Goal: Transaction & Acquisition: Obtain resource

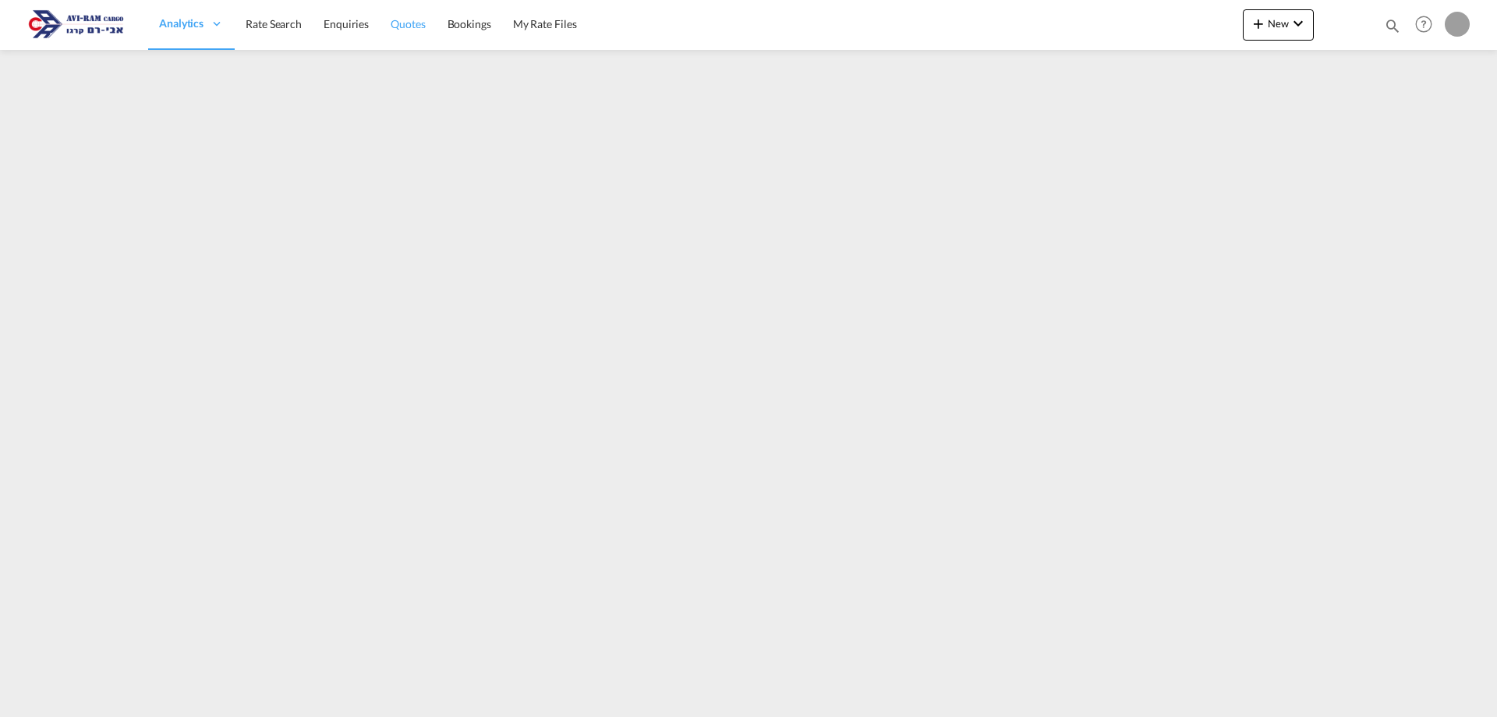
click at [409, 27] on span "Quotes" at bounding box center [408, 23] width 34 height 13
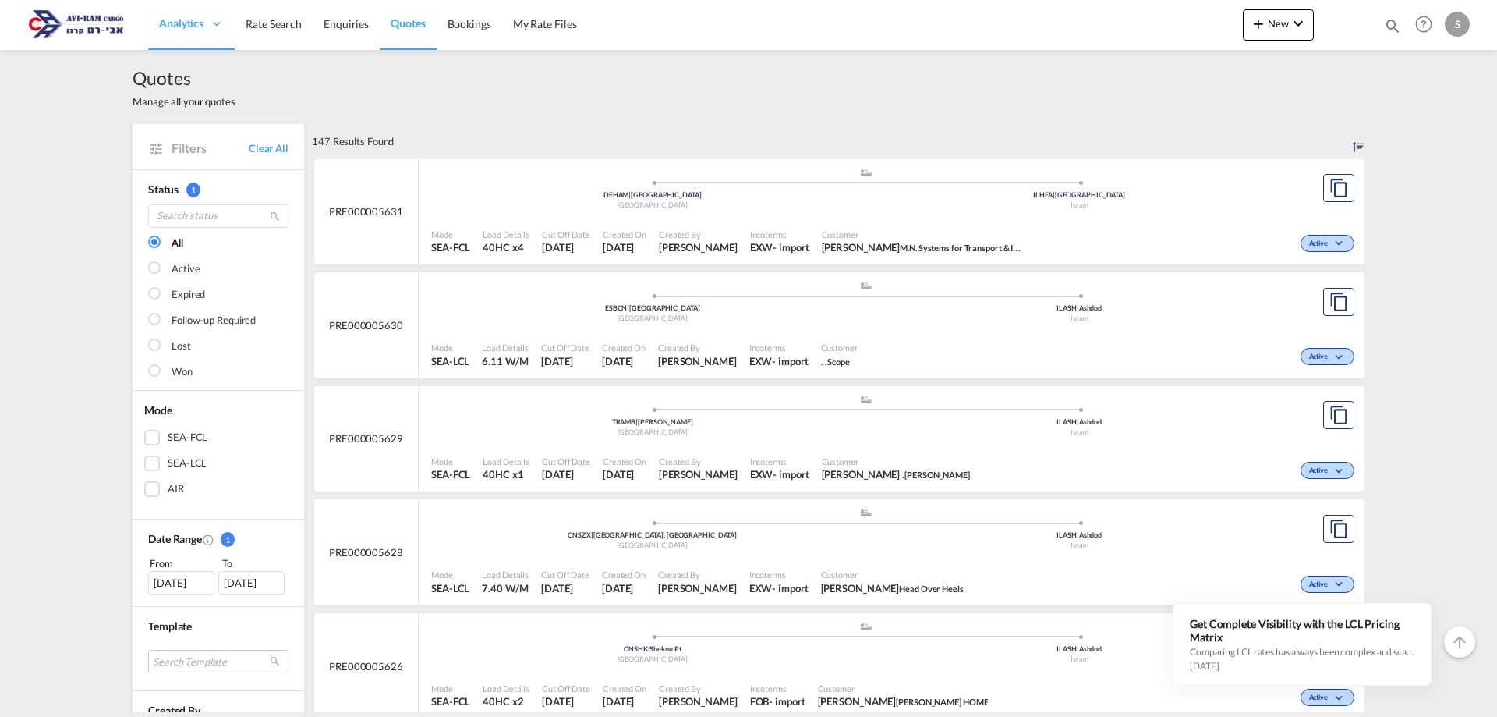
scroll to position [126, 0]
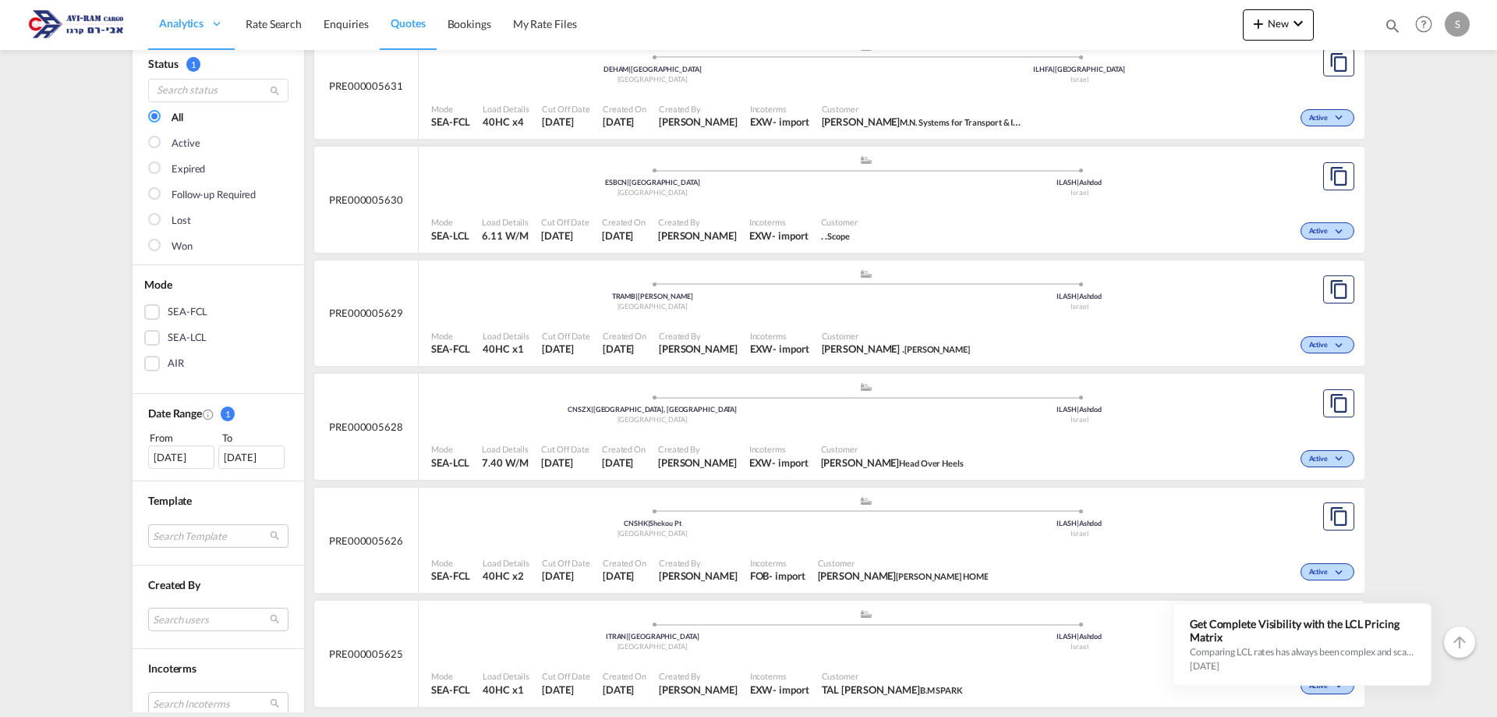
click at [145, 317] on div "SEA-FCL" at bounding box center [152, 312] width 16 height 16
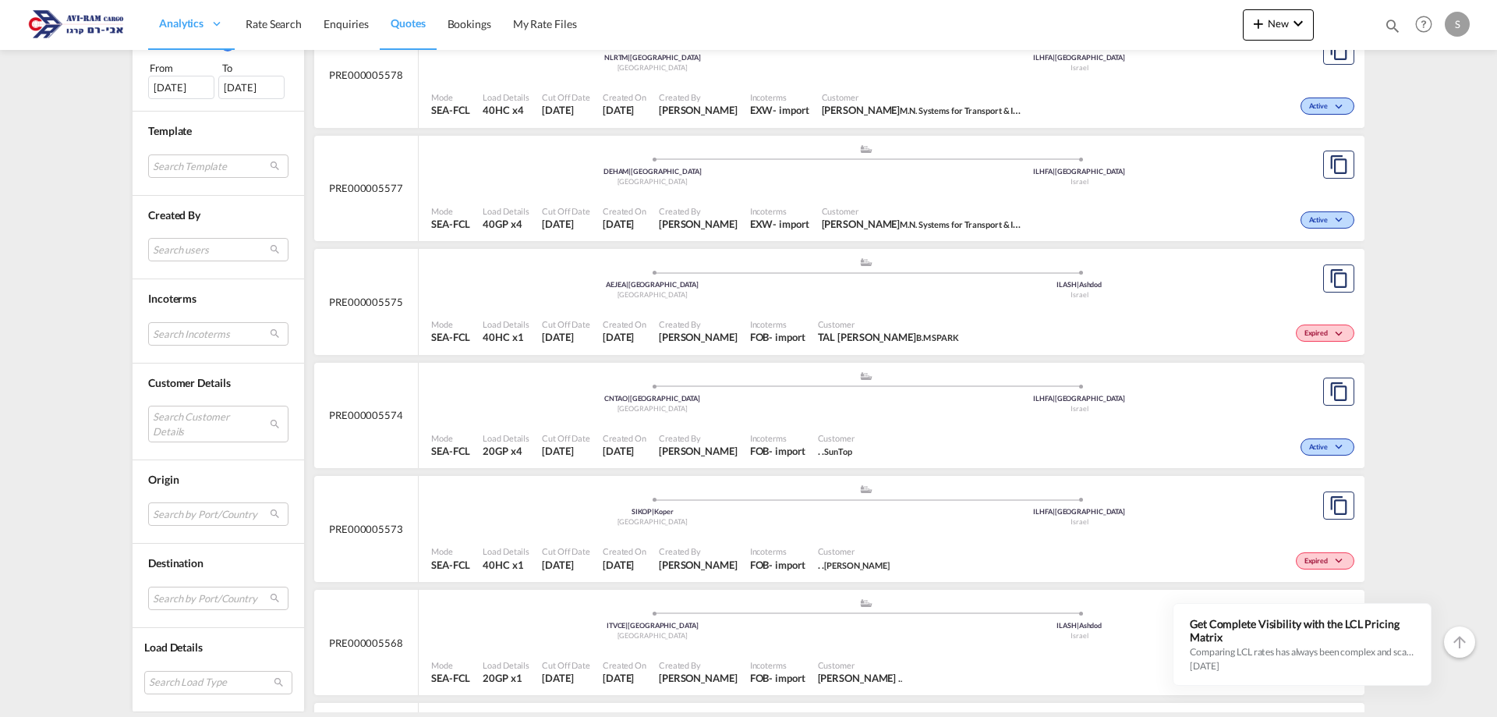
scroll to position [996, 0]
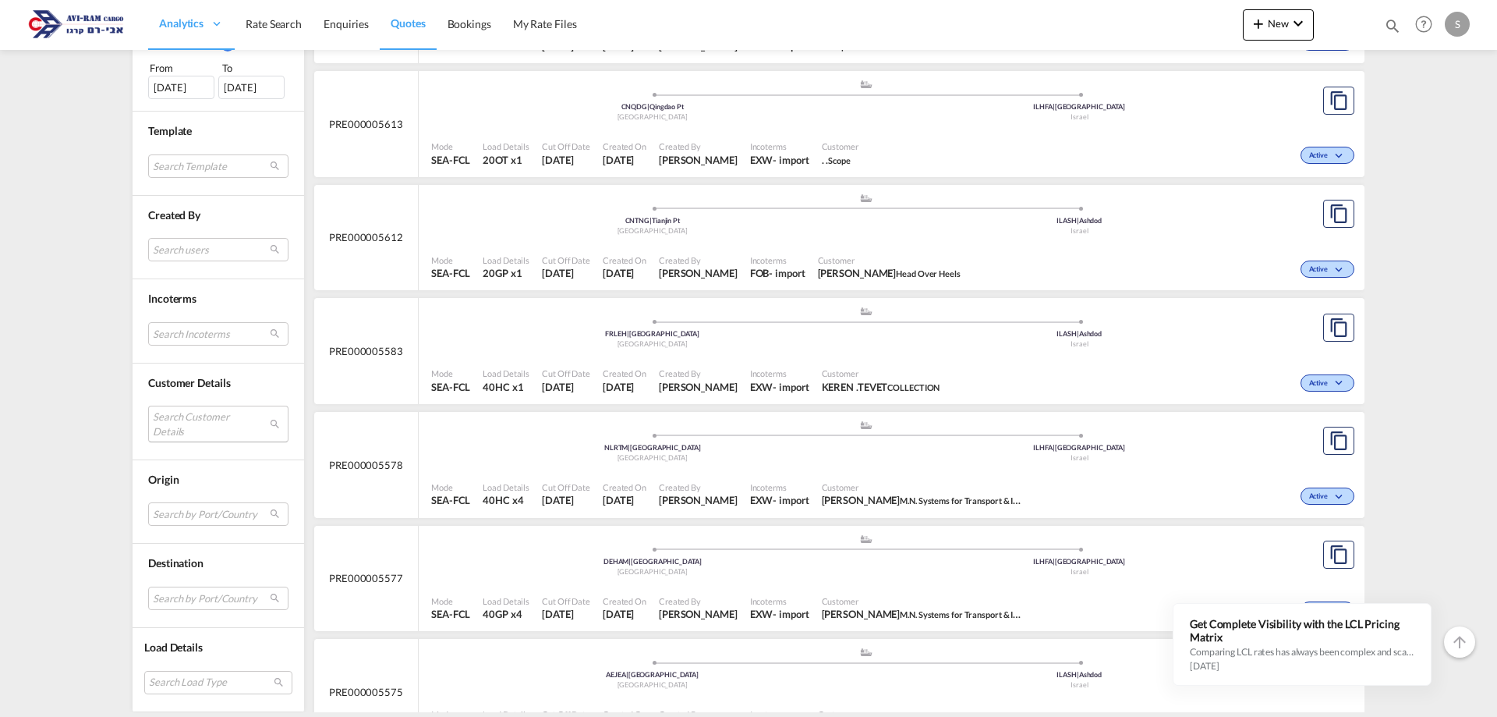
click at [210, 427] on md-select "Search Customer Details user name user asher . asher@holtz.co.il | holtzman use…" at bounding box center [218, 424] width 140 height 36
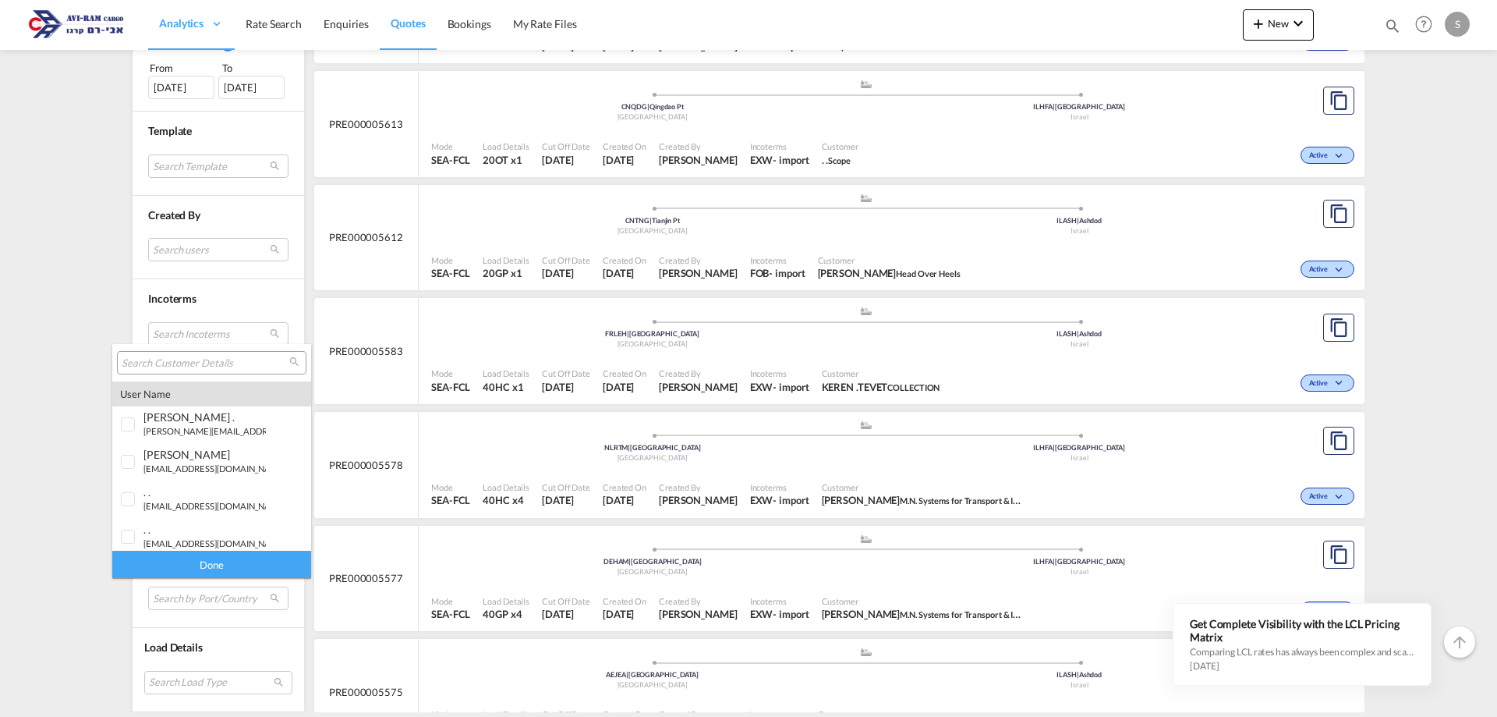
click at [182, 363] on input "search" at bounding box center [206, 363] width 168 height 14
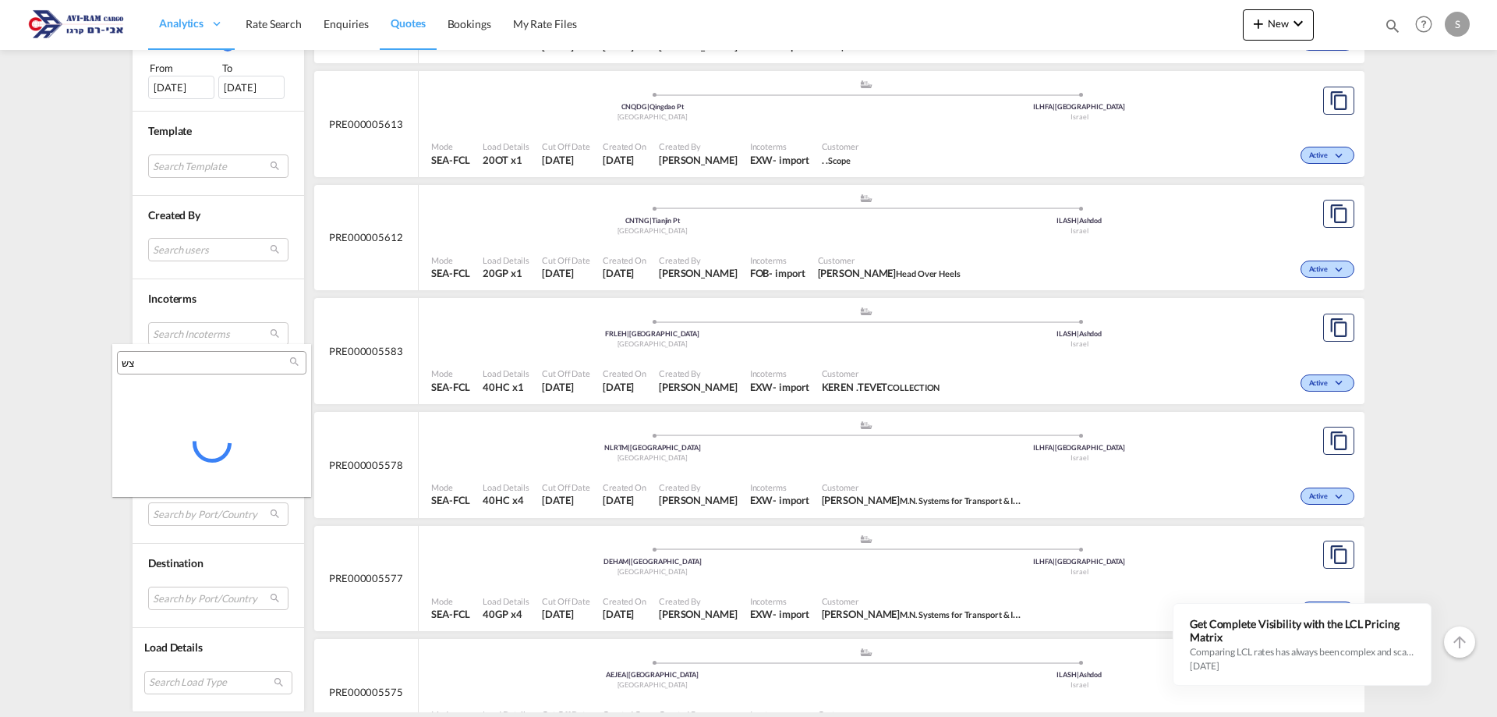
type input "צ"
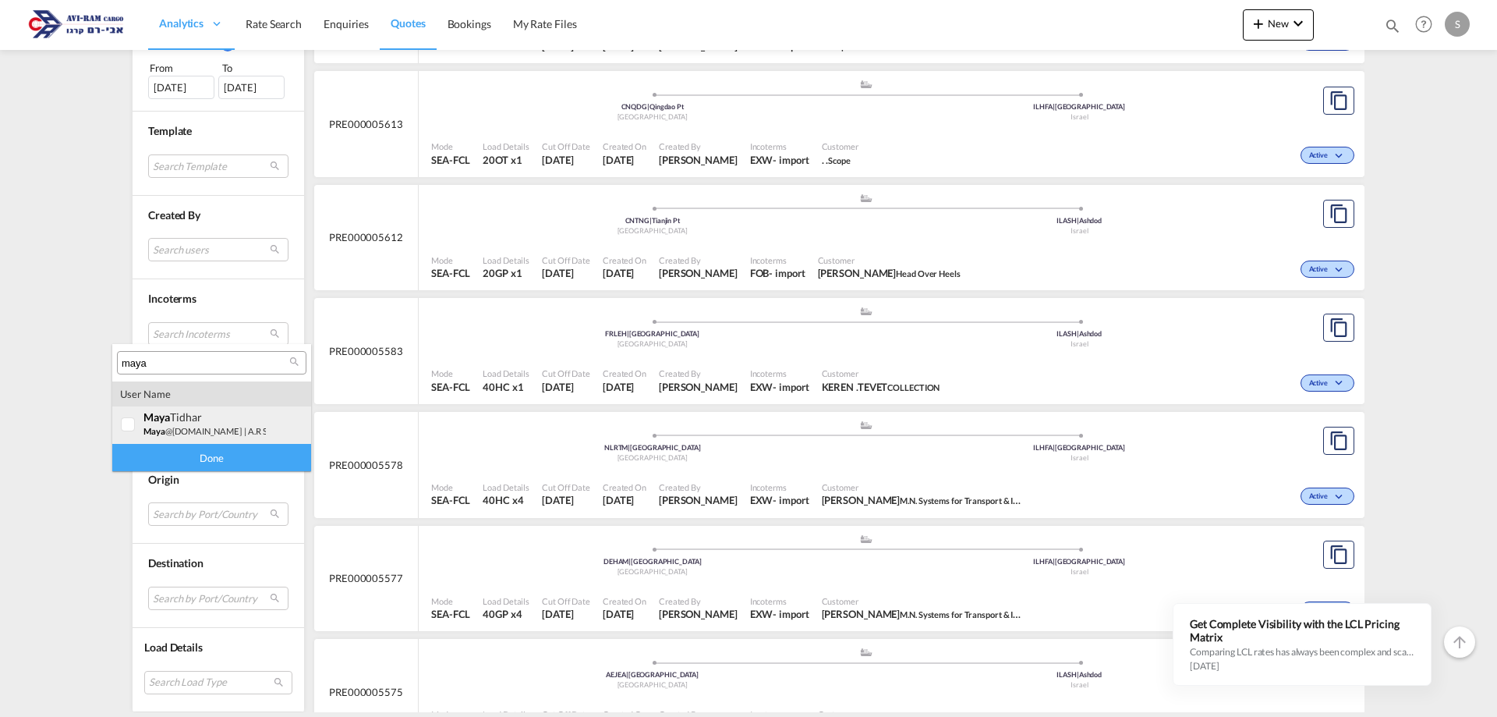
type input "maya"
click at [190, 430] on small "maya @suples.co.il" at bounding box center [192, 431] width 98 height 10
click at [197, 455] on div "Done" at bounding box center [211, 457] width 199 height 27
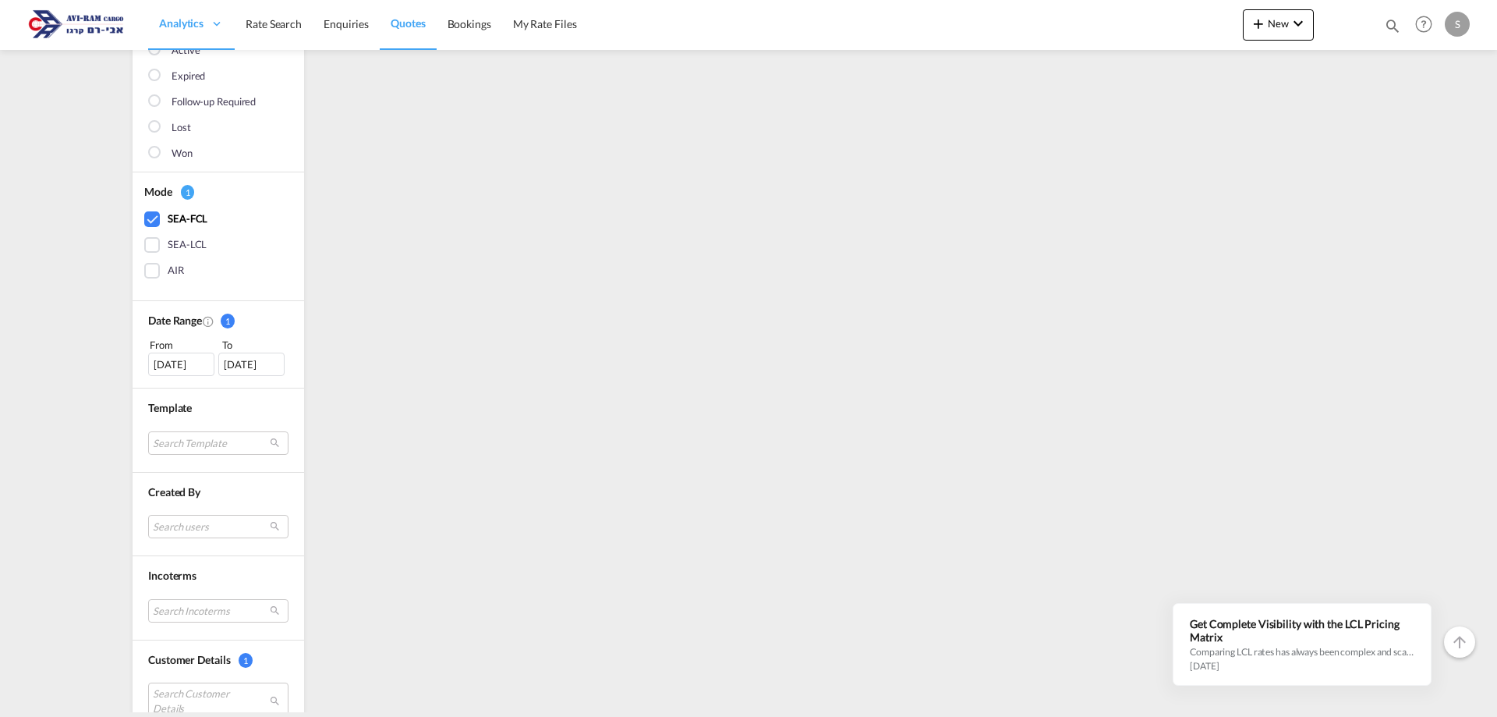
scroll to position [0, 0]
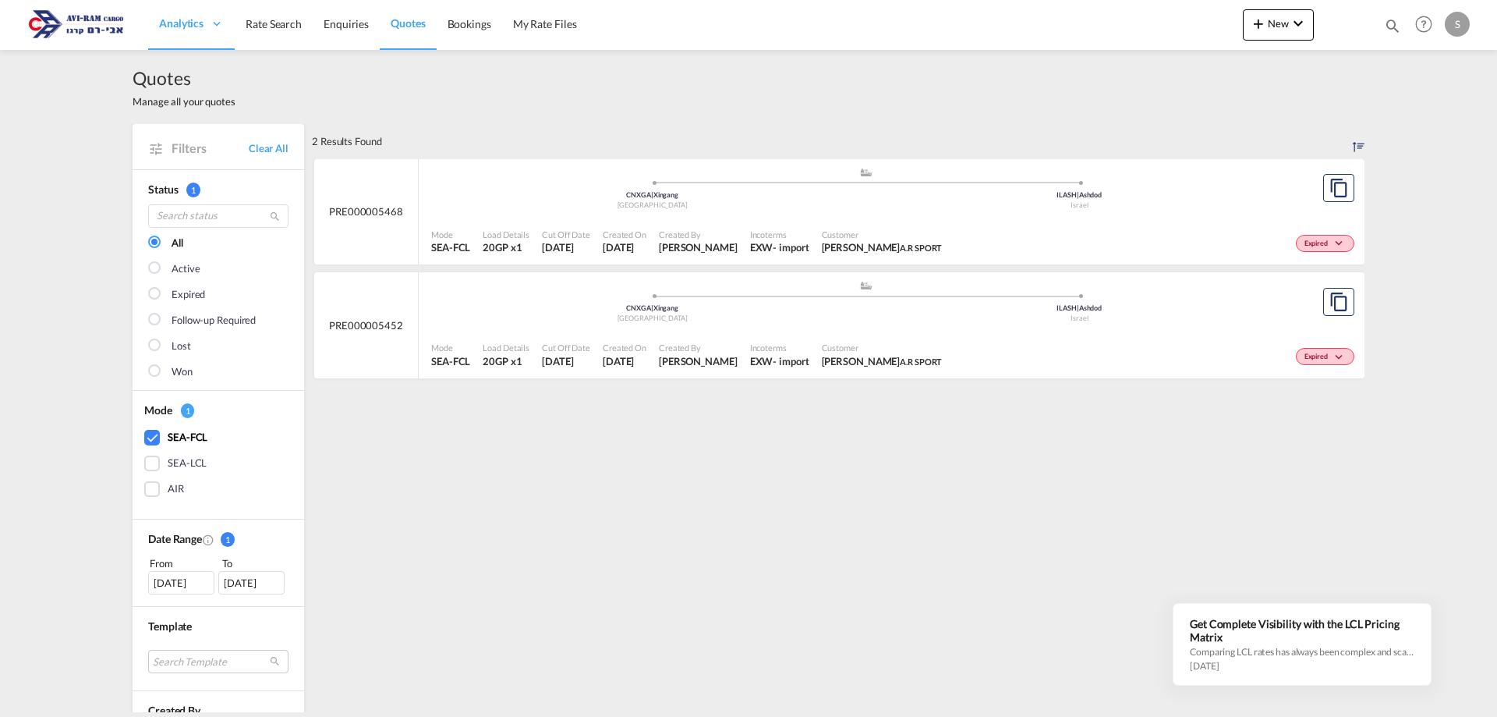
click at [675, 215] on div ".a{fill:#aaa8ad;} .a{fill:#aaa8ad;} CNXGA | Xingang China ILASH | Ashdod Israel" at bounding box center [865, 192] width 869 height 51
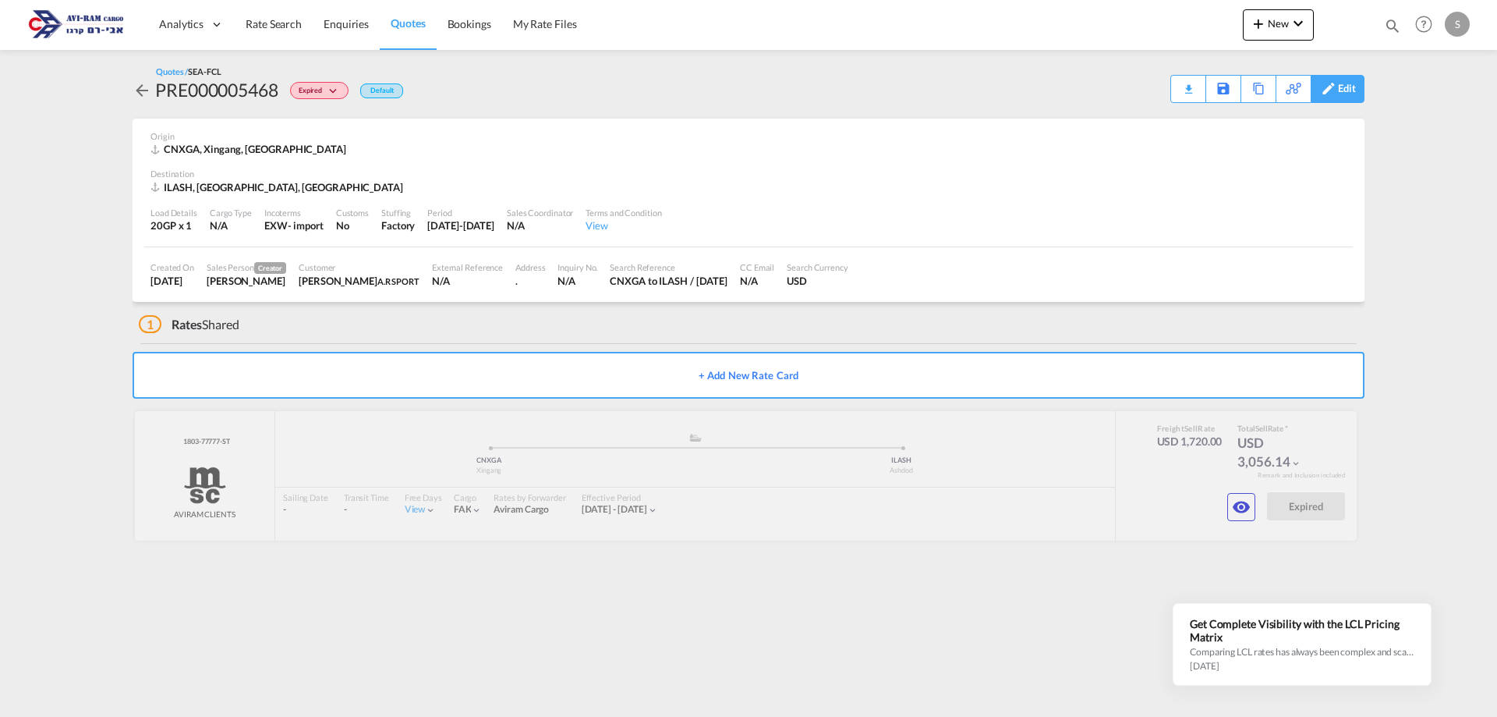
click at [1352, 87] on div "Edit" at bounding box center [1347, 89] width 18 height 27
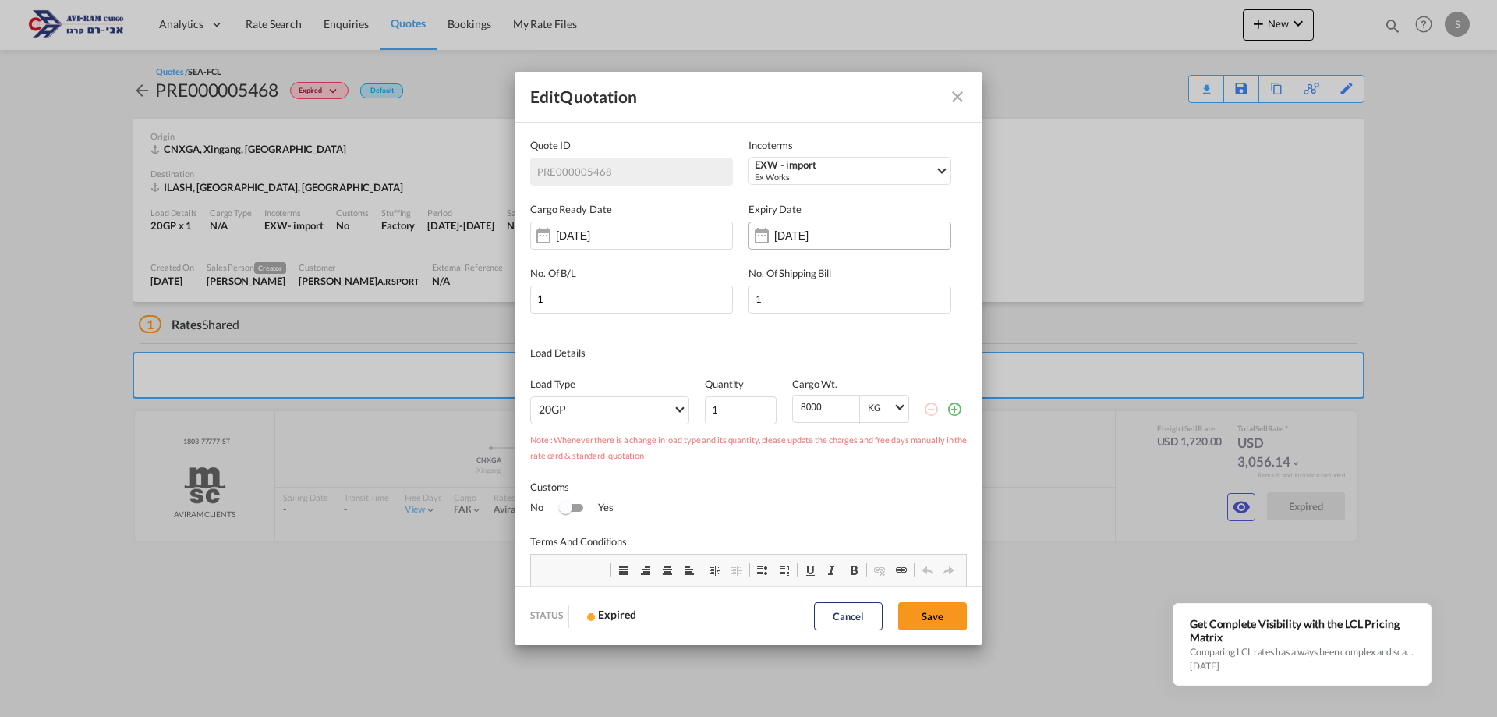
click at [795, 232] on input "31 Aug 2025" at bounding box center [823, 235] width 98 height 12
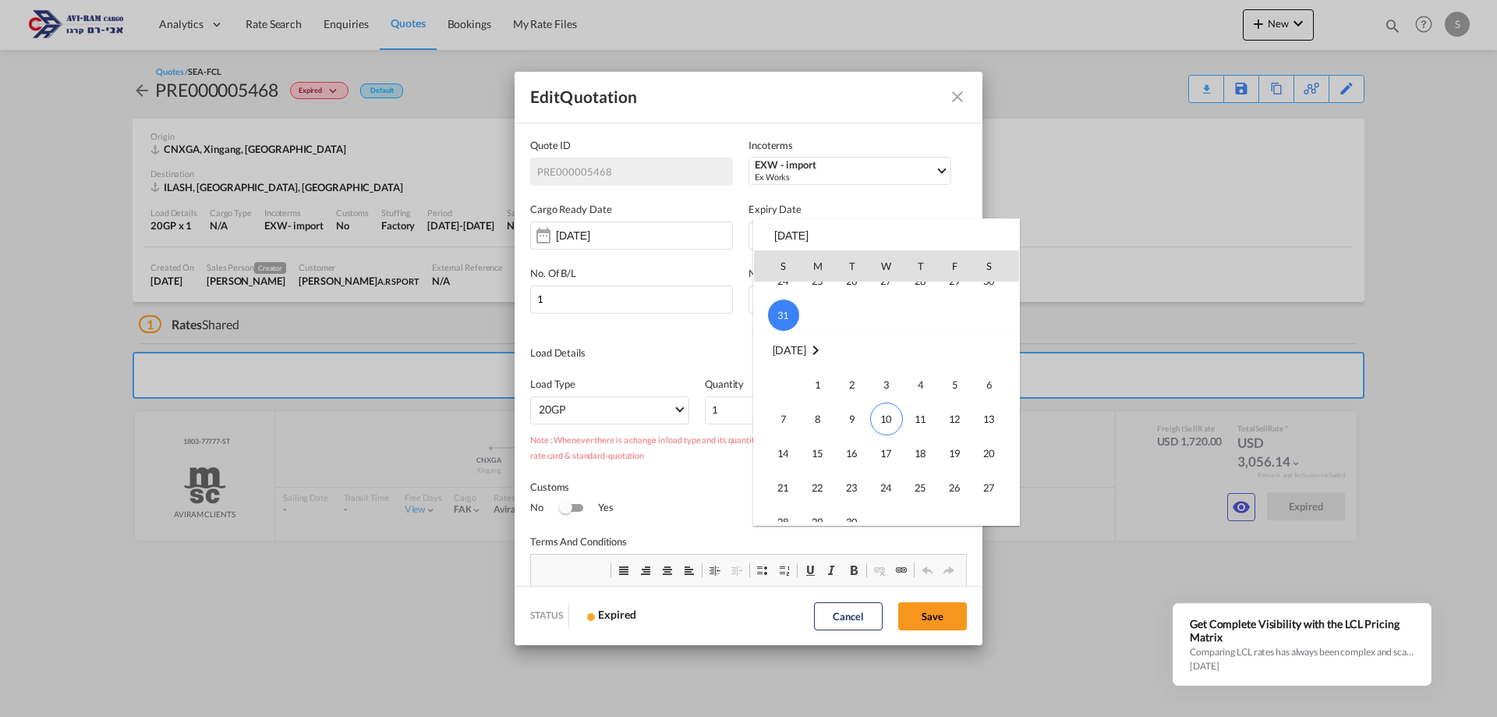
scroll to position [234, 0]
click at [845, 448] on span "30" at bounding box center [852, 443] width 31 height 31
type input "[DATE]"
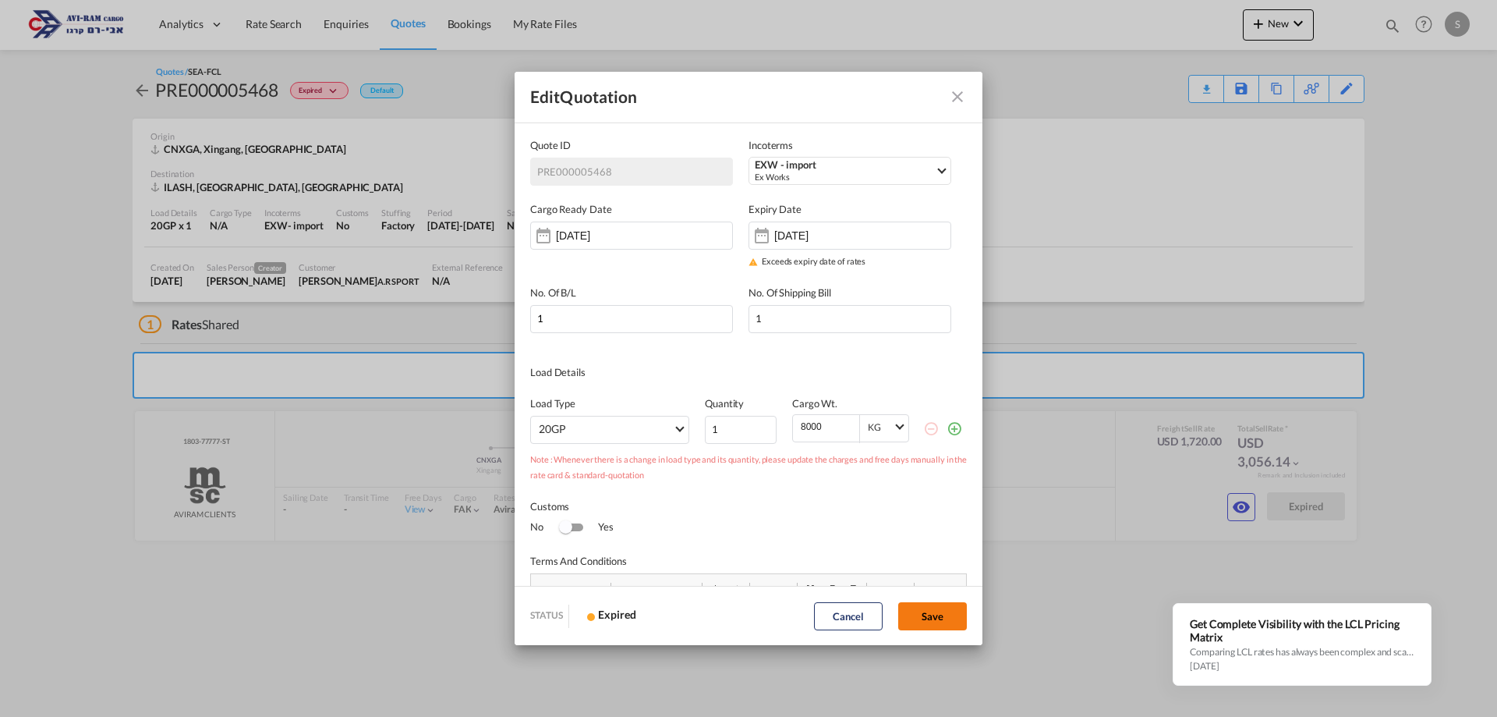
click at [930, 607] on button "Save" at bounding box center [932, 616] width 69 height 28
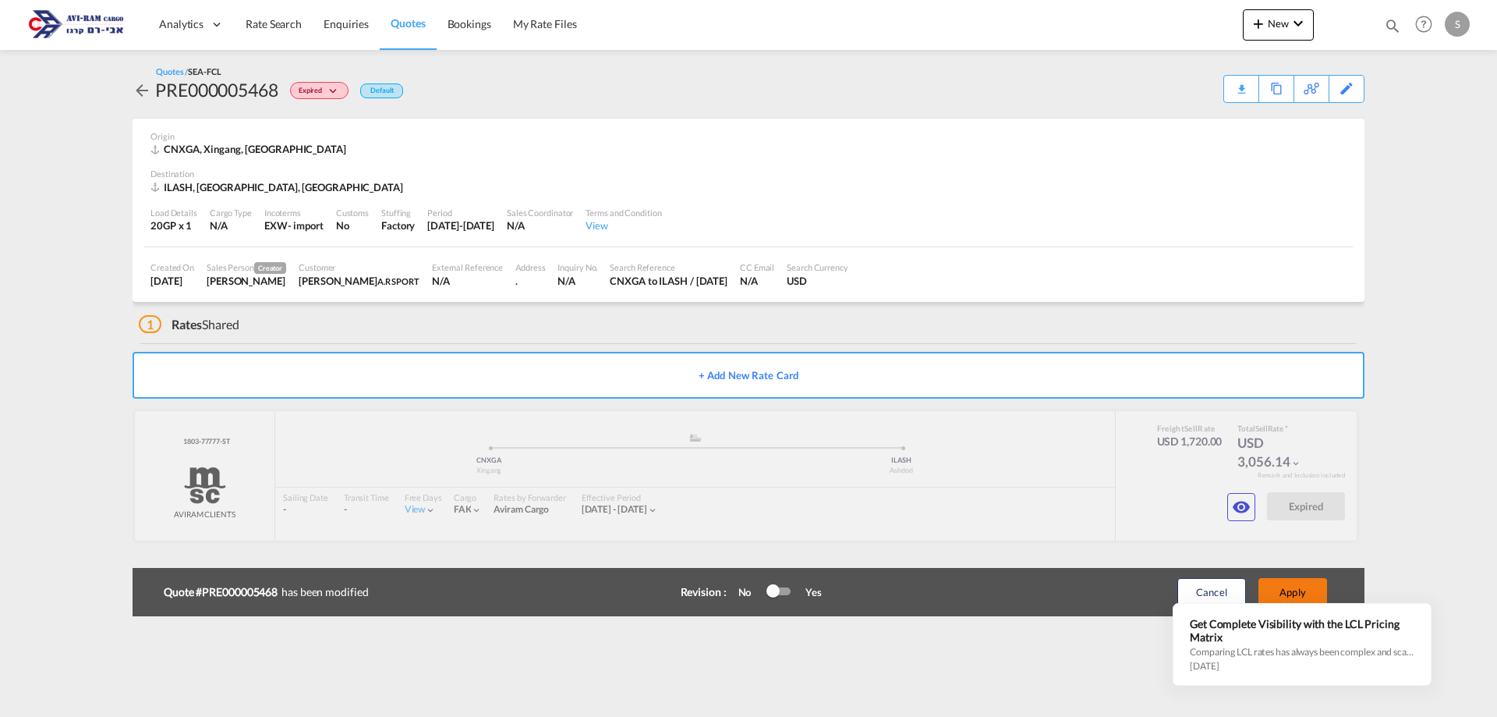
click at [1275, 590] on button "Apply" at bounding box center [1293, 592] width 69 height 28
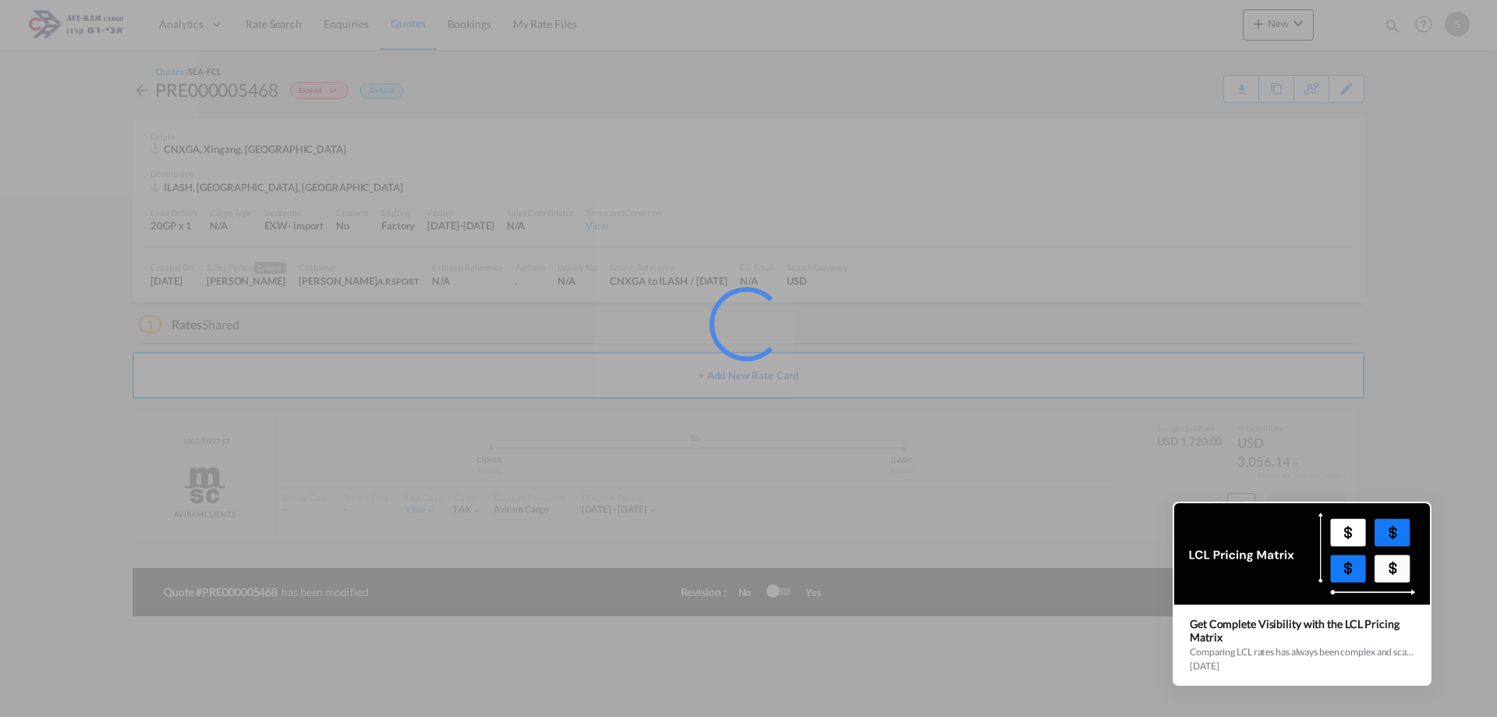
click at [1423, 501] on div at bounding box center [1429, 504] width 14 height 14
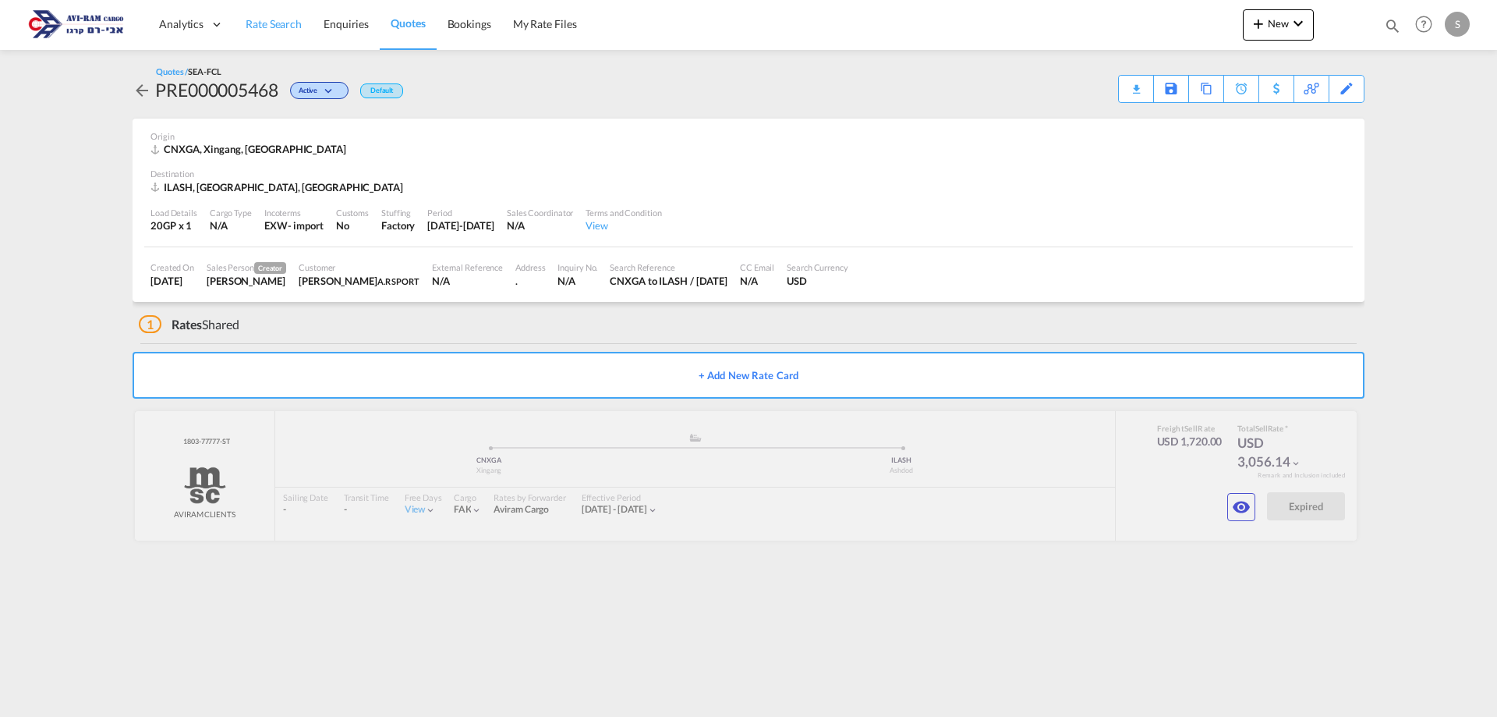
click at [271, 25] on span "Rate Search" at bounding box center [274, 23] width 56 height 13
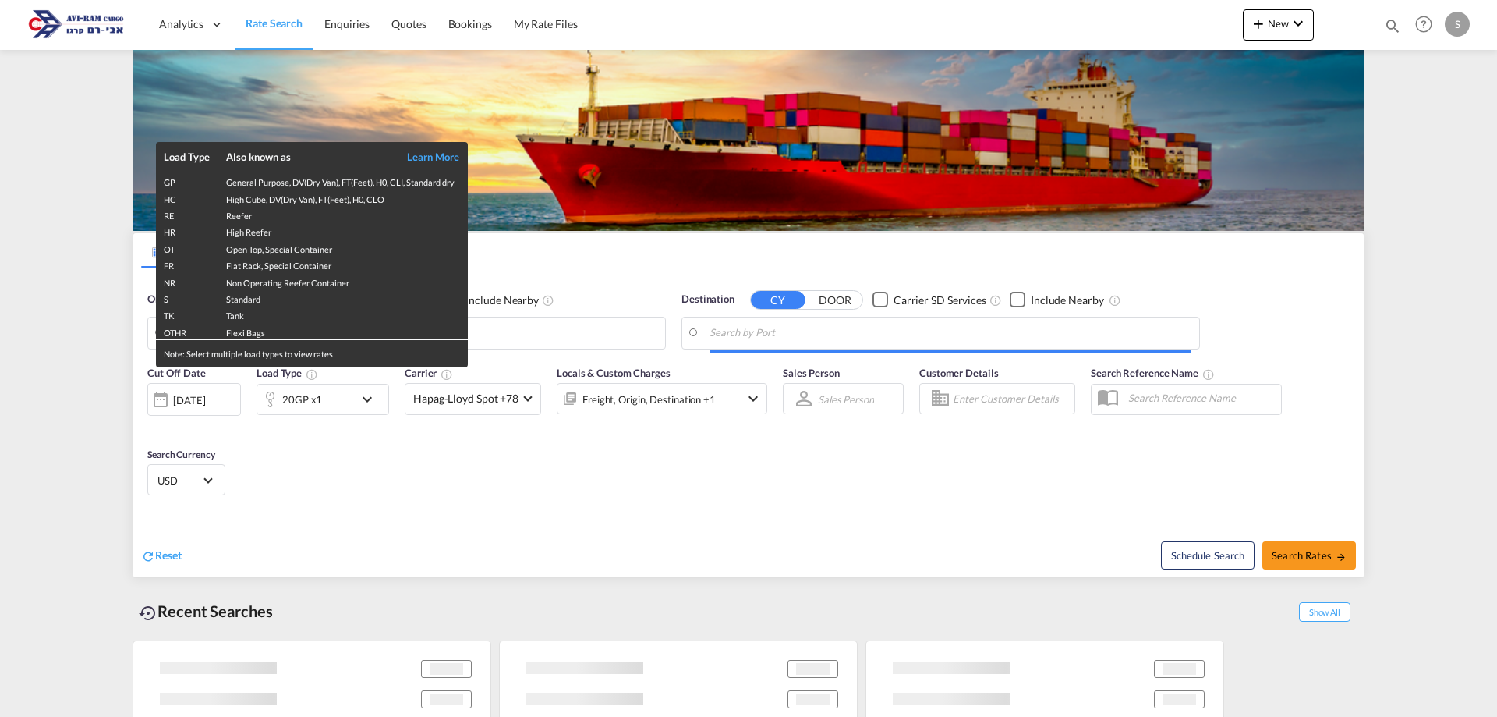
type input "Aliaga, TRALI"
type input "Haifa, ILHFA"
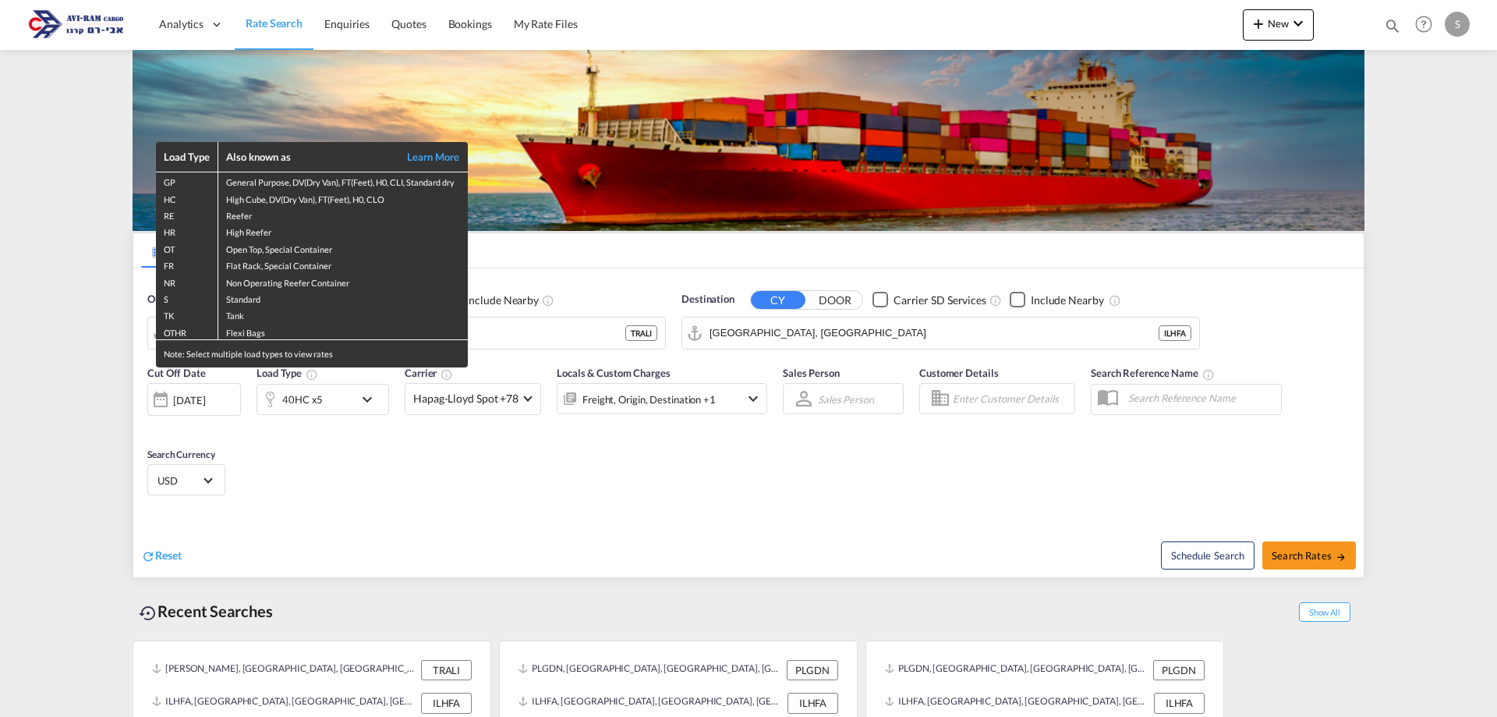
click at [295, 402] on div "Load Type Also known as Learn More GP General Purpose, DV(Dry Van), FT(Feet), H…" at bounding box center [748, 358] width 1497 height 717
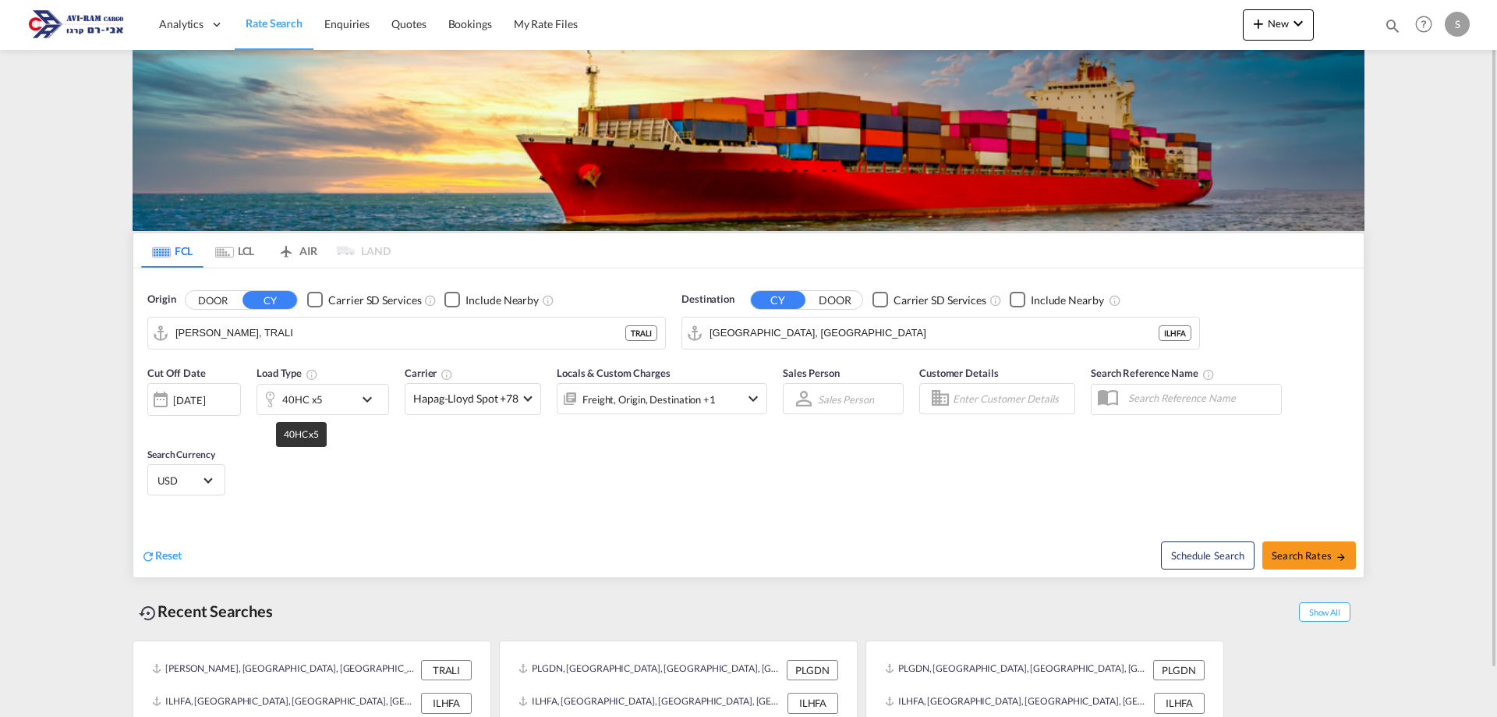
click at [309, 403] on div "40HC x5" at bounding box center [302, 399] width 41 height 22
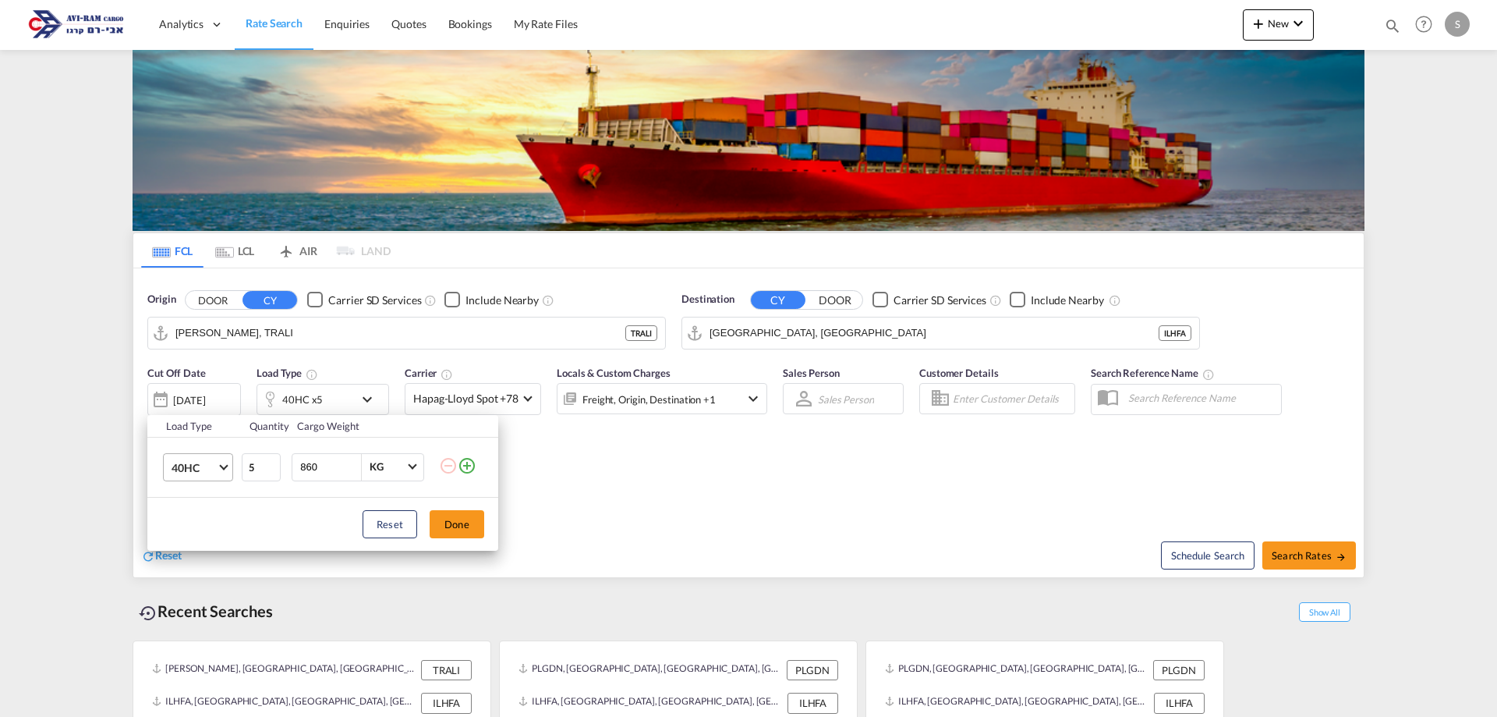
click at [188, 464] on span "40HC" at bounding box center [194, 468] width 45 height 16
click at [206, 388] on md-option "20GP" at bounding box center [212, 392] width 106 height 37
click at [273, 473] on input "4" at bounding box center [261, 467] width 39 height 28
click at [273, 472] on input "3" at bounding box center [261, 467] width 39 height 28
click at [273, 472] on input "2" at bounding box center [261, 467] width 39 height 28
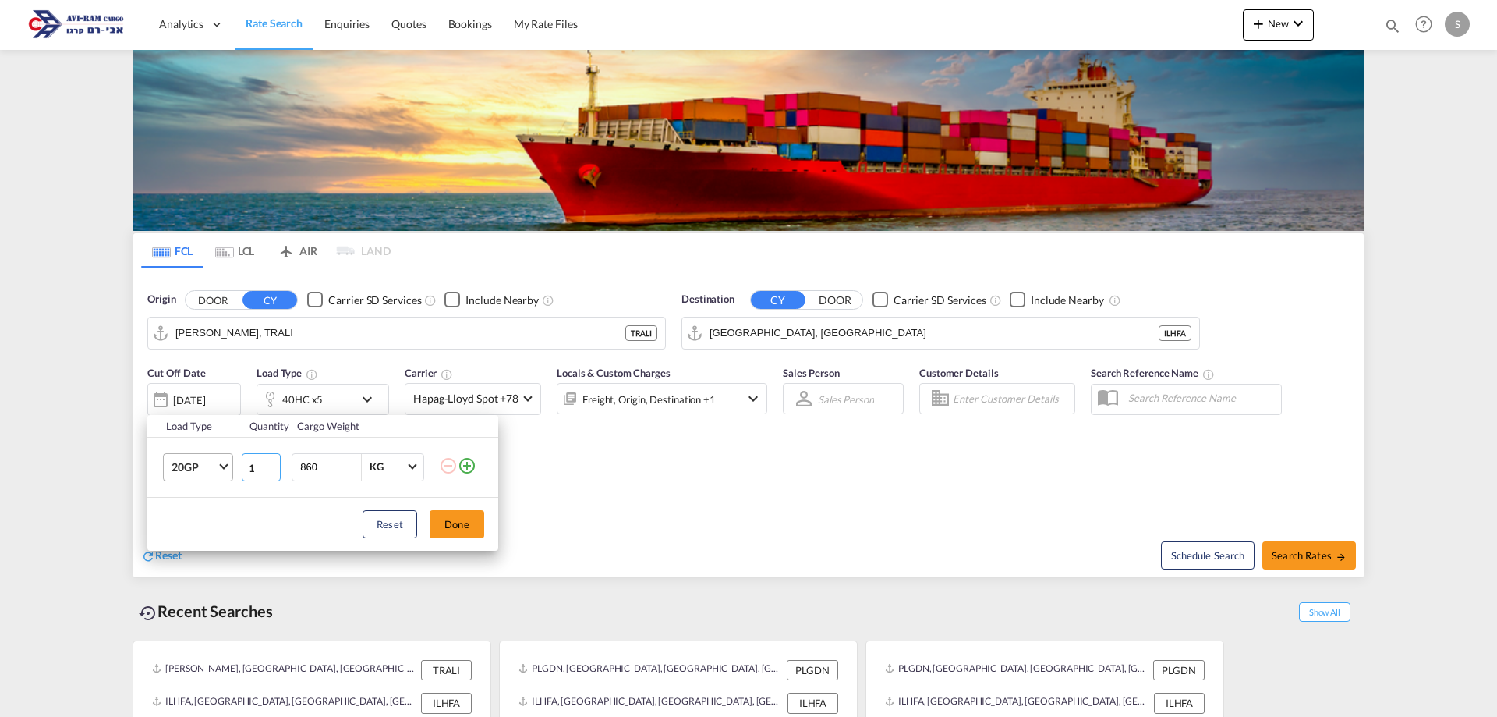
type input "1"
click at [273, 472] on input "1" at bounding box center [261, 467] width 39 height 28
click at [444, 524] on button "Done" at bounding box center [457, 524] width 55 height 28
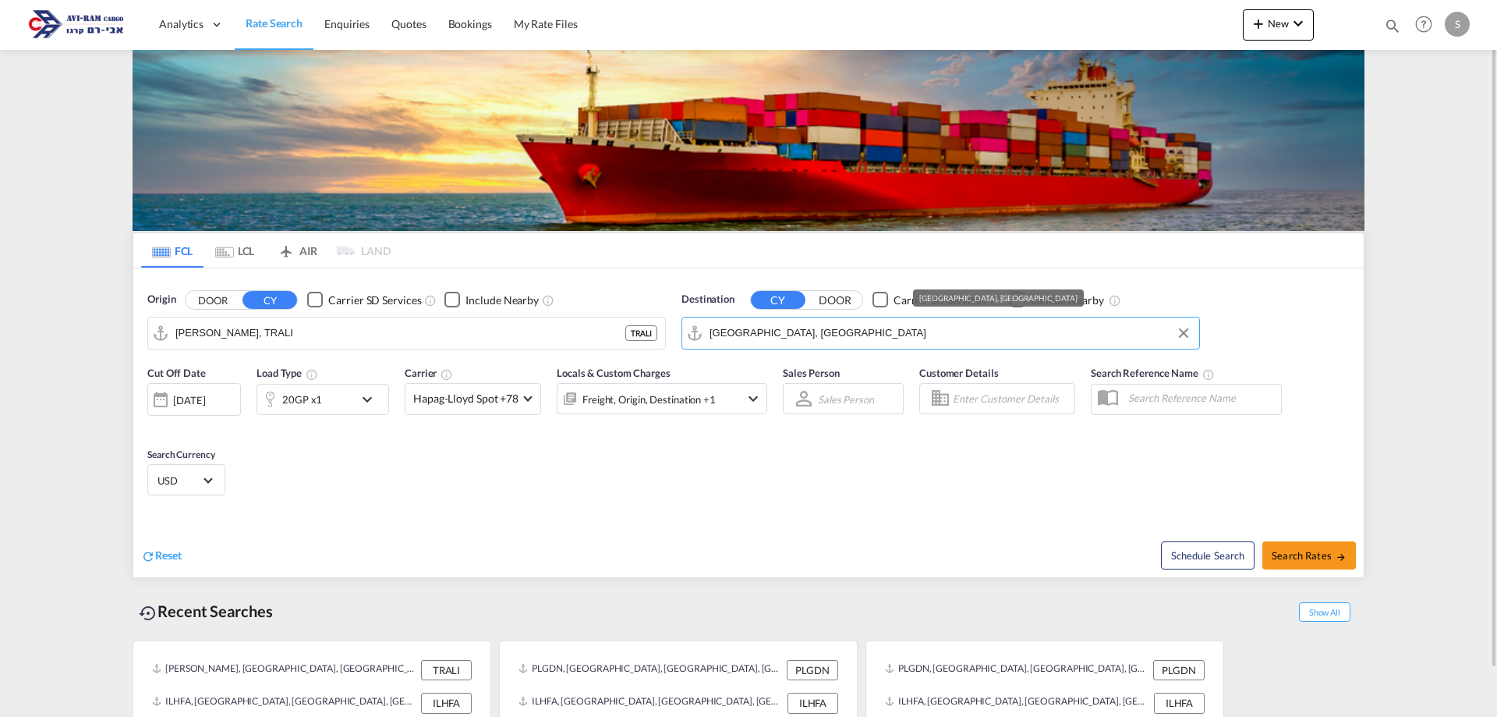
click at [753, 333] on input "Haifa, ILHFA" at bounding box center [951, 332] width 482 height 23
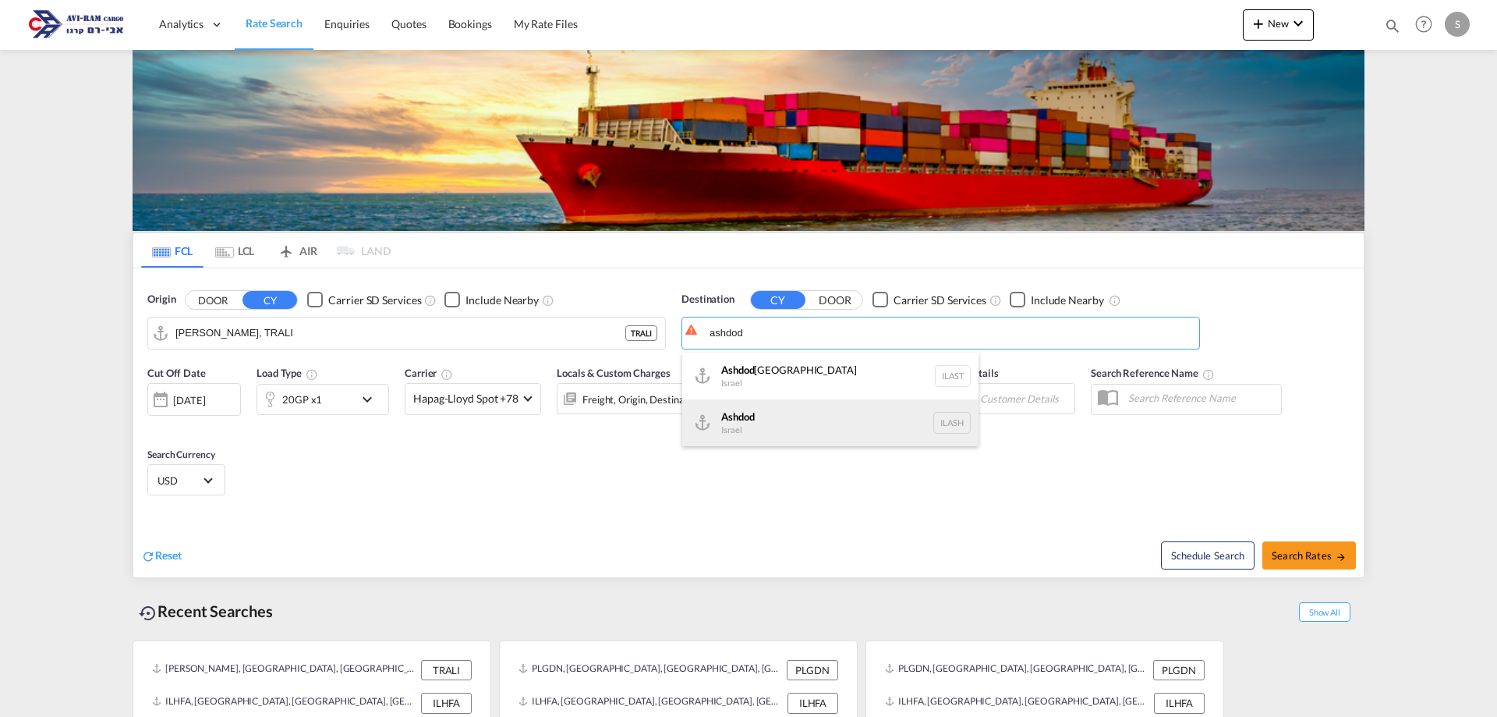
click at [756, 413] on div "Ashdod Israel ILASH" at bounding box center [830, 422] width 296 height 47
type input "Ashdod, ILASH"
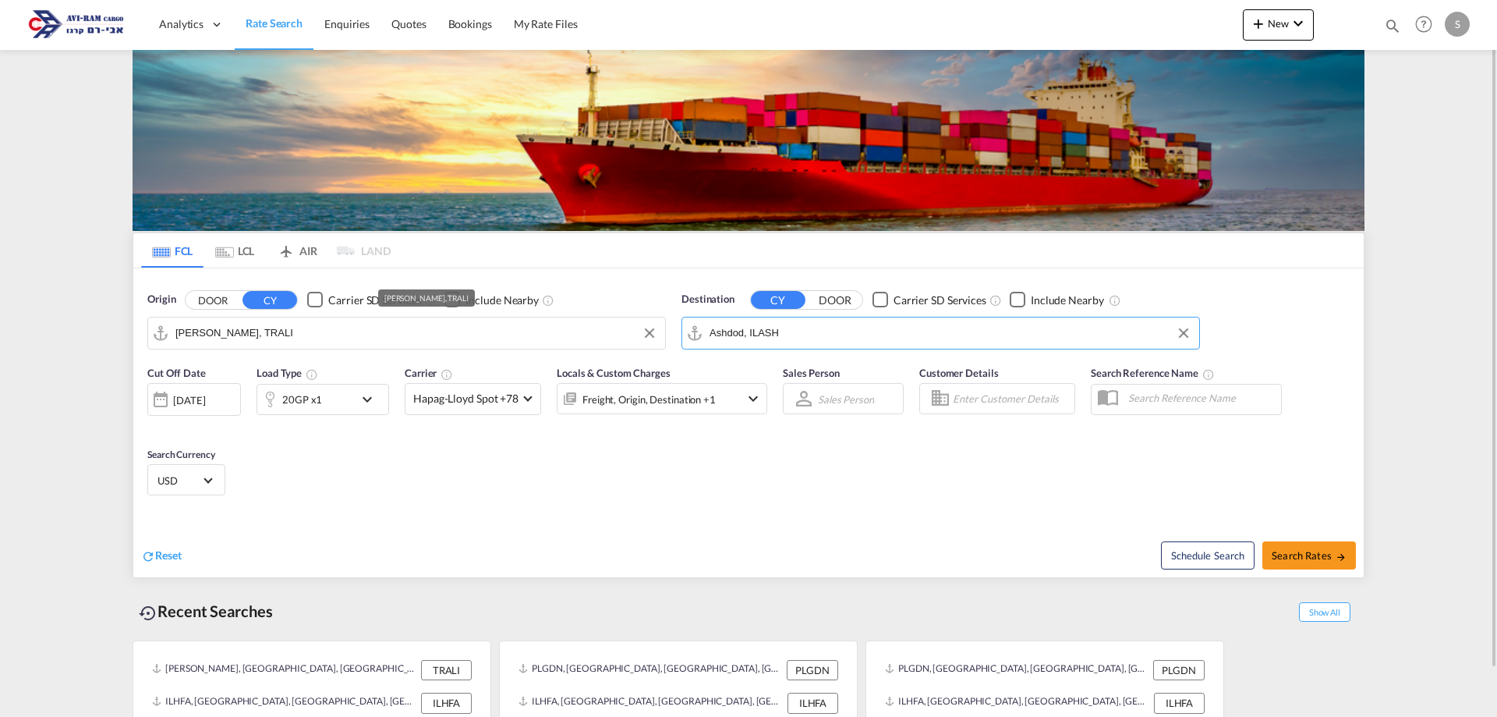
click at [192, 331] on input "Aliaga, TRALI" at bounding box center [416, 332] width 482 height 23
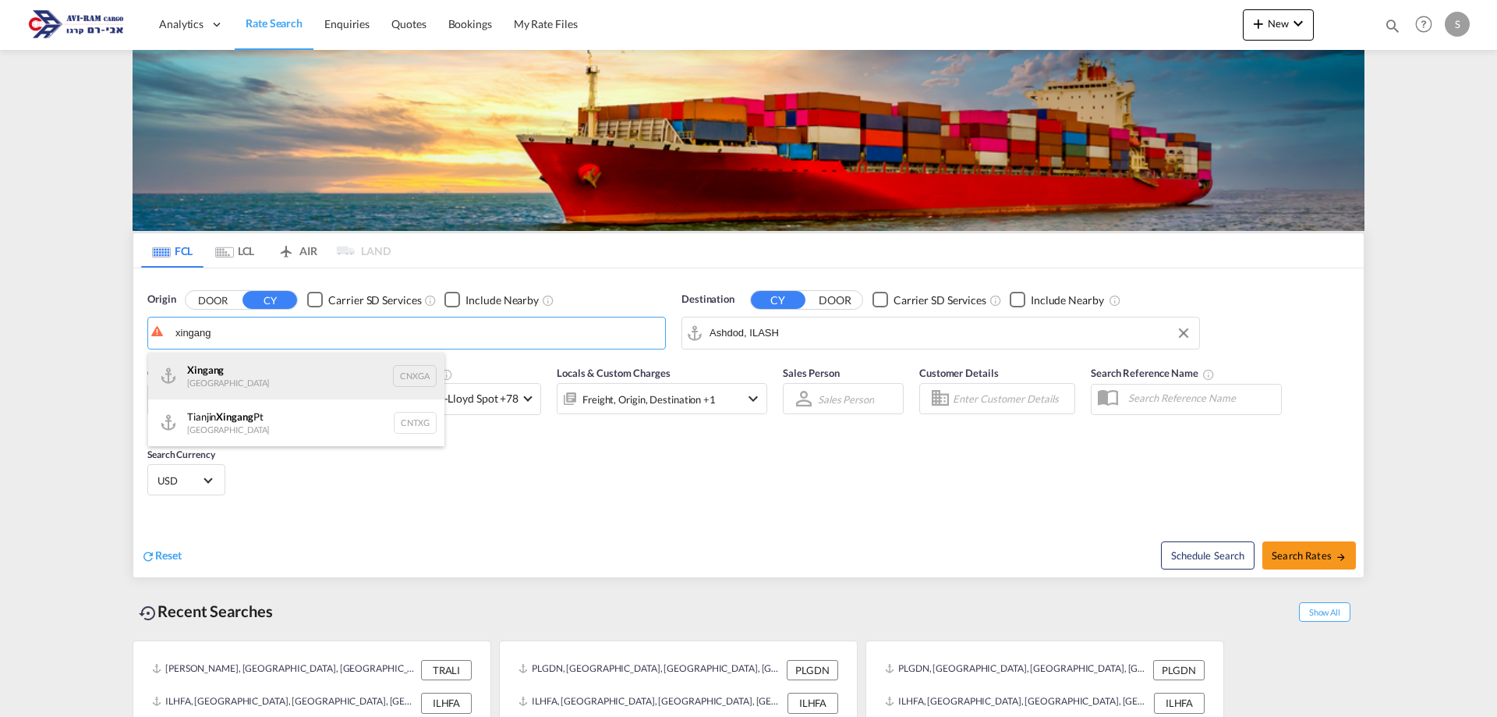
click at [243, 375] on div "Xingang China CNXGA" at bounding box center [296, 375] width 296 height 47
type input "Xingang, CNXGA"
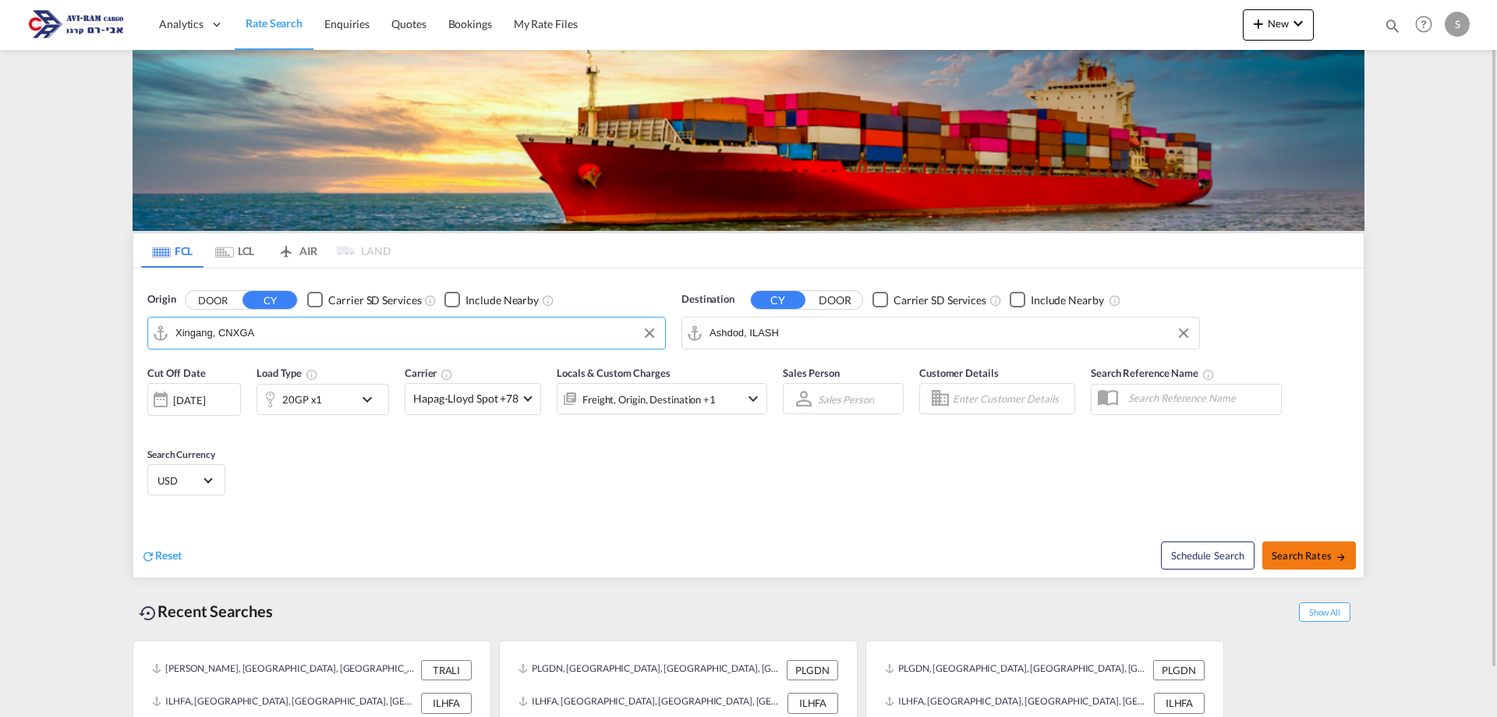
click at [1309, 554] on span "Search Rates" at bounding box center [1309, 555] width 75 height 12
type input "CNXGA to ILASH / 10 Sep 2025"
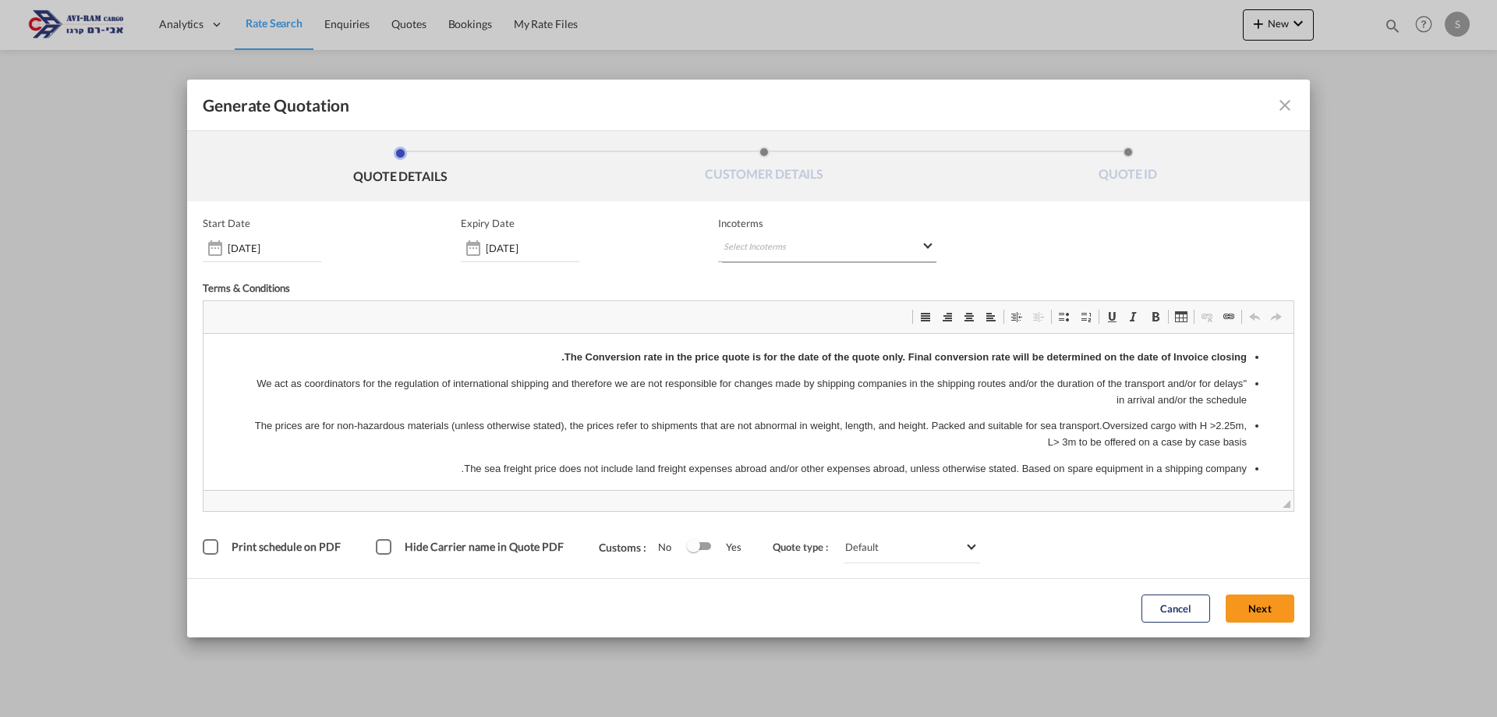
click at [819, 249] on md-select "Select Incoterms CIF - export Cost,Insurance and Freight DAP - export Delivered…" at bounding box center [827, 248] width 218 height 28
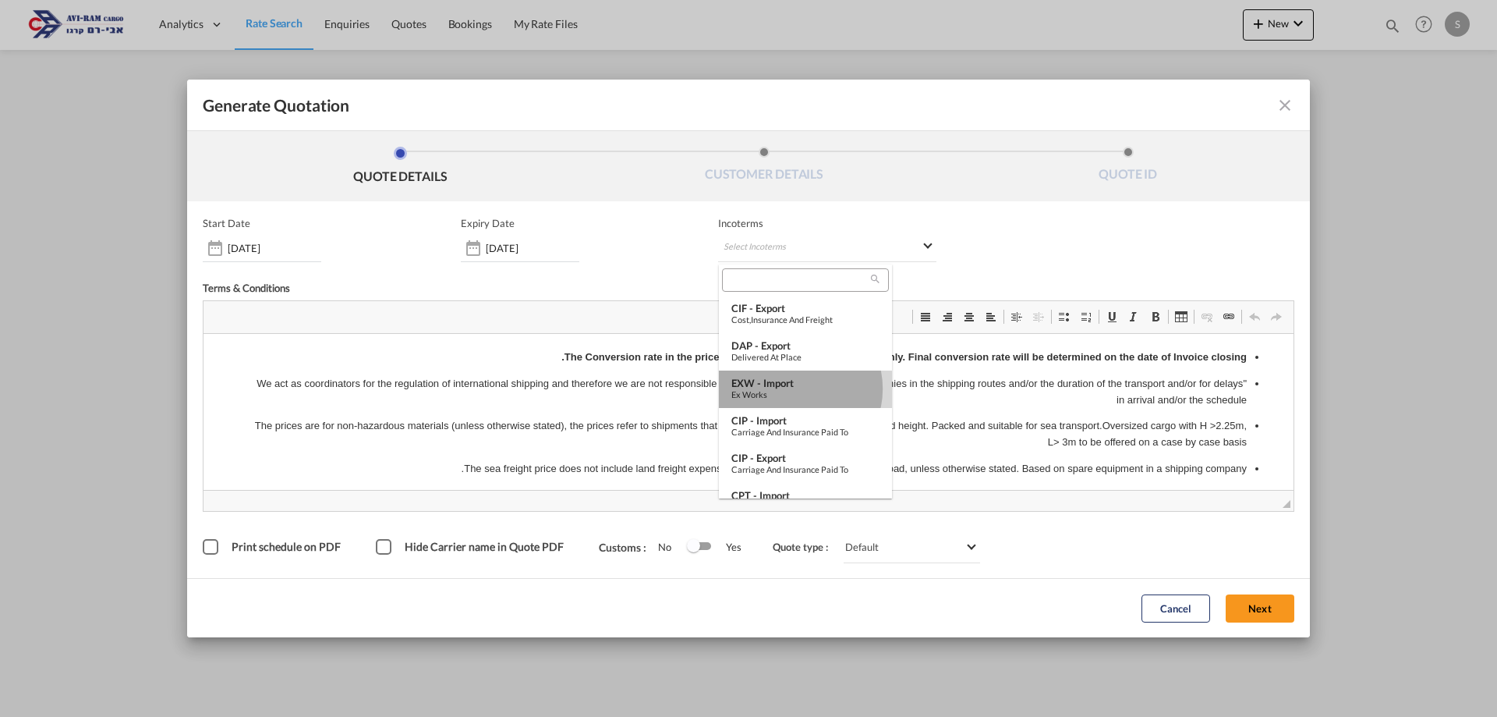
click at [795, 389] on div "Ex Works" at bounding box center [805, 394] width 148 height 10
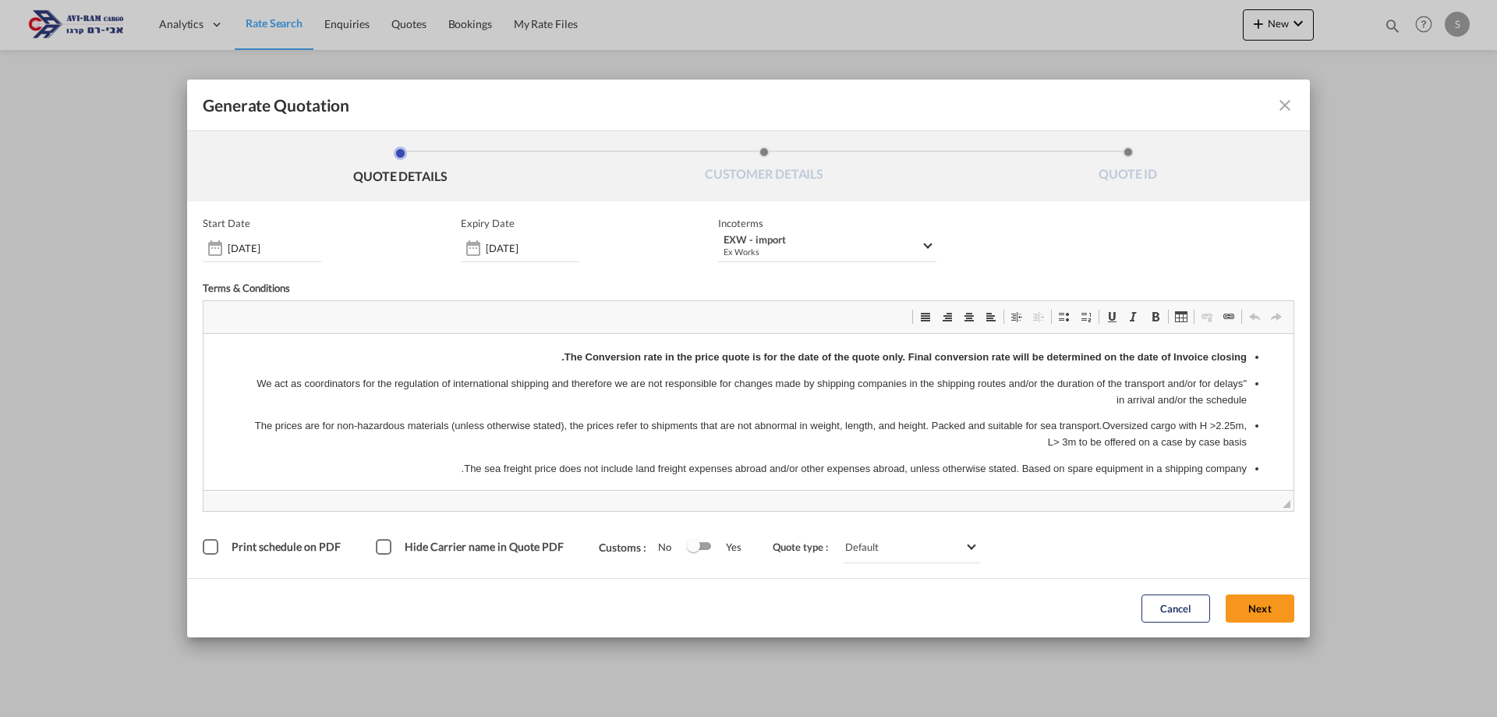
click at [218, 229] on div "Start Date 10 Sep 2025" at bounding box center [262, 239] width 119 height 45
click at [237, 239] on div "[DATE]" at bounding box center [262, 248] width 119 height 28
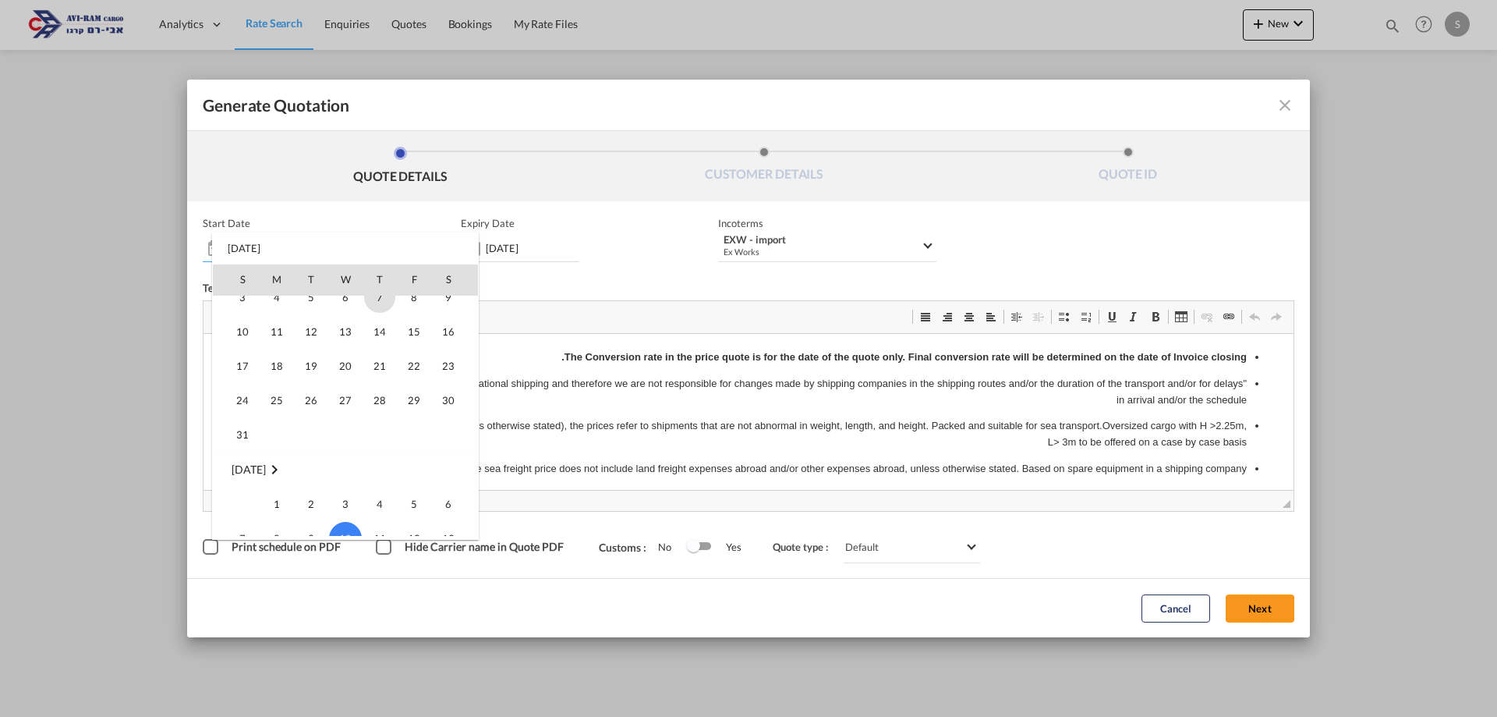
scroll to position [360990, 0]
click at [272, 412] on span "11" at bounding box center [276, 409] width 31 height 31
type input "11 Aug 2025"
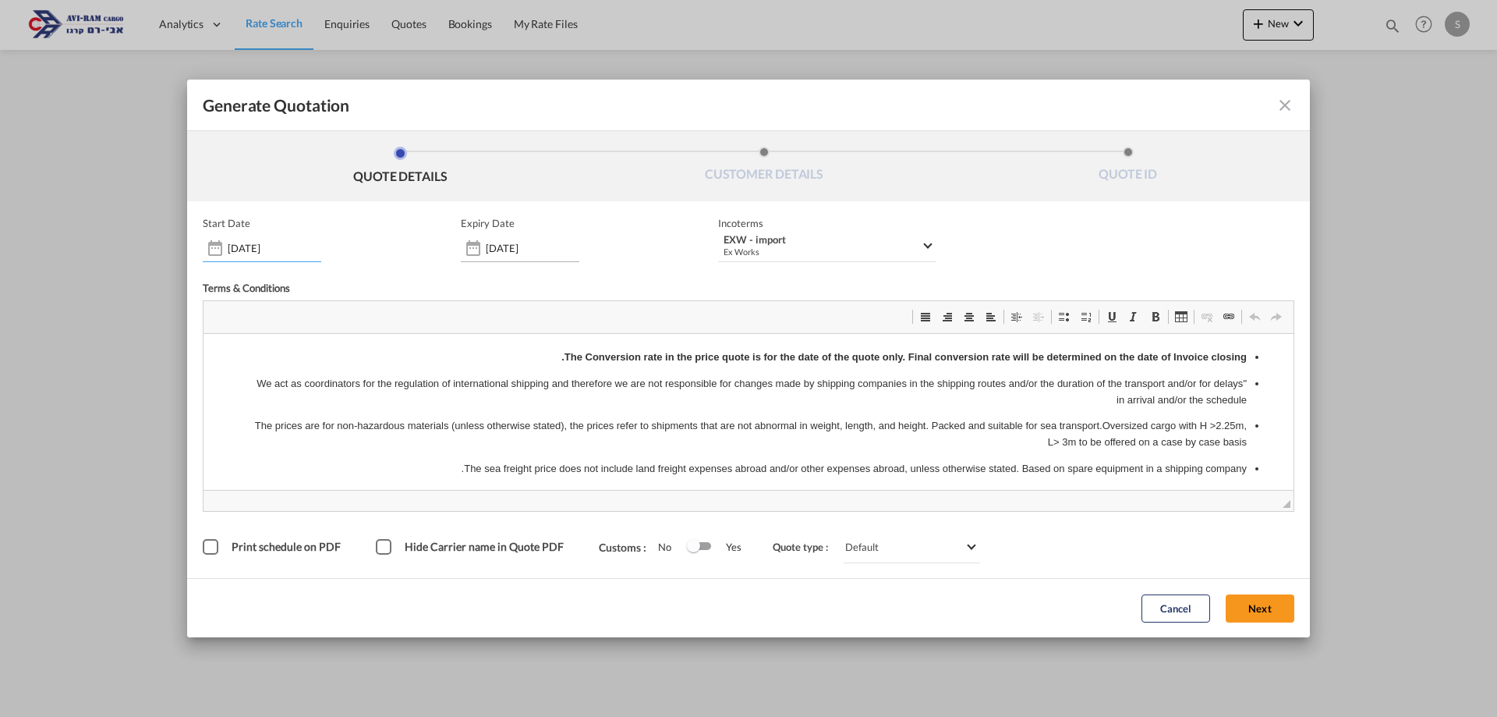
click at [516, 250] on input "[DATE]" at bounding box center [533, 248] width 94 height 12
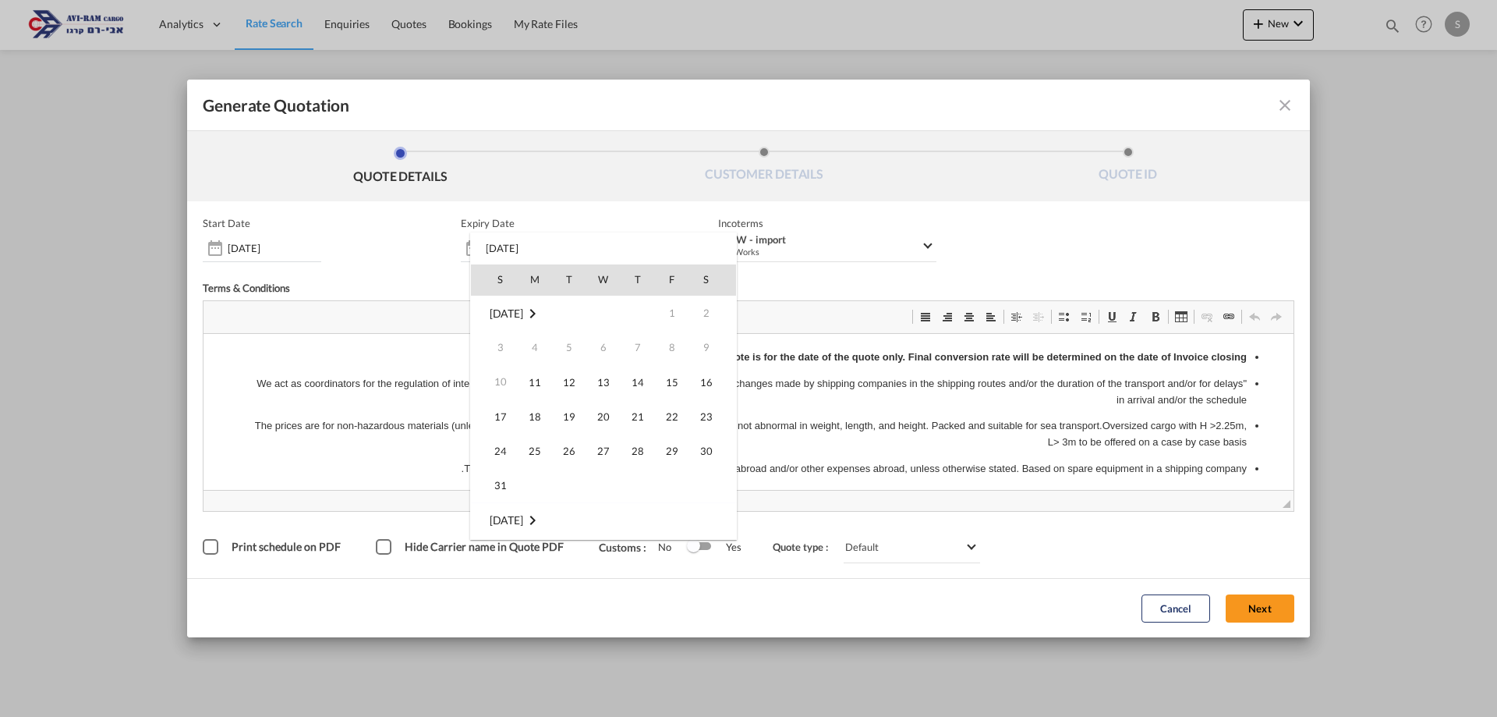
scroll to position [207, 0]
click at [522, 241] on div "S M T W T F S Aug 2025 1 2 3 4 5 6 7 8 9 10 11 12 13 14 15 16 17 18 19 20 21 22…" at bounding box center [603, 385] width 267 height 307
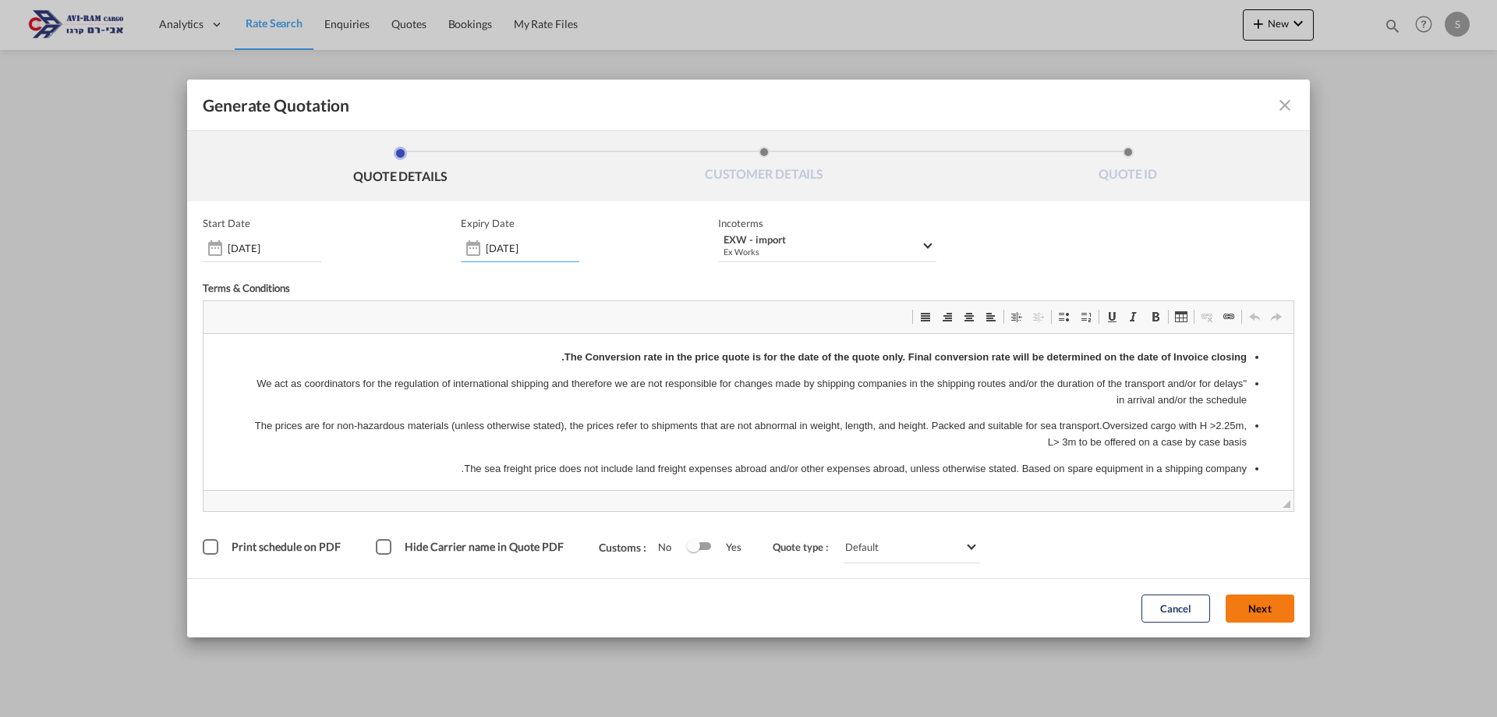
click at [1285, 614] on button "Next" at bounding box center [1260, 608] width 69 height 28
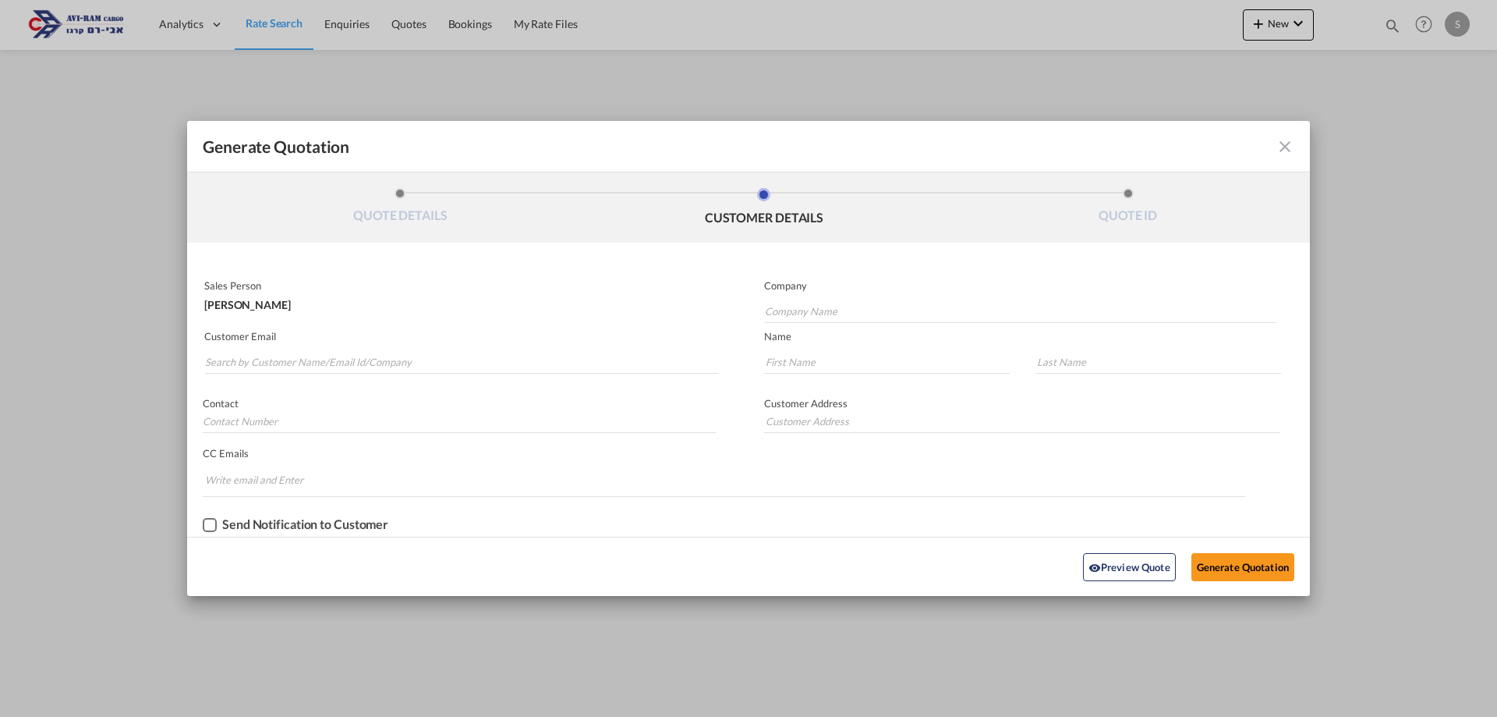
click at [391, 377] on div "Customer Email" at bounding box center [467, 352] width 561 height 57
click at [391, 367] on input "Search by Customer Name/Email Id/Company" at bounding box center [462, 361] width 514 height 23
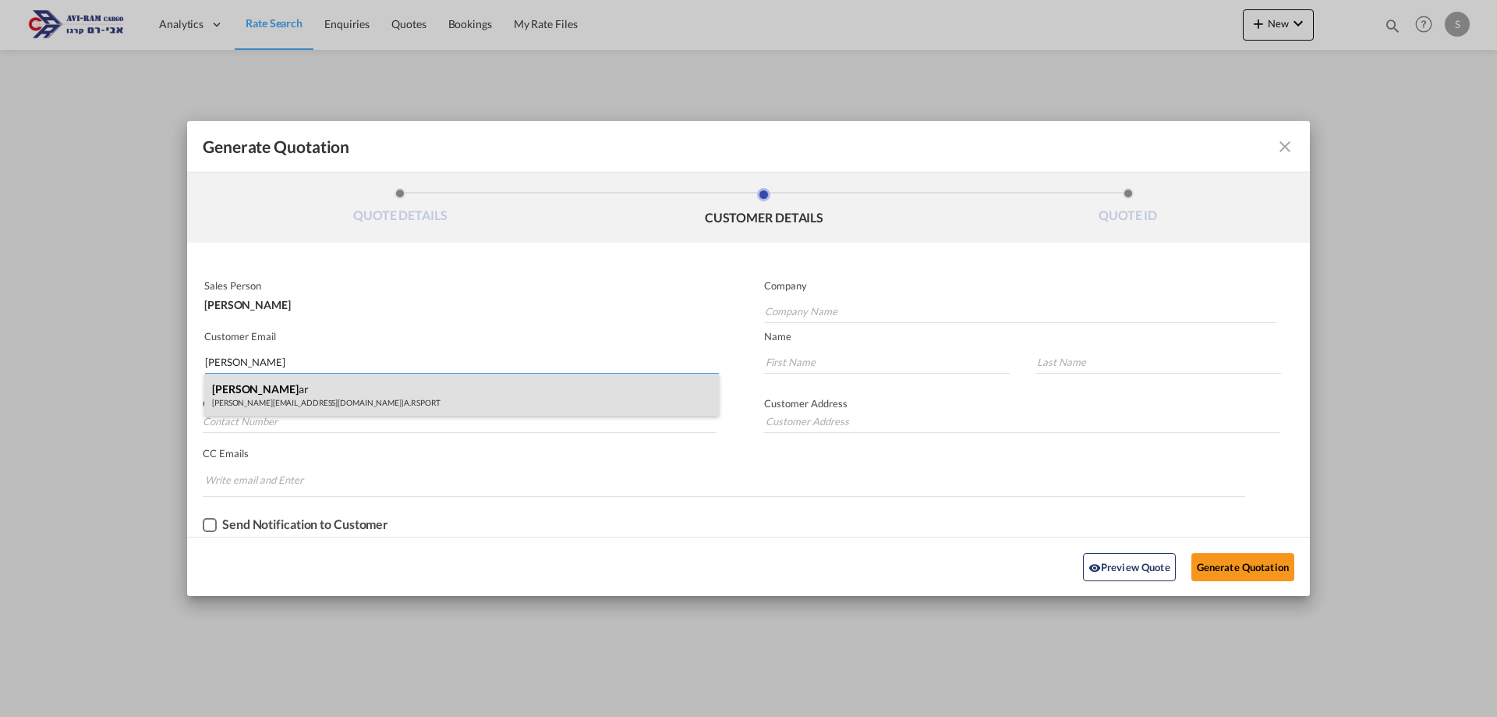
type input "maya tidh"
click at [361, 394] on div "Maya Tidh ar maya@suples.co.il | A.R SPORT" at bounding box center [461, 395] width 515 height 42
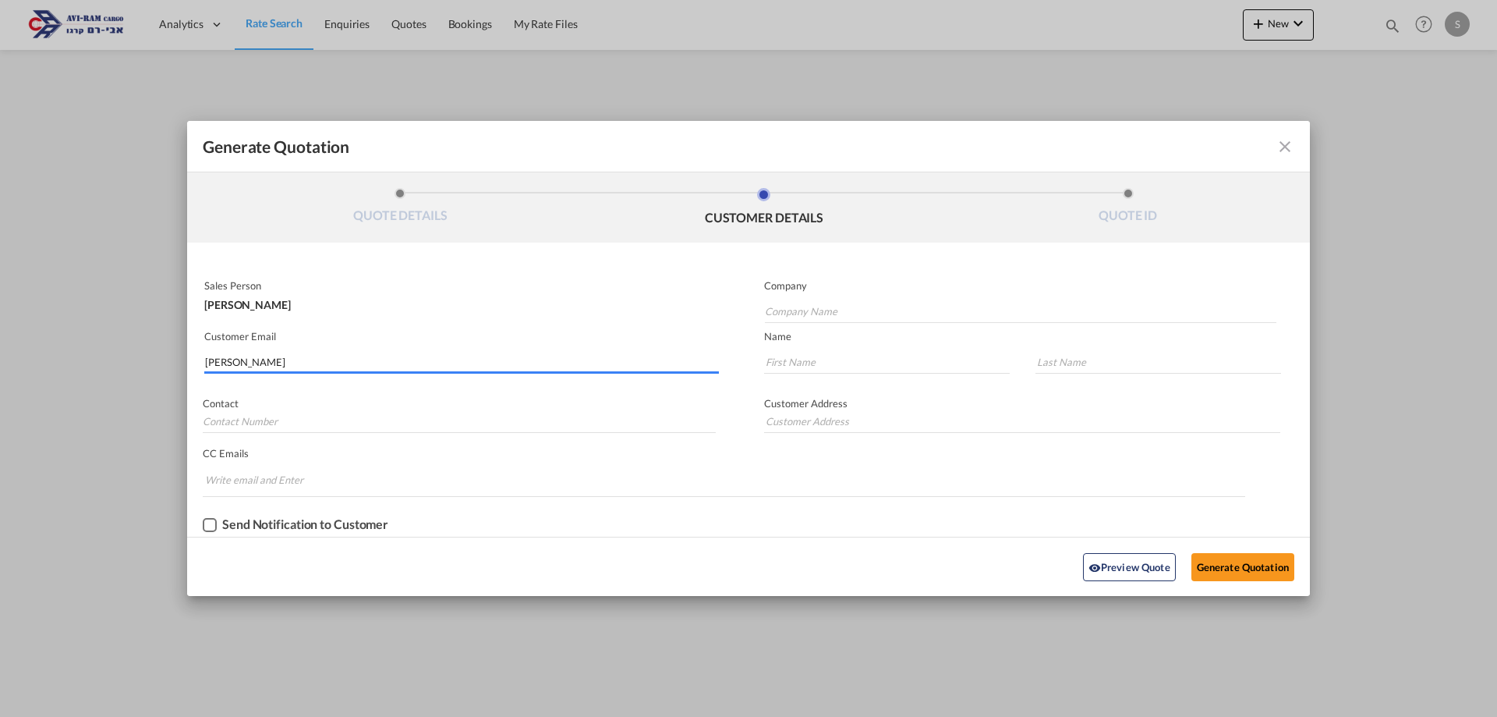
type input "A.R SPORT"
type input "maya@suples.co.il"
type input "Maya"
type input "Tidhar"
type input "(+972) 50-2345686"
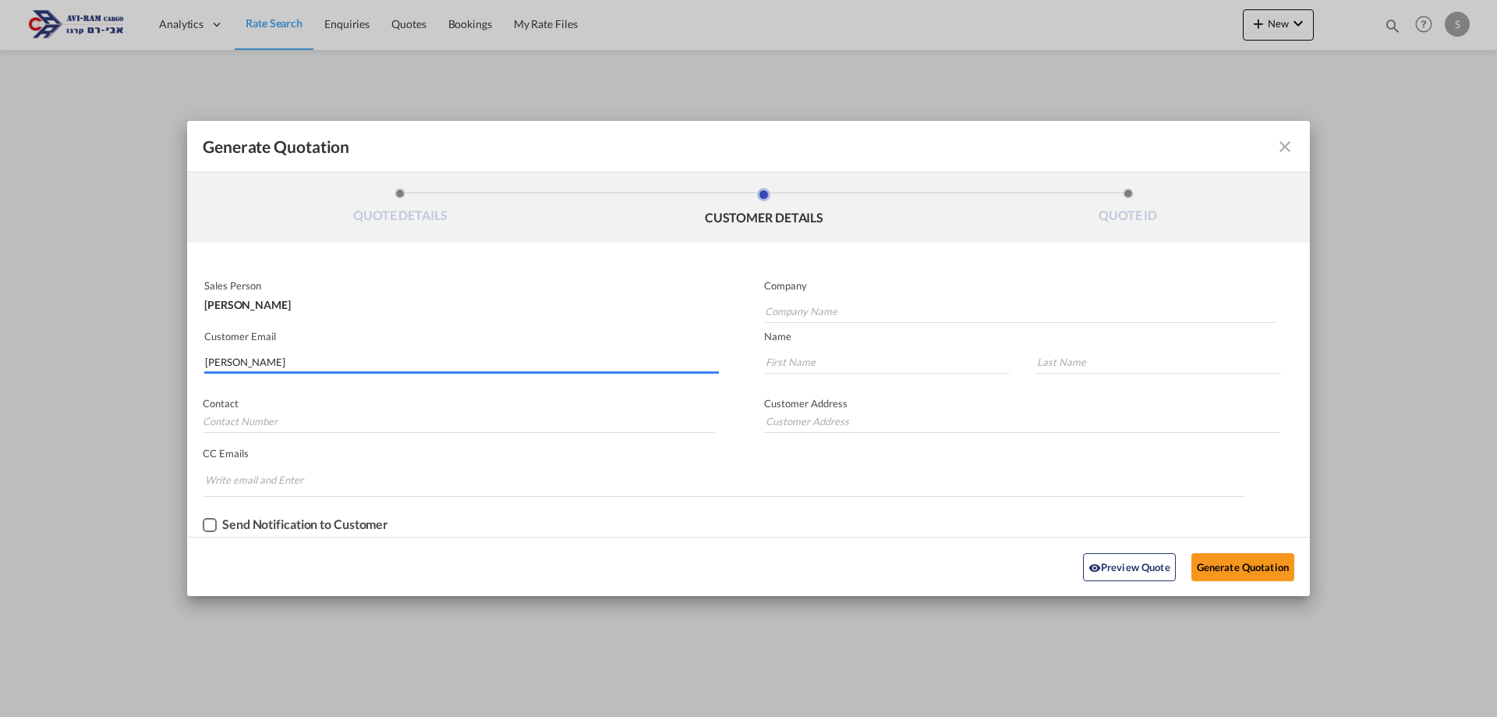
type input "."
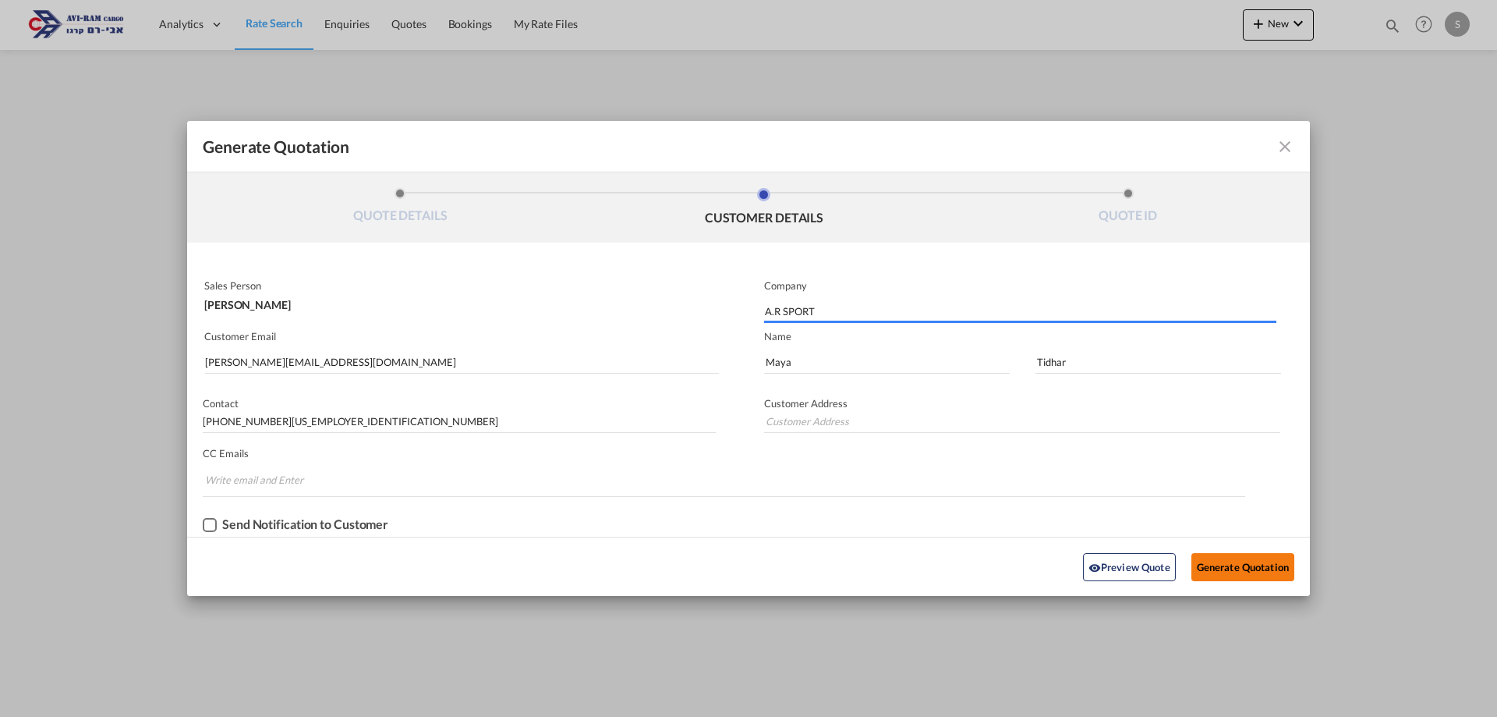
click at [1260, 573] on button "Generate Quotation" at bounding box center [1243, 567] width 103 height 28
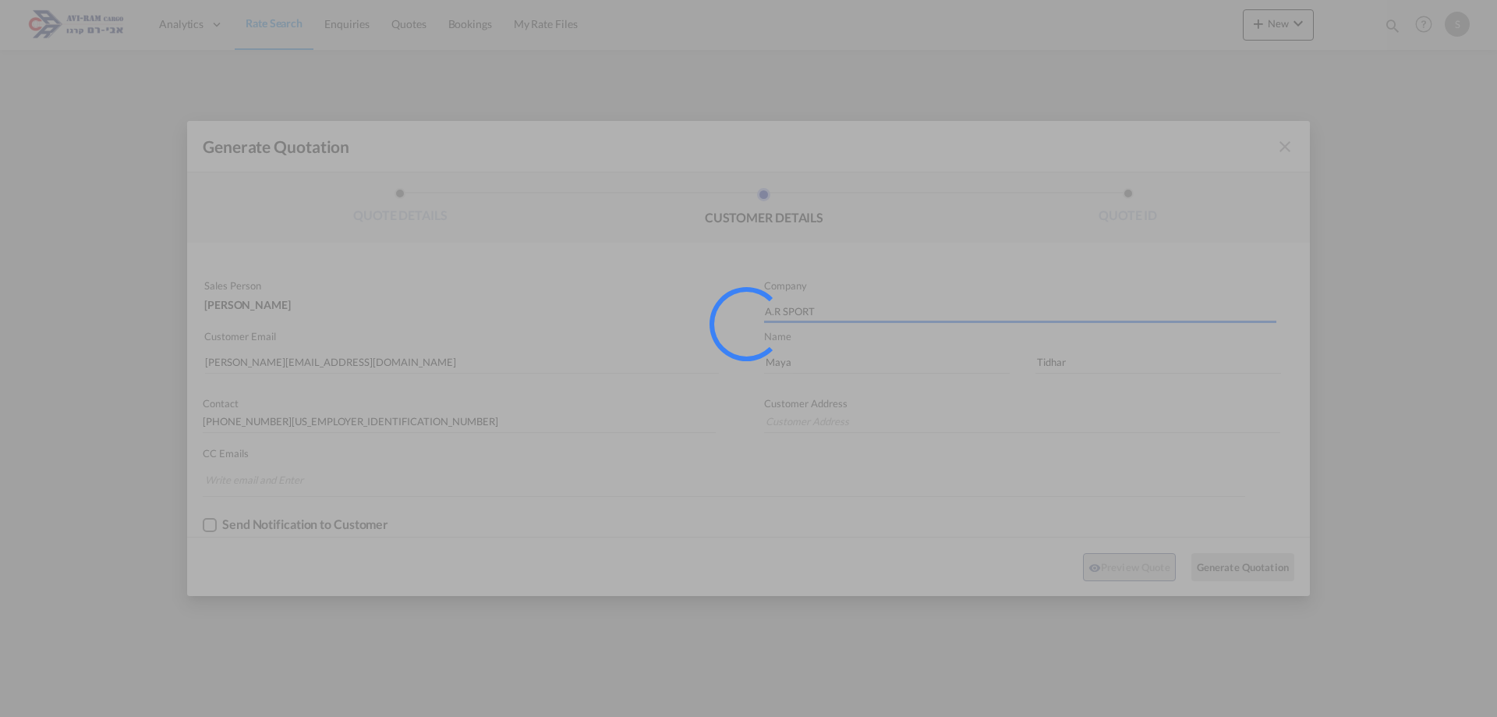
type input "."
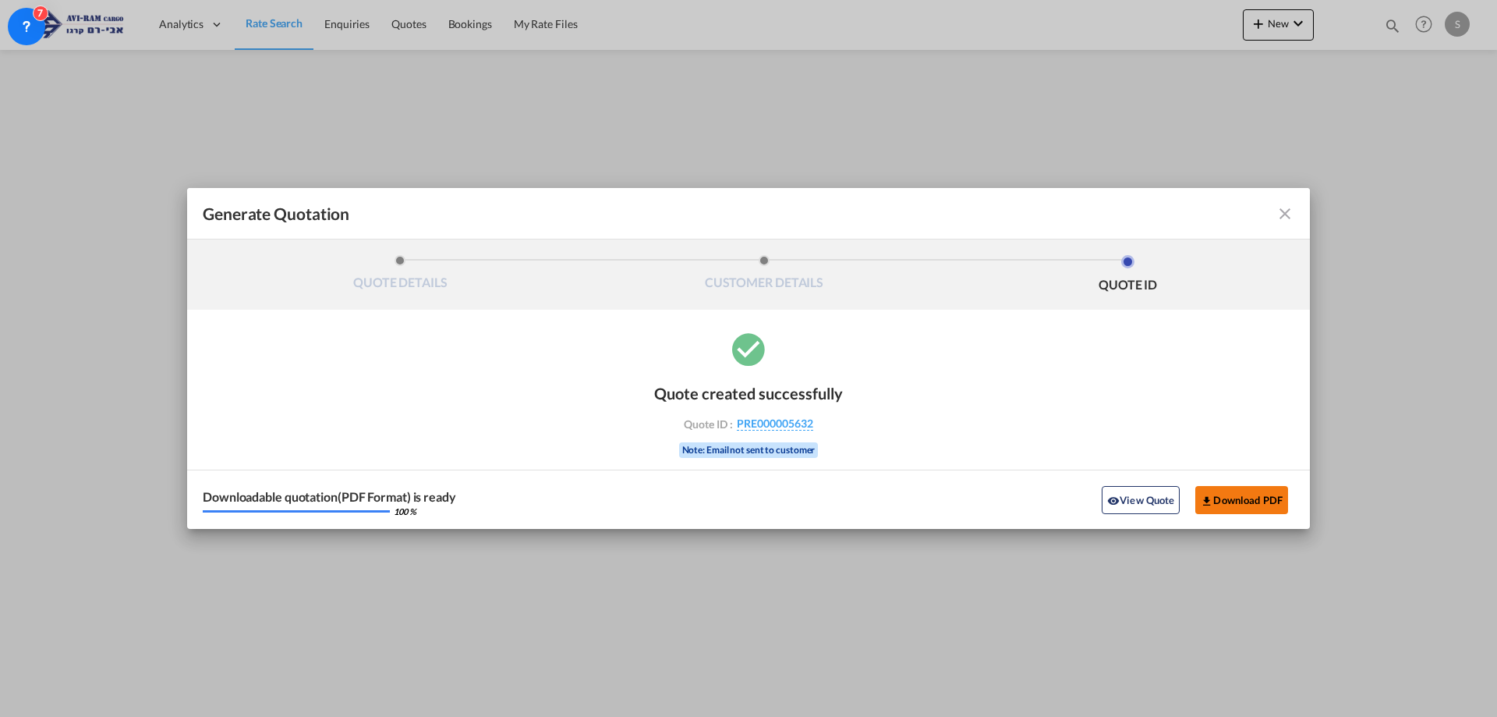
click at [1247, 509] on button "Download PDF" at bounding box center [1241, 500] width 93 height 28
click at [1286, 217] on md-icon "icon-close fg-AAA8AD cursor m-0" at bounding box center [1285, 213] width 19 height 19
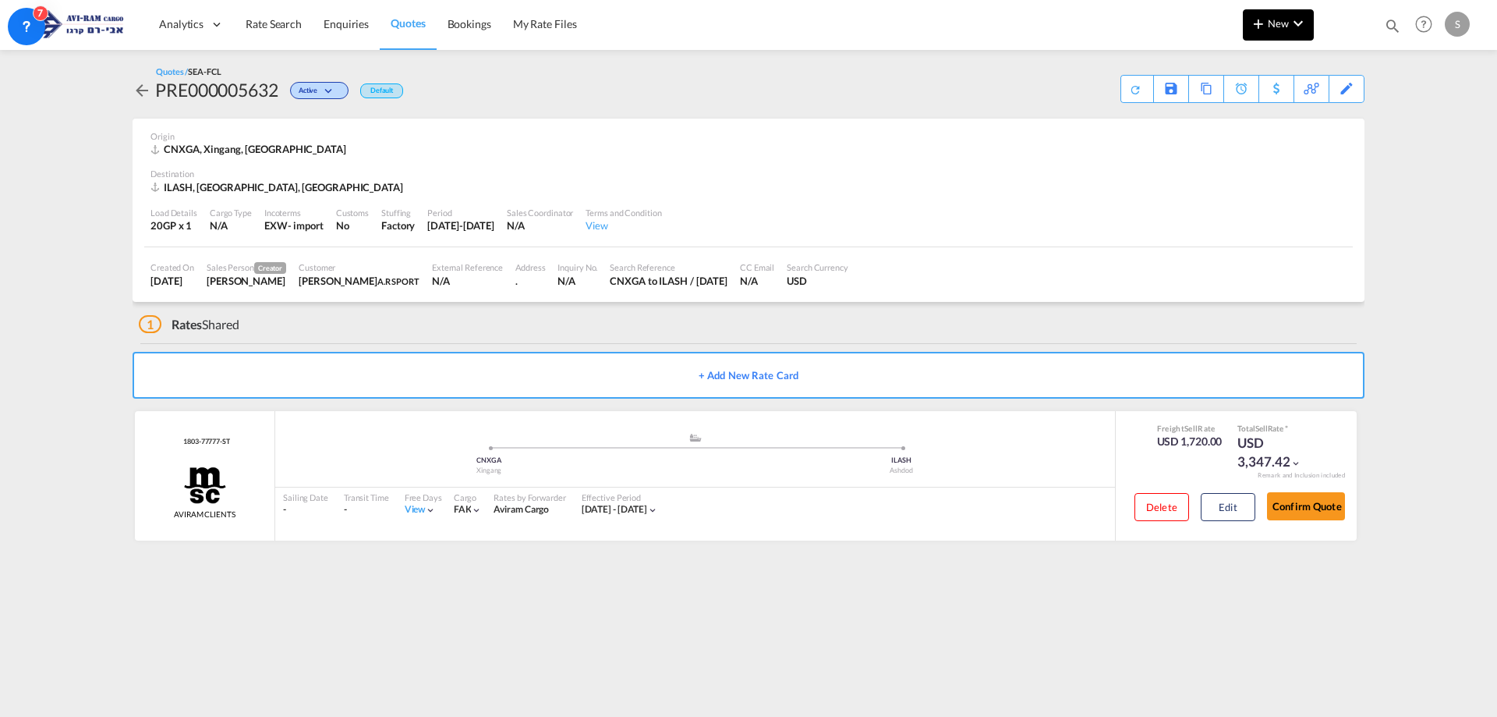
click at [1247, 16] on button "New" at bounding box center [1278, 24] width 71 height 31
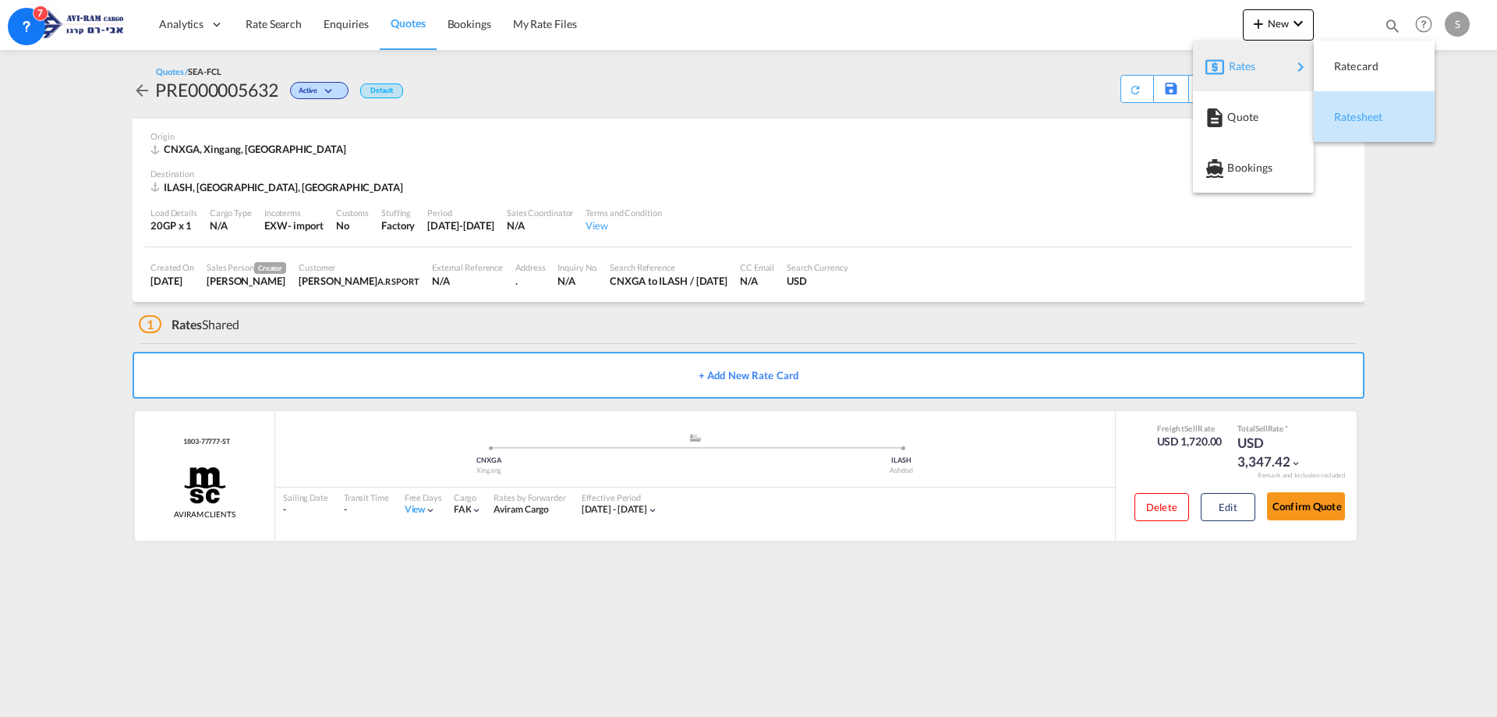
click at [1351, 112] on span "Ratesheet" at bounding box center [1342, 116] width 17 height 31
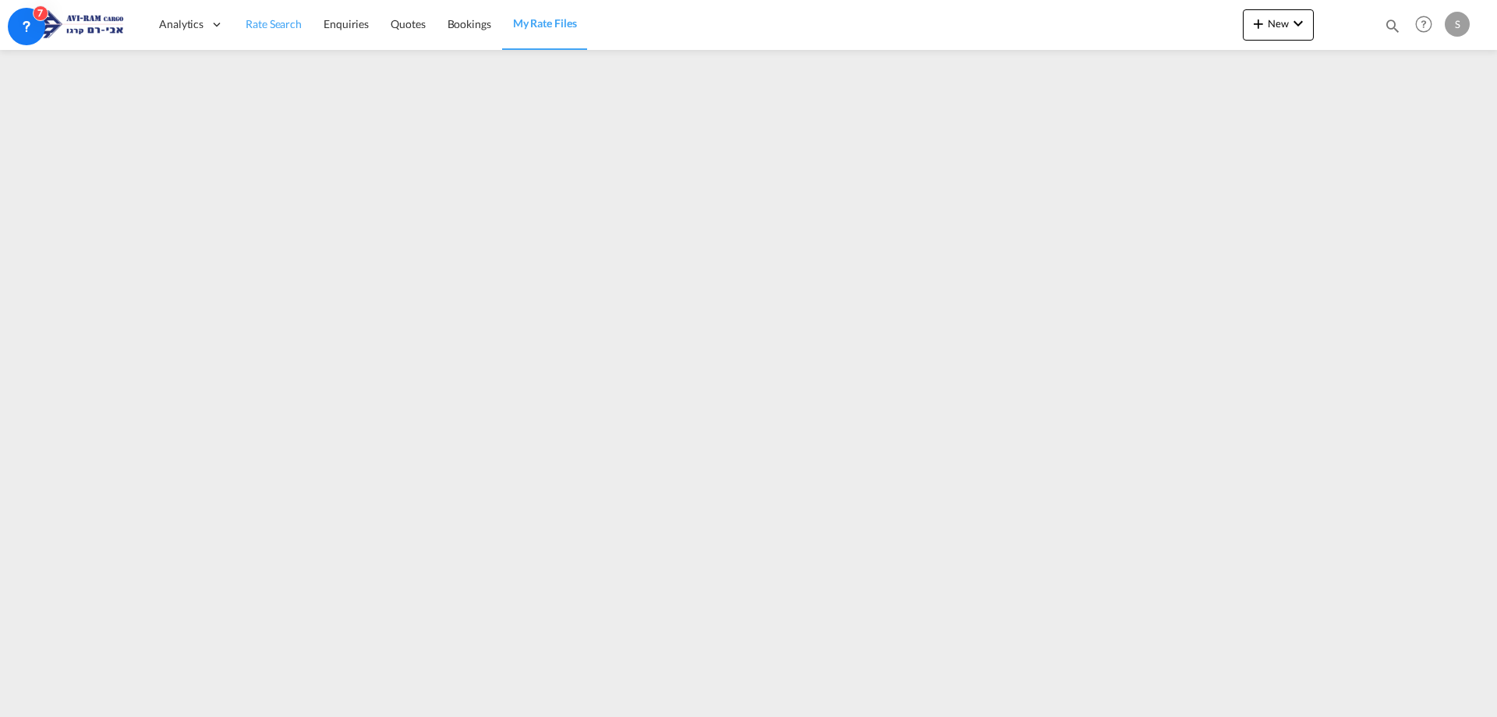
click at [261, 24] on span "Rate Search" at bounding box center [274, 23] width 56 height 13
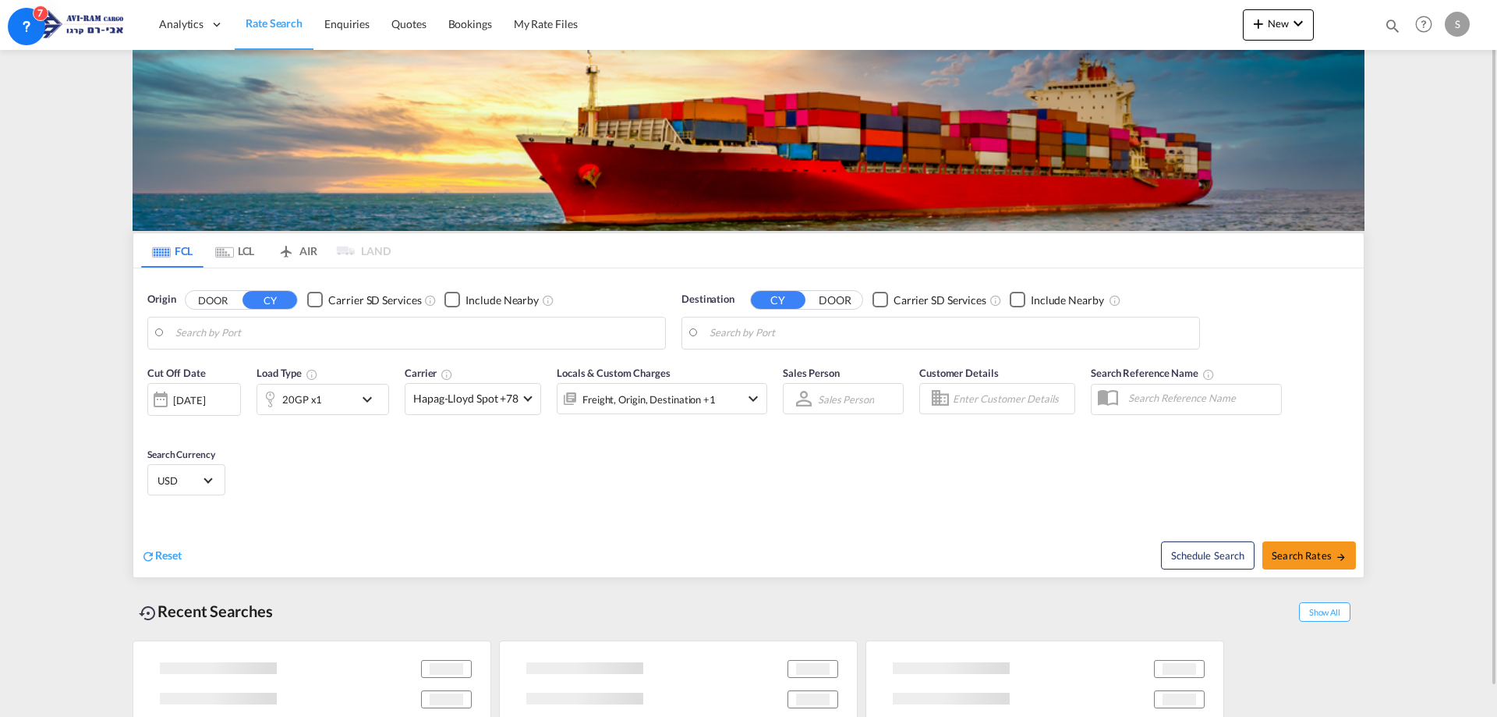
type input "Xingang, CNXGA"
type input "Ashdod, ILASH"
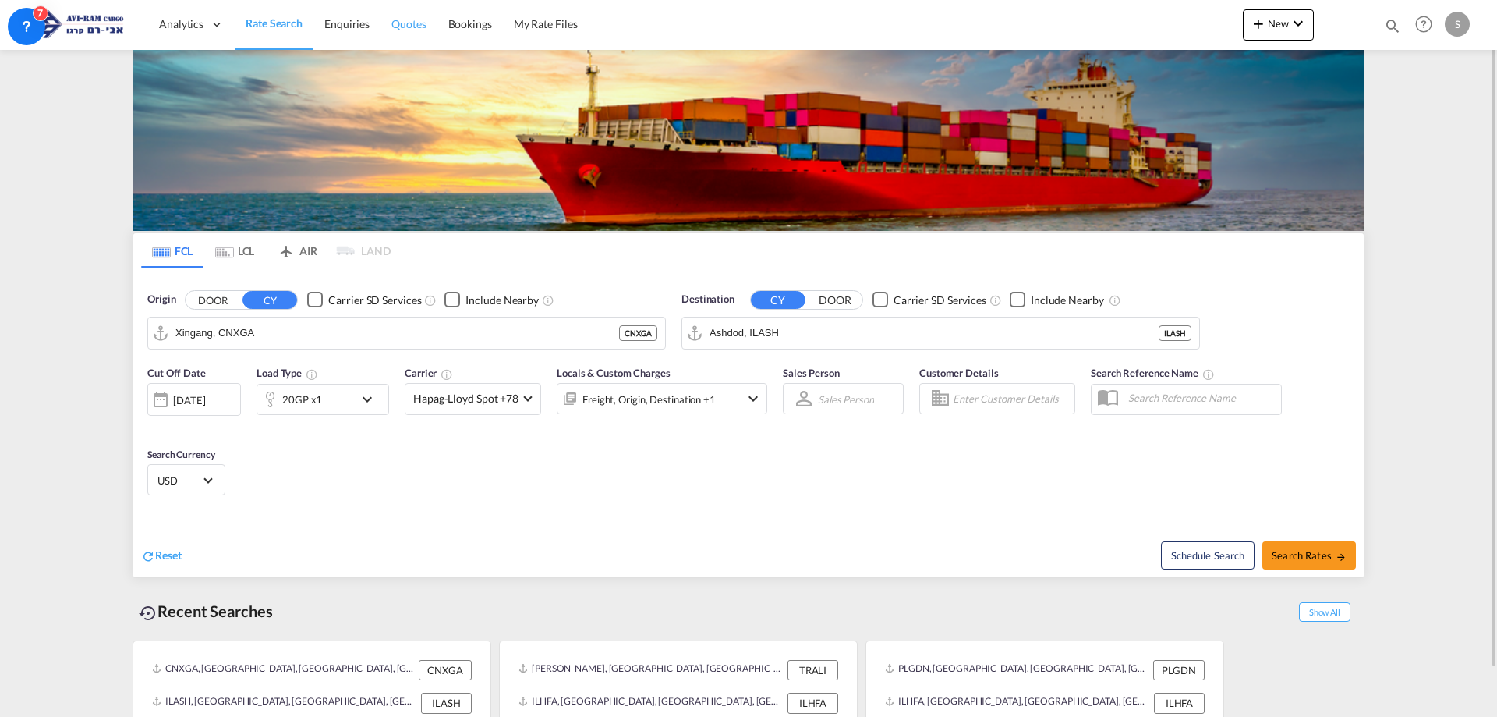
click at [406, 32] on link "Quotes" at bounding box center [409, 24] width 56 height 51
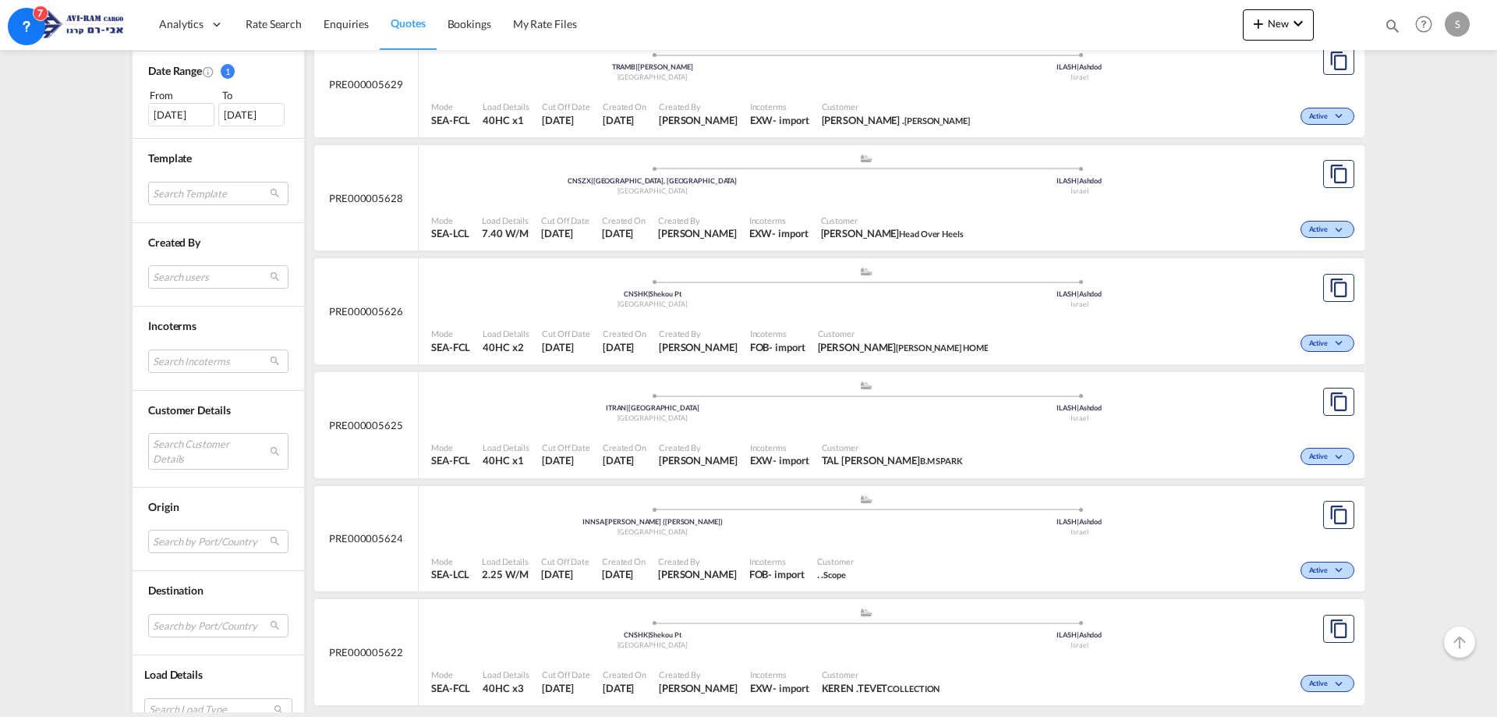
scroll to position [624, 0]
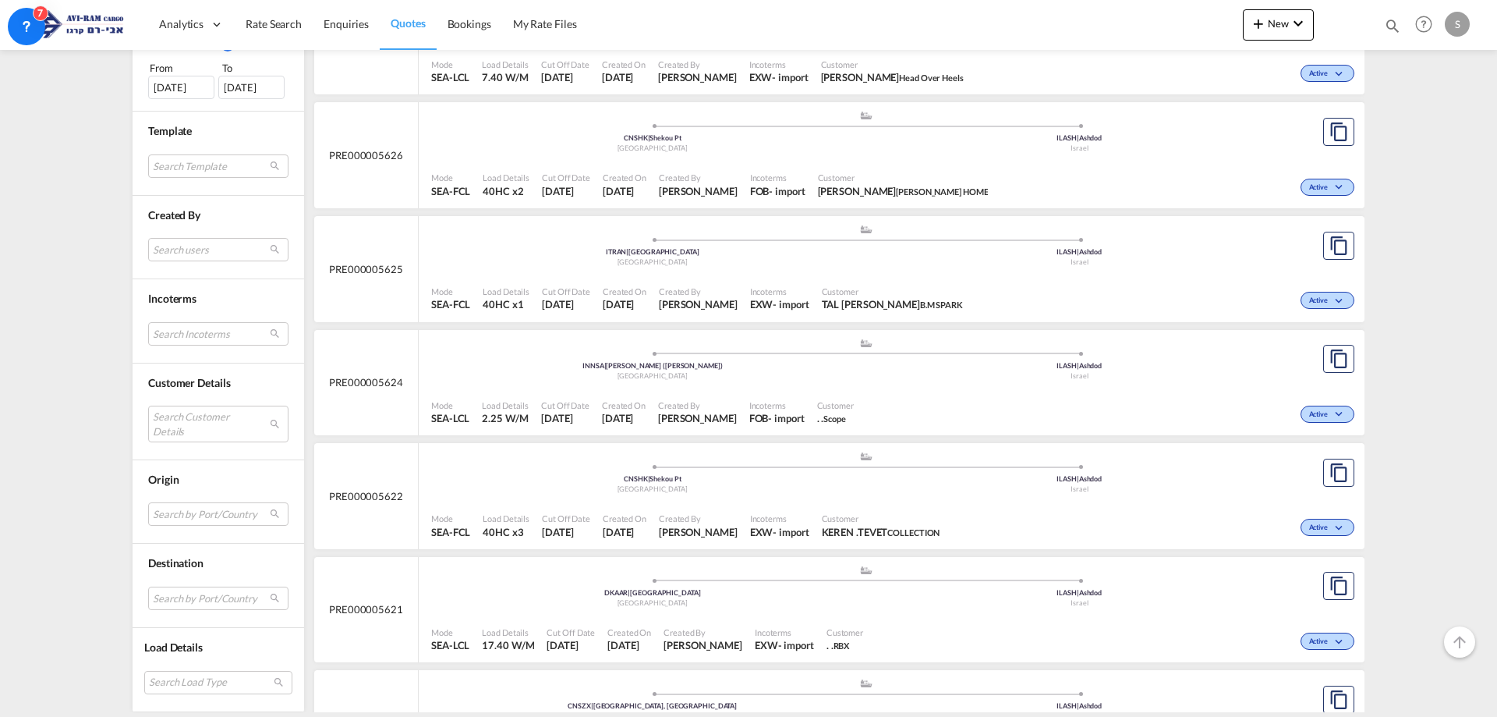
click at [664, 498] on div ".a{fill:#aaa8ad;} .a{fill:#aaa8ad;} CNSHK | Shekou Pt China ILASH | Ashdod Isra…" at bounding box center [865, 476] width 869 height 51
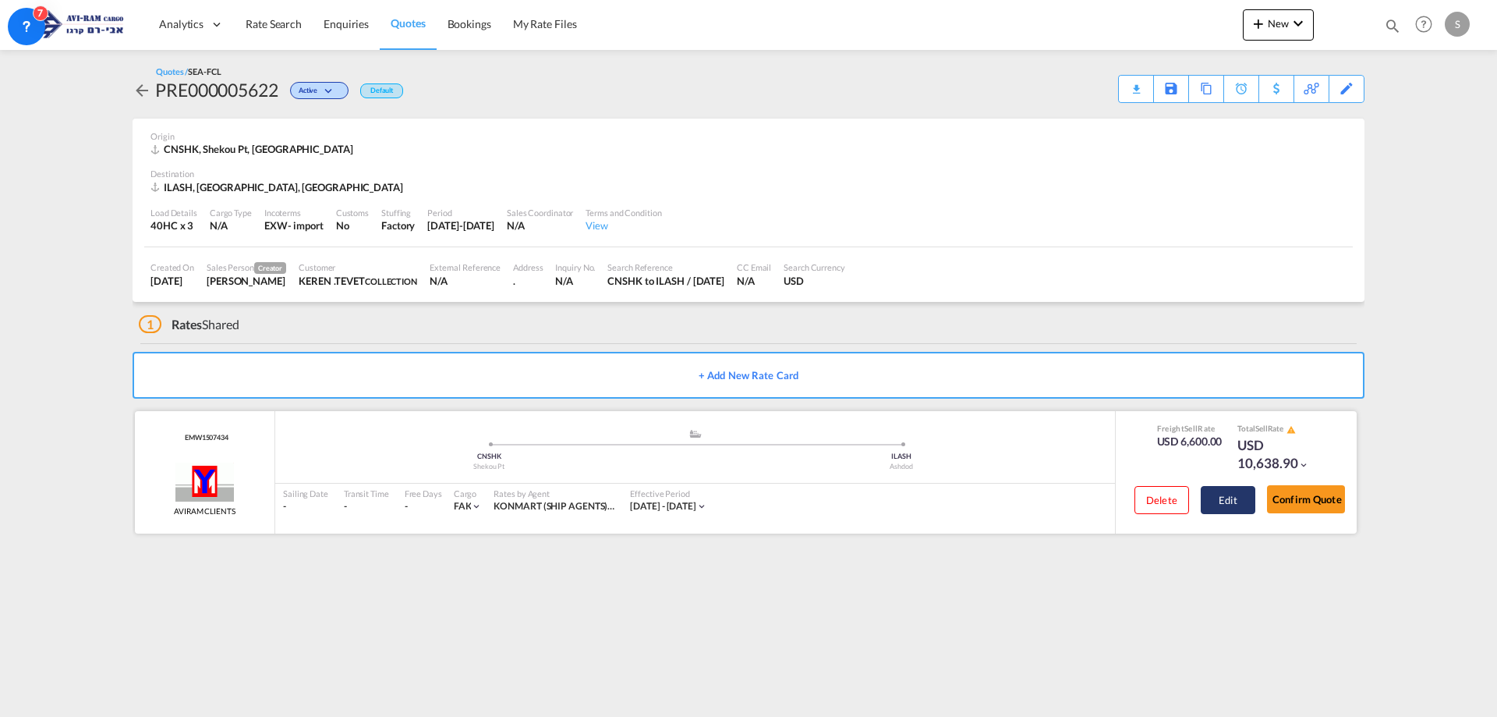
click at [1230, 498] on button "Edit" at bounding box center [1228, 500] width 55 height 28
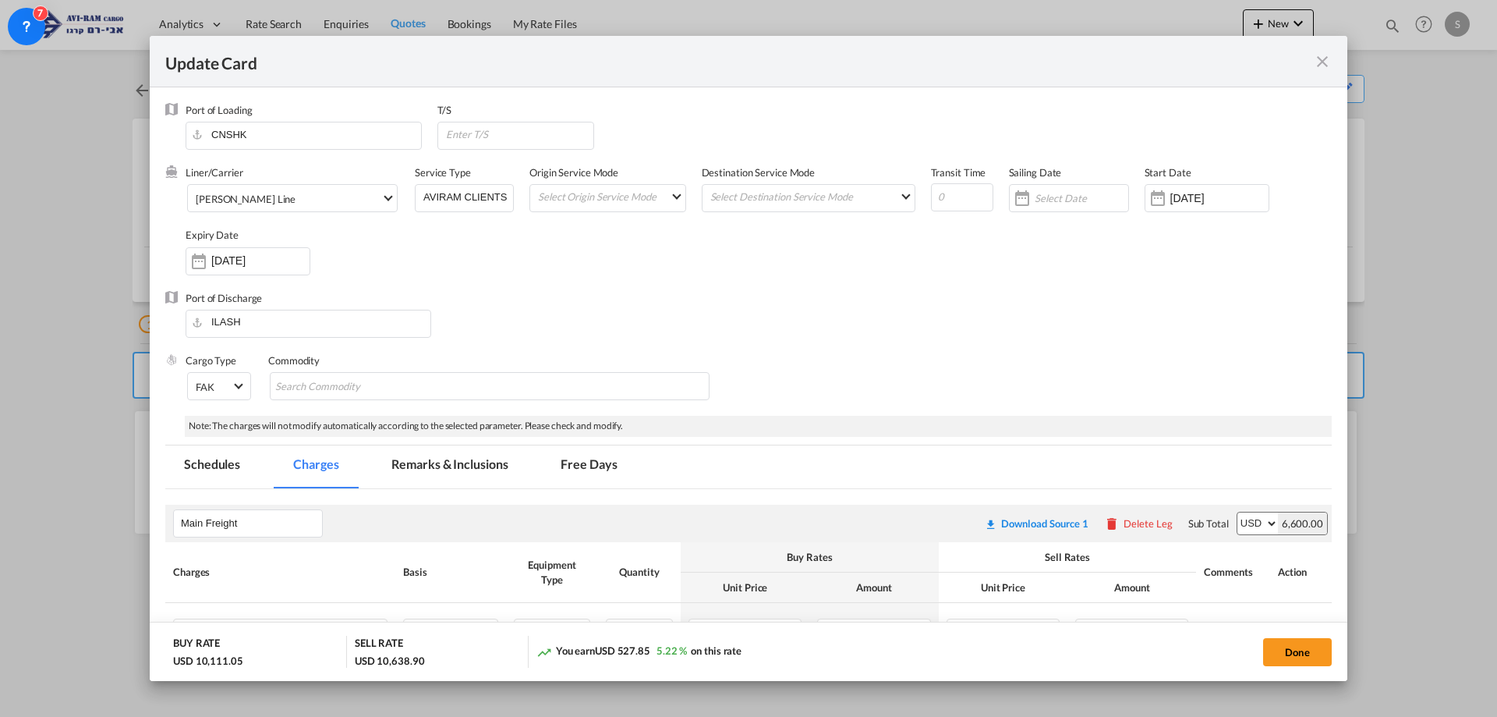
select select "per B/L"
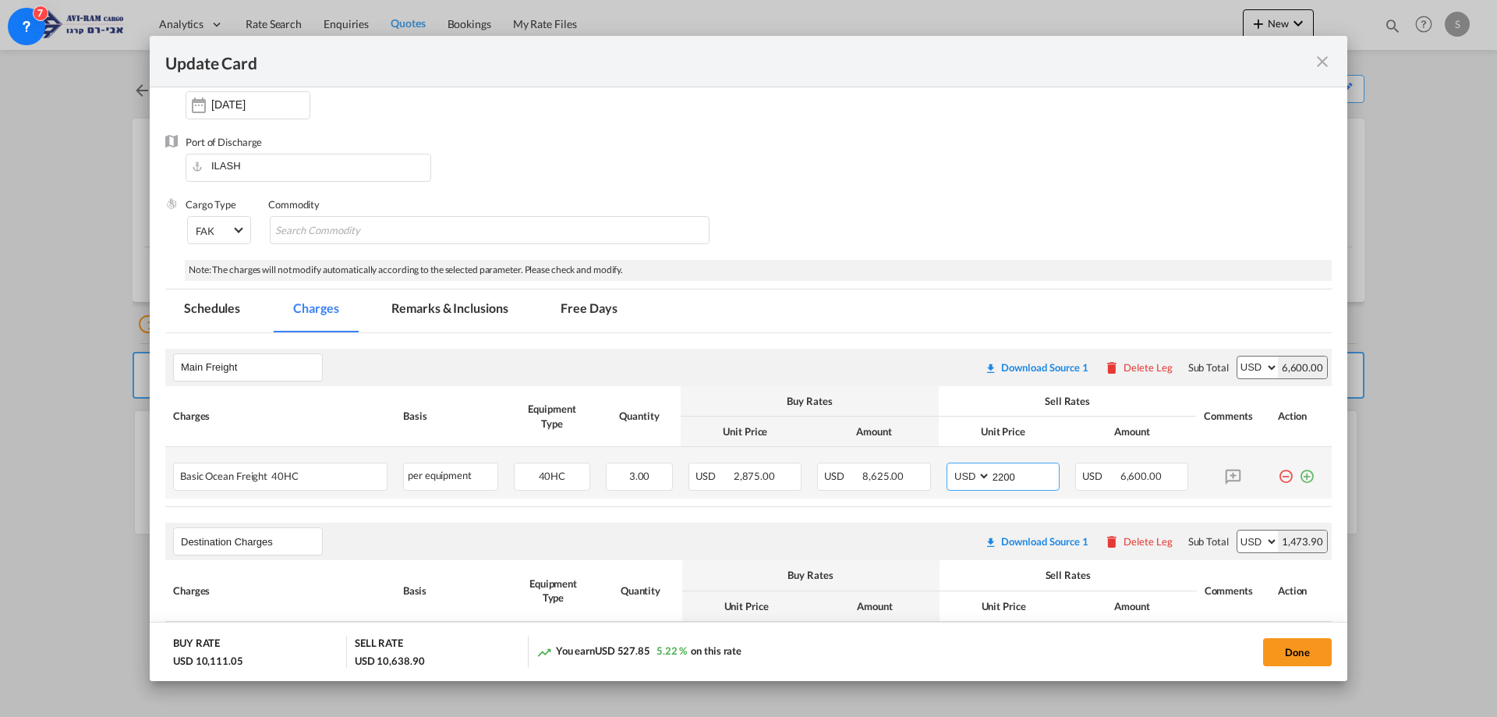
drag, startPoint x: 1028, startPoint y: 480, endPoint x: 942, endPoint y: 474, distance: 86.0
click at [947, 474] on md-input-container "AED AFN ALL AMD ANG AOA ARS AUD AWG AZN BAM BBD BDT BGN BHD BIF BMD BND BOB BRL…" at bounding box center [1003, 476] width 113 height 28
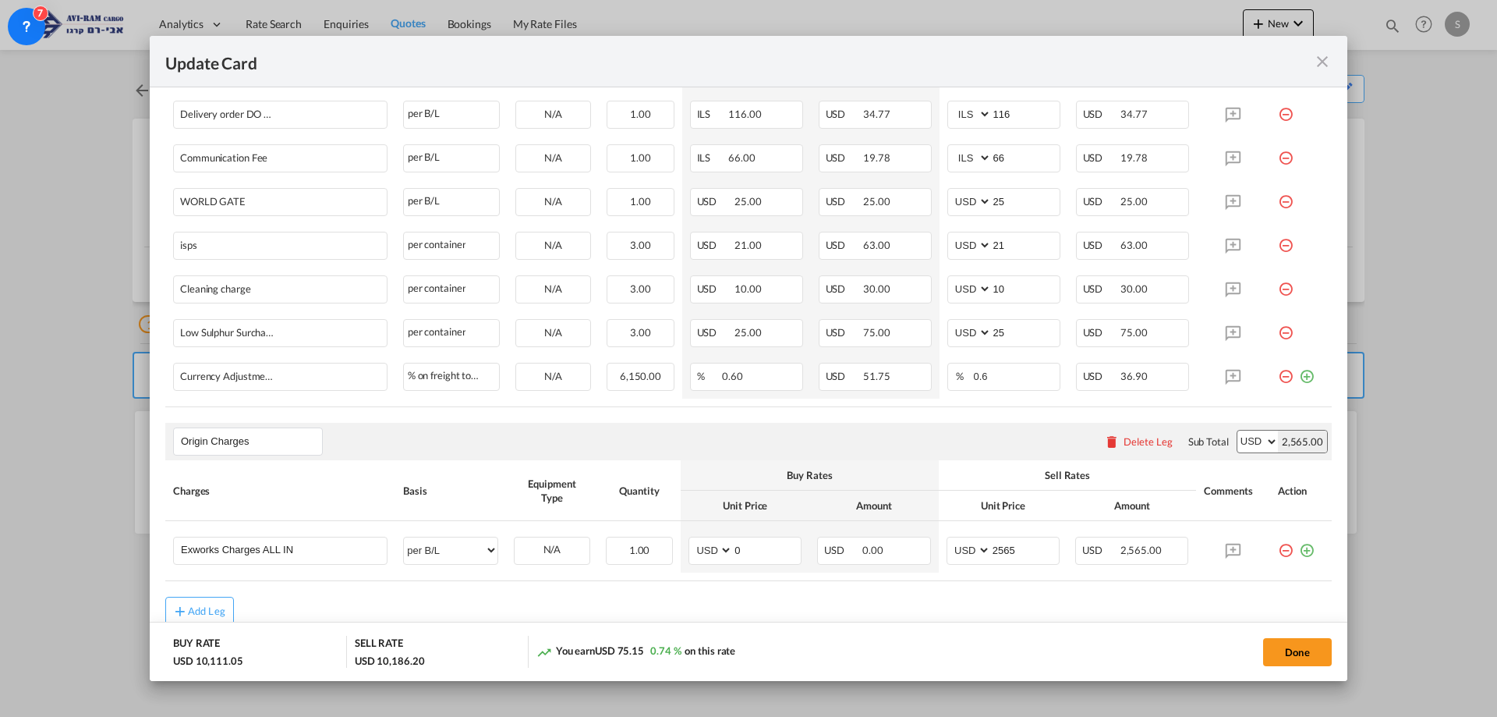
scroll to position [844, 0]
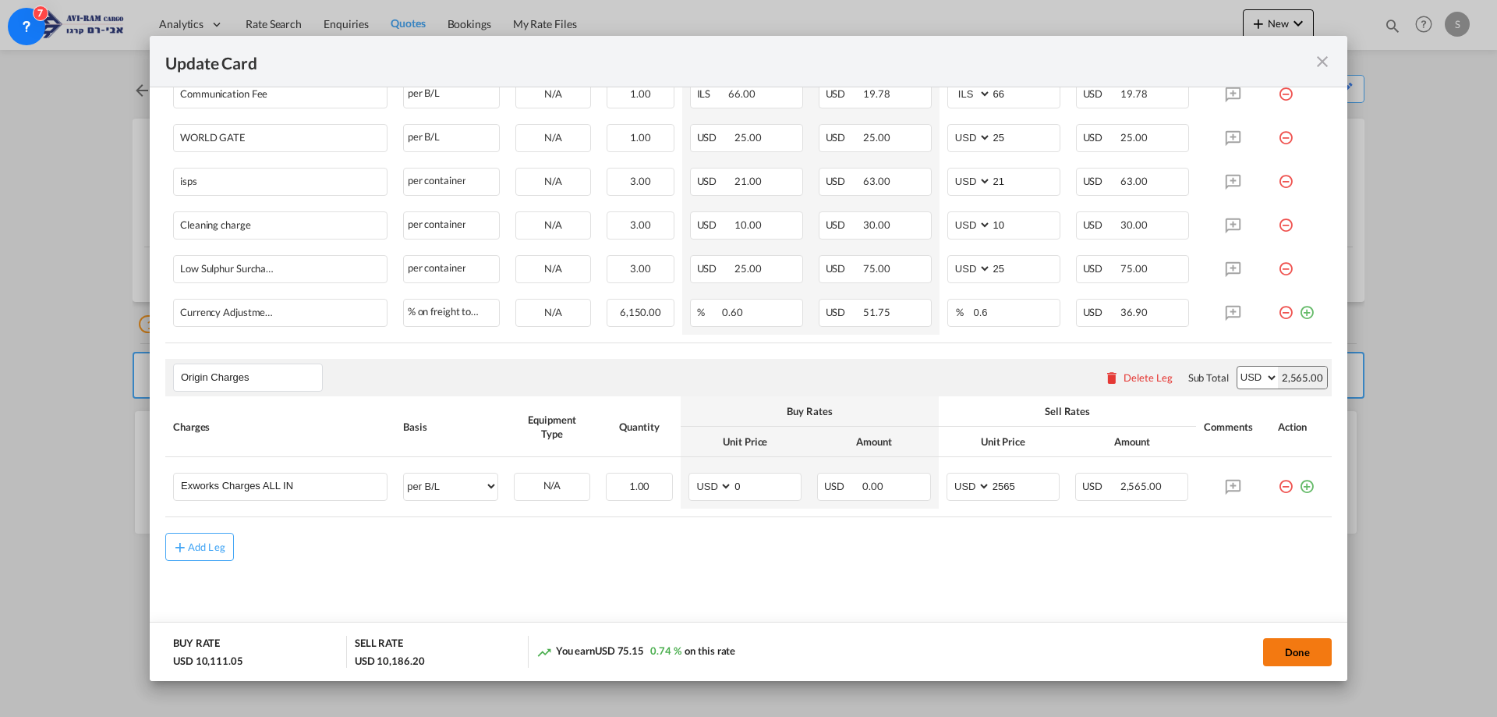
type input "2050"
click at [1297, 655] on button "Done" at bounding box center [1297, 652] width 69 height 28
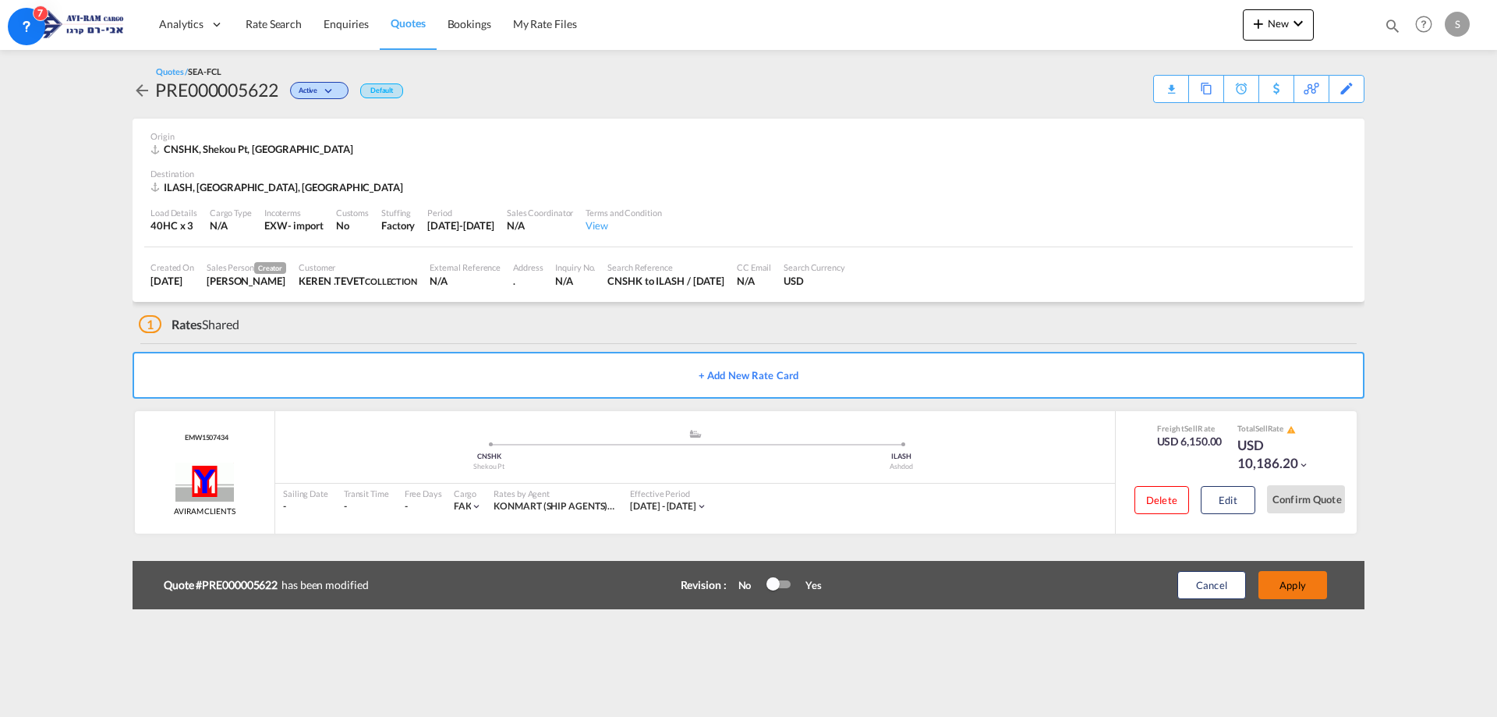
click at [1298, 582] on button "Apply" at bounding box center [1293, 585] width 69 height 28
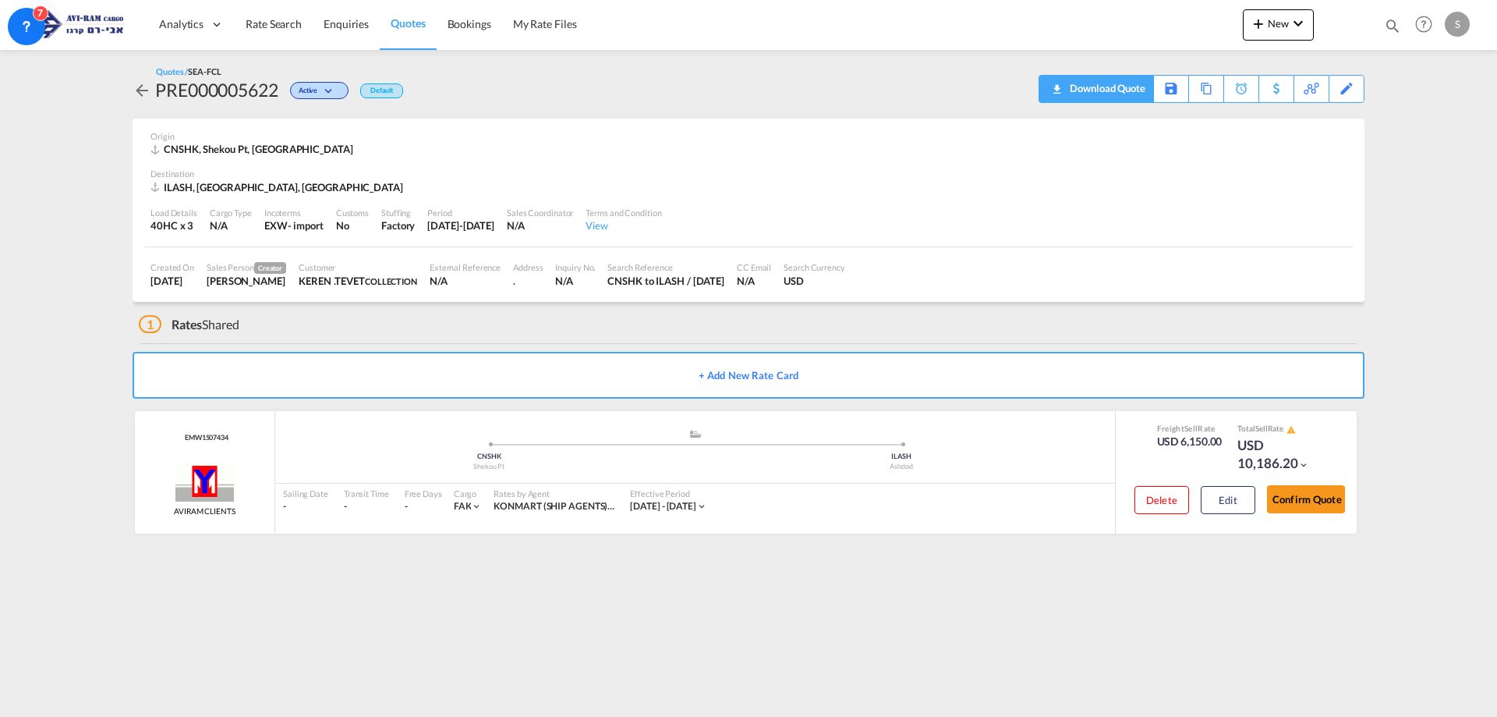
click at [1124, 84] on div "Download Quote" at bounding box center [1106, 88] width 80 height 25
click at [393, 23] on span "Quotes" at bounding box center [408, 22] width 34 height 13
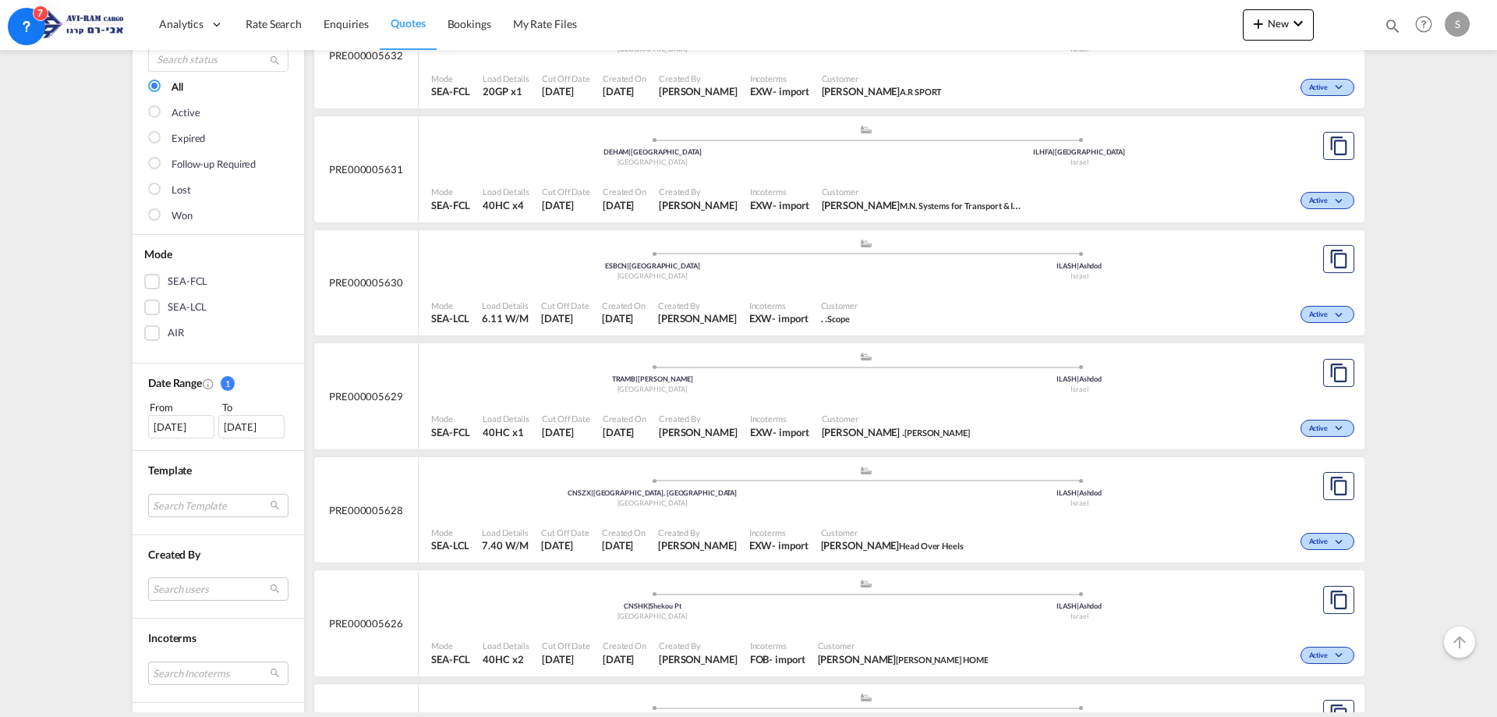
scroll to position [312, 0]
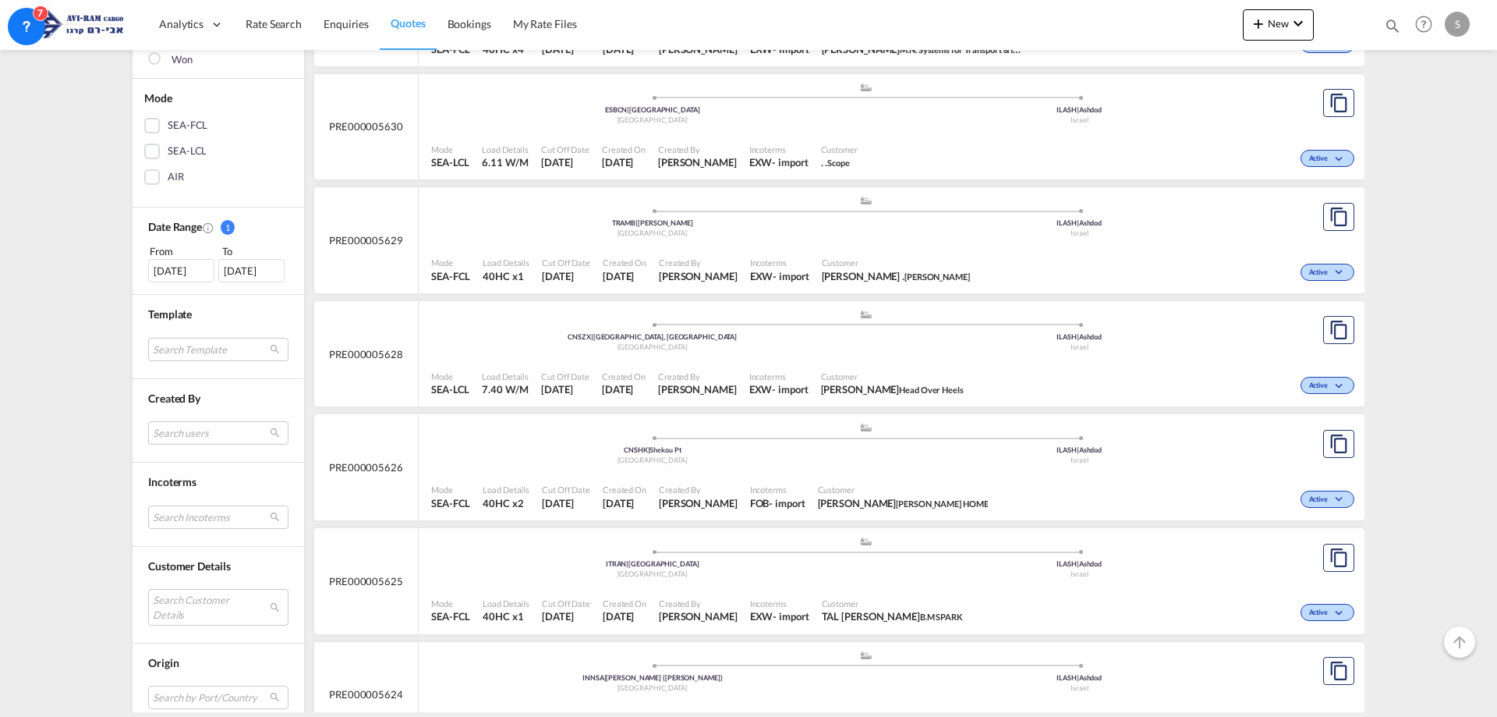
click at [676, 358] on div ".a{fill:#aaa8ad;} .a{fill:#aaa8ad;} CNSZX | Shenzhen, GD China ILASH | Ashdod I…" at bounding box center [865, 334] width 869 height 51
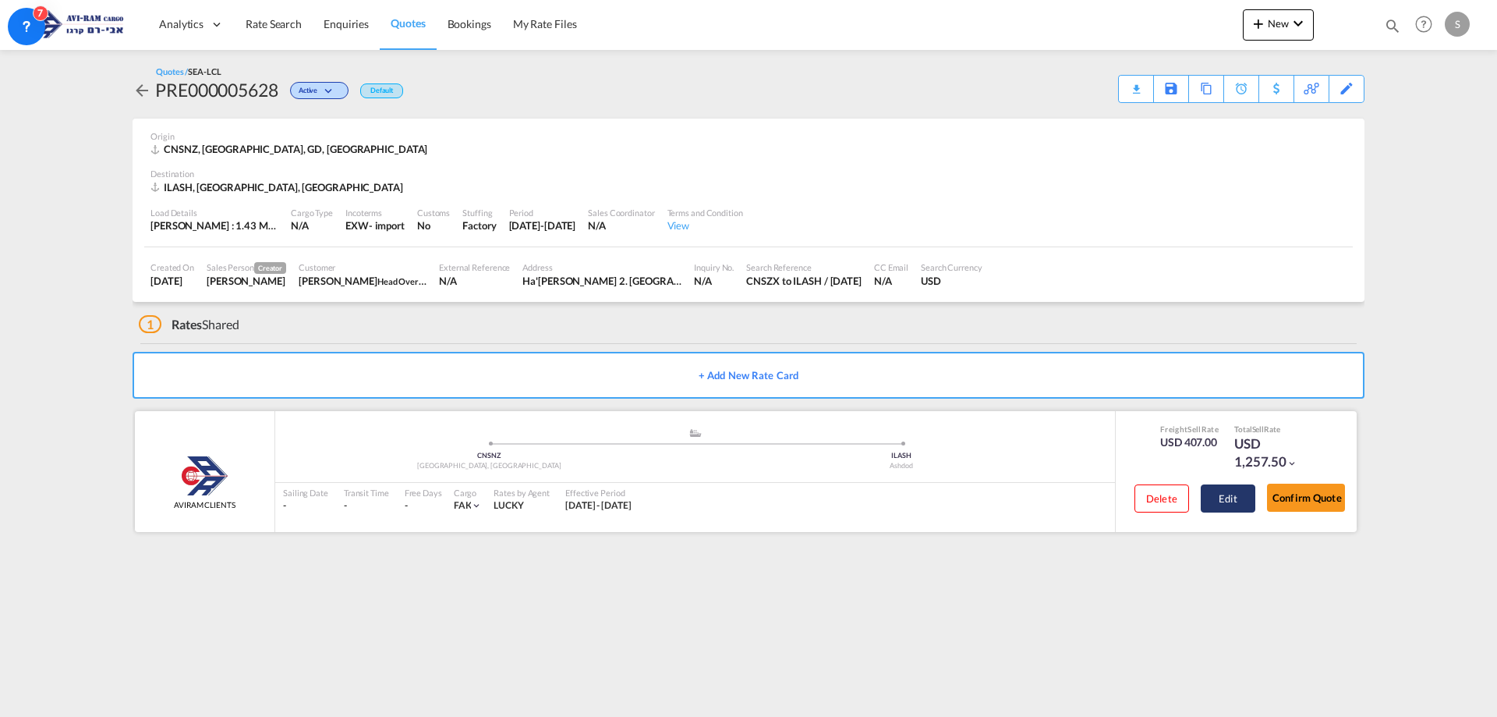
click at [1235, 505] on button "Edit" at bounding box center [1228, 498] width 55 height 28
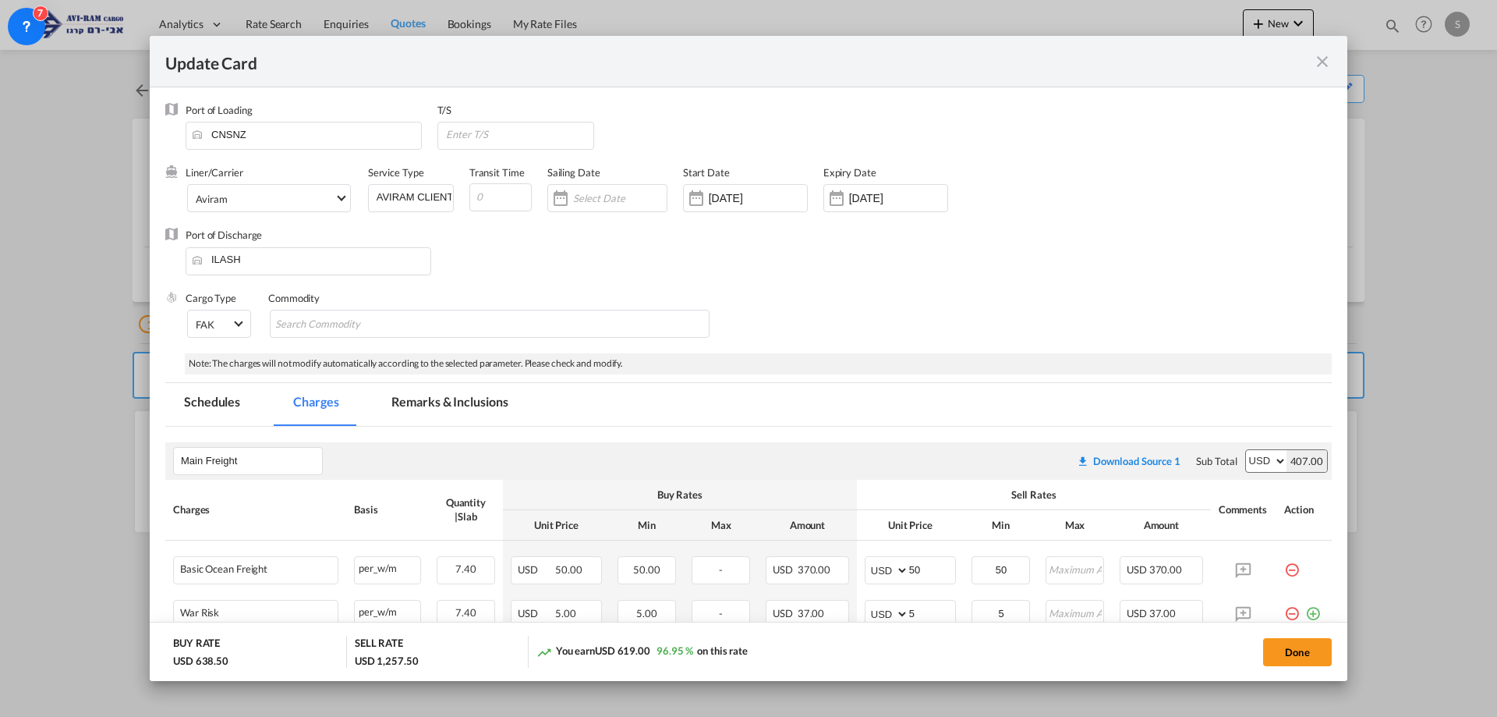
select select "per_shipment"
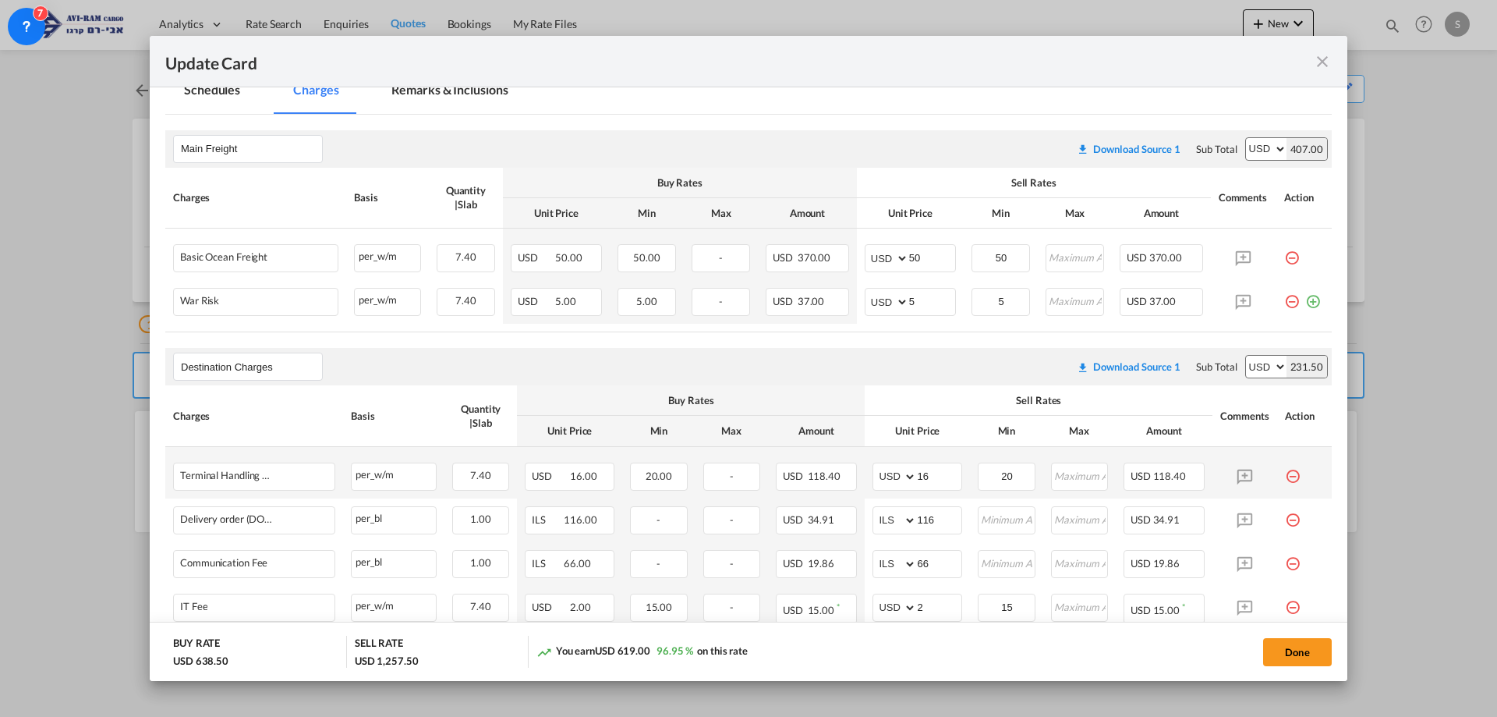
scroll to position [702, 0]
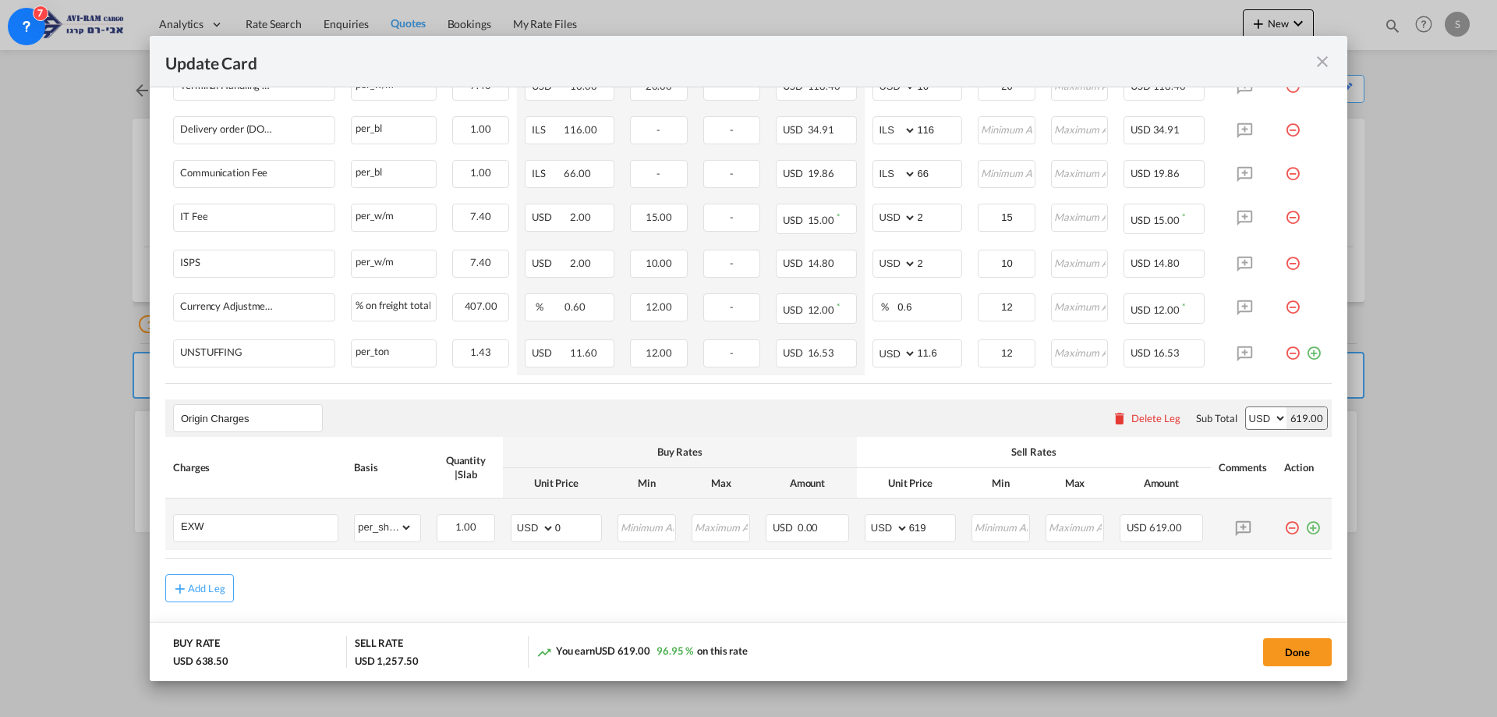
click at [1305, 527] on md-icon "icon-plus-circle-outline green-400-fg" at bounding box center [1313, 522] width 16 height 16
click at [1284, 572] on md-icon "icon-minus-circle-outline red-400-fg pt-7" at bounding box center [1292, 566] width 16 height 16
drag, startPoint x: 927, startPoint y: 526, endPoint x: 839, endPoint y: 538, distance: 89.0
click at [840, 538] on tr "EXW Please Enter Already Exists gross_weight volumetric_weight per_shipment per…" at bounding box center [748, 523] width 1167 height 51
type input "769"
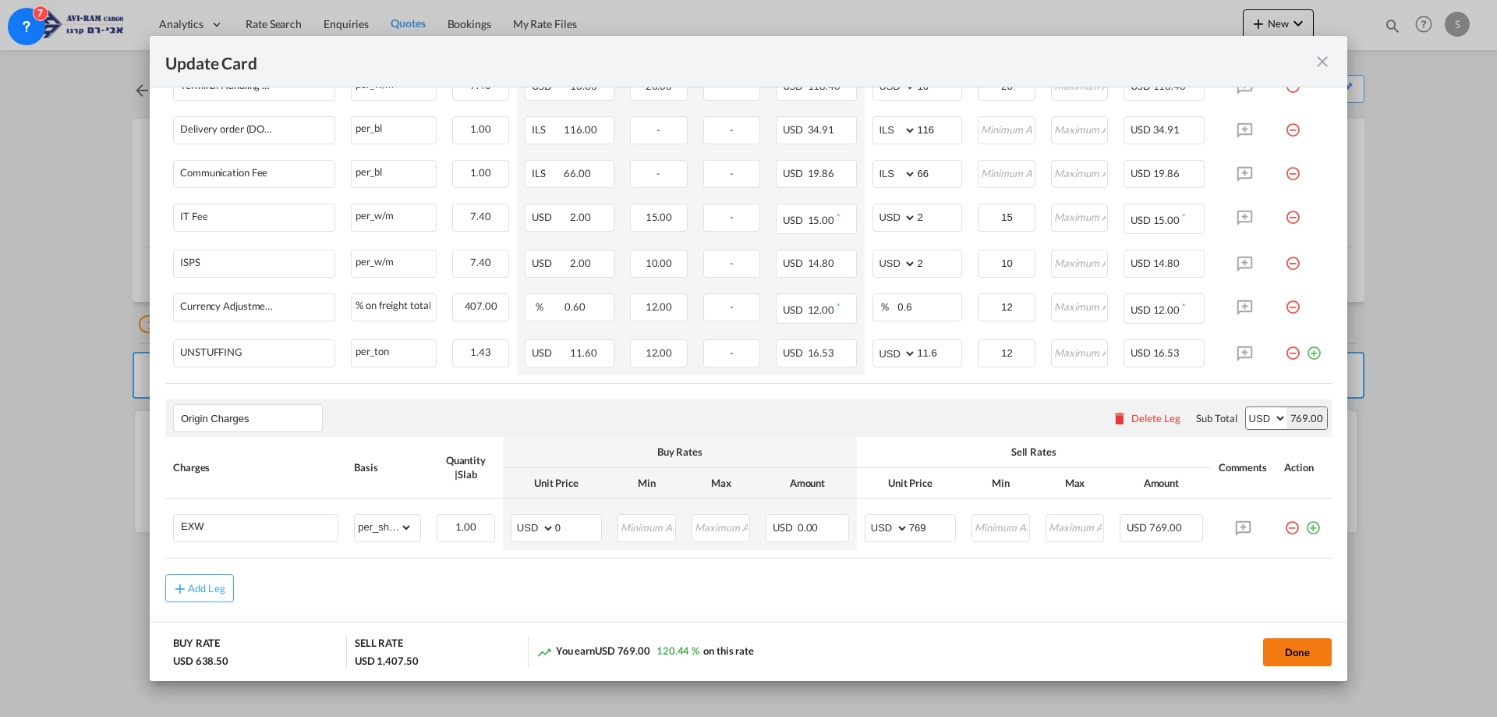
click at [1300, 647] on button "Done" at bounding box center [1297, 652] width 69 height 28
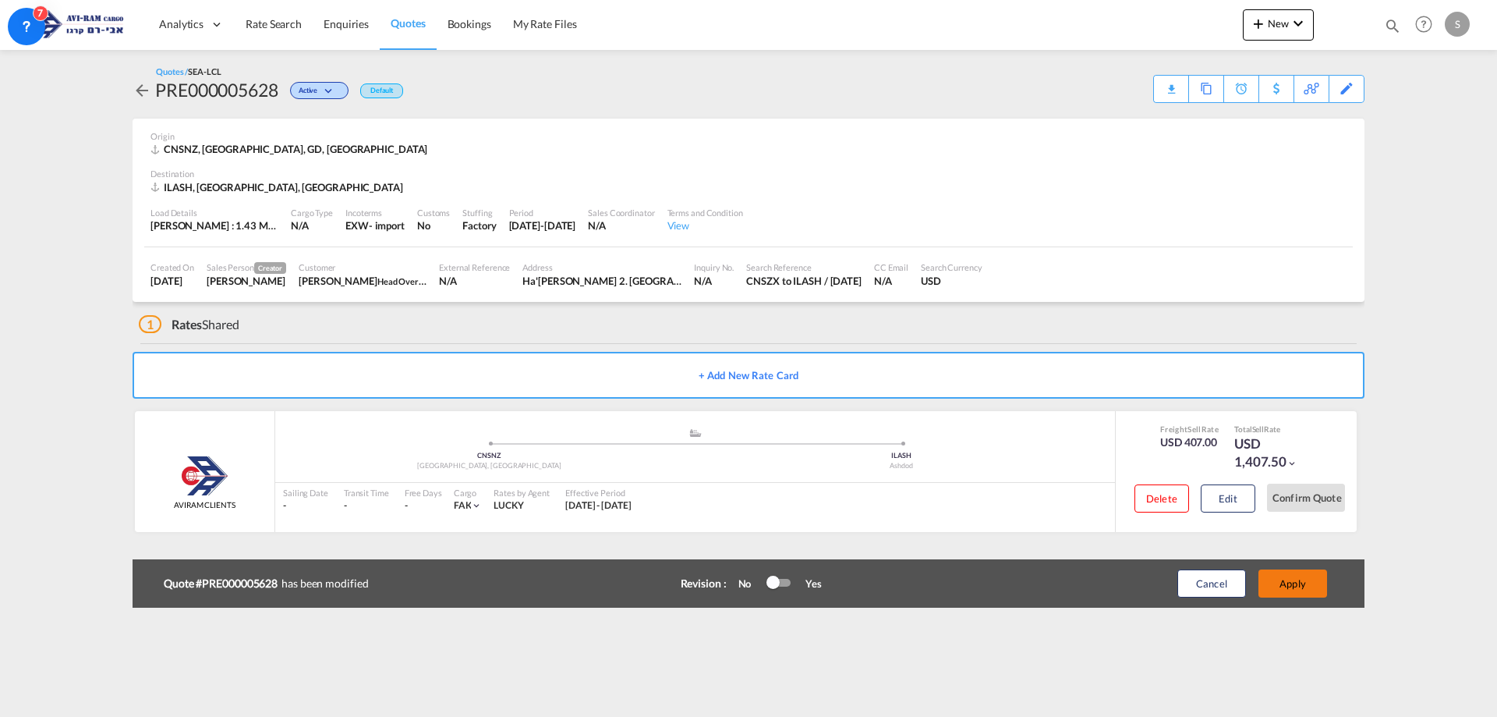
click at [1305, 577] on button "Apply" at bounding box center [1293, 583] width 69 height 28
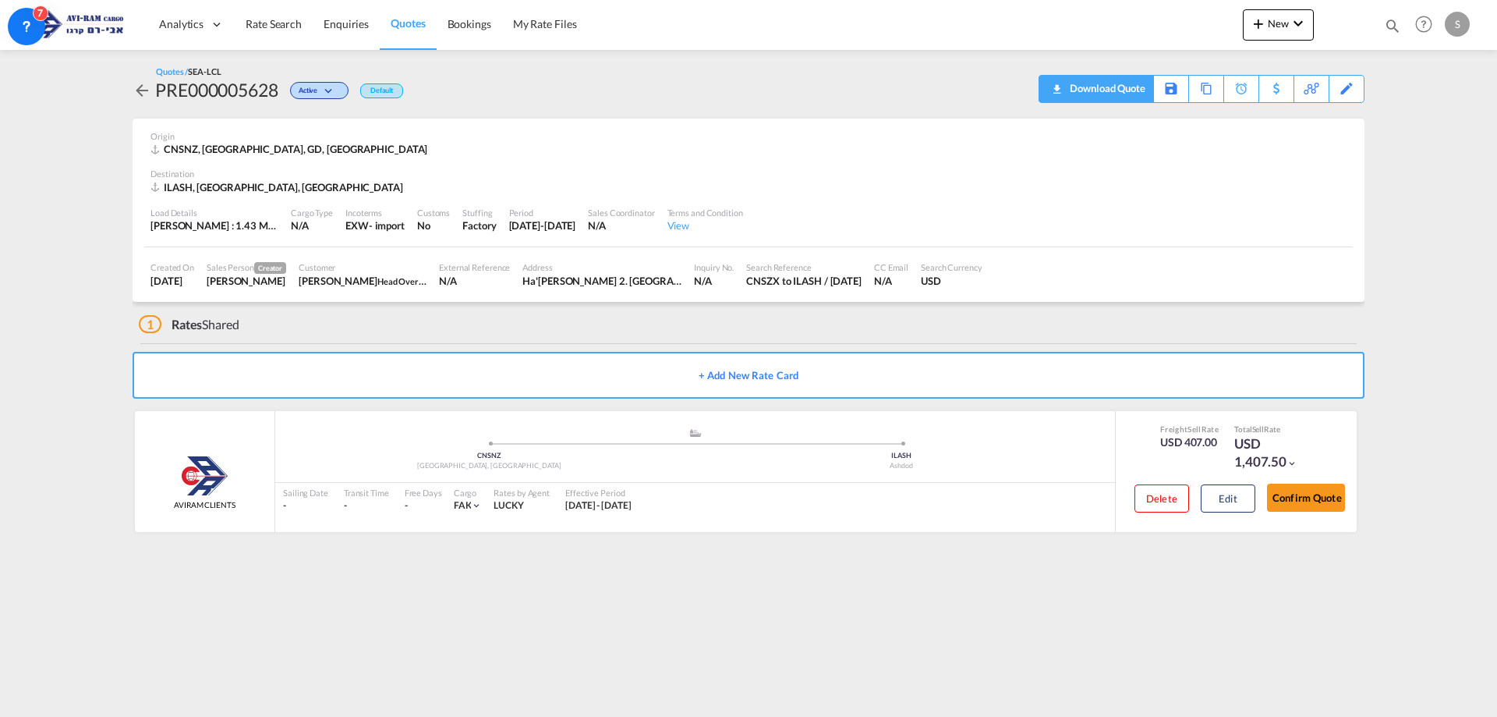
click at [1136, 90] on div "Download Quote" at bounding box center [1106, 88] width 80 height 25
click at [409, 30] on span "Quotes" at bounding box center [408, 22] width 34 height 13
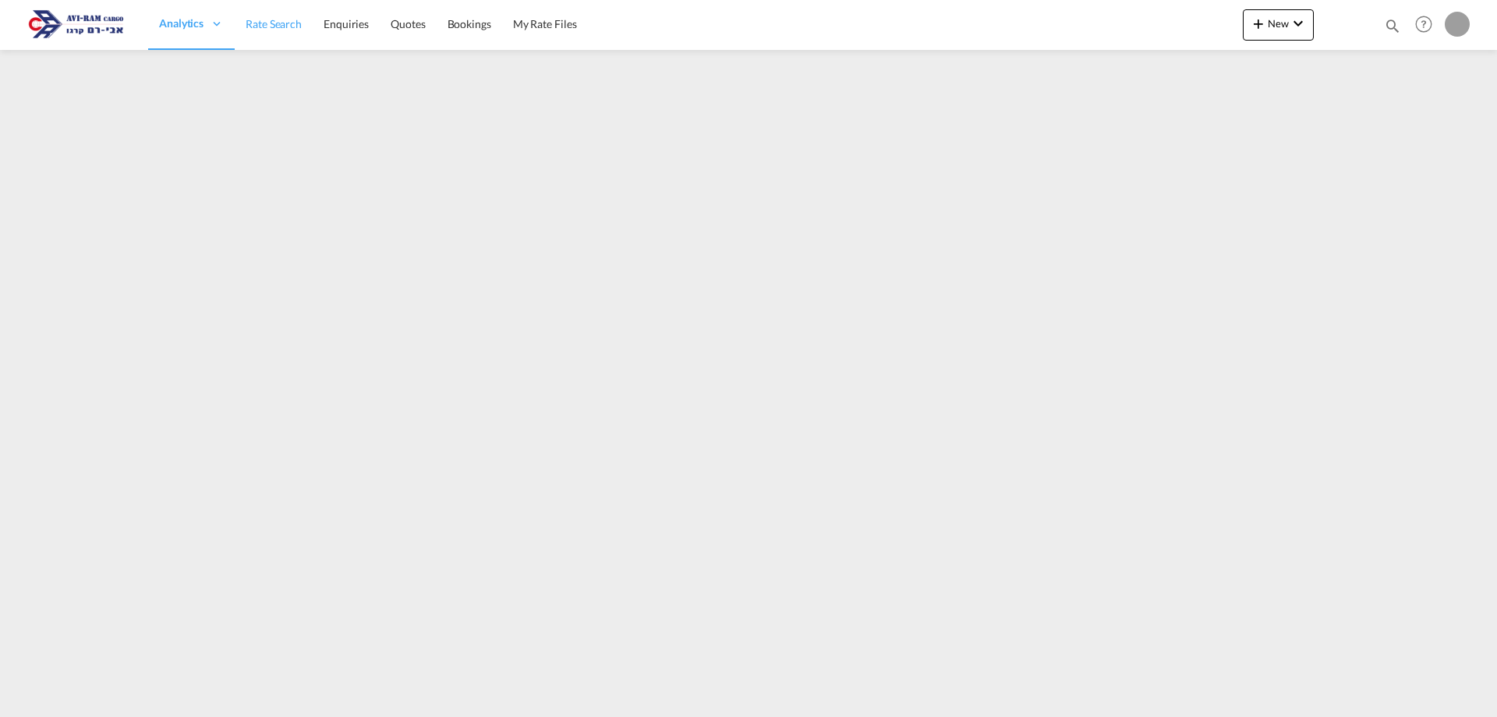
click at [266, 23] on span "Rate Search" at bounding box center [274, 23] width 56 height 13
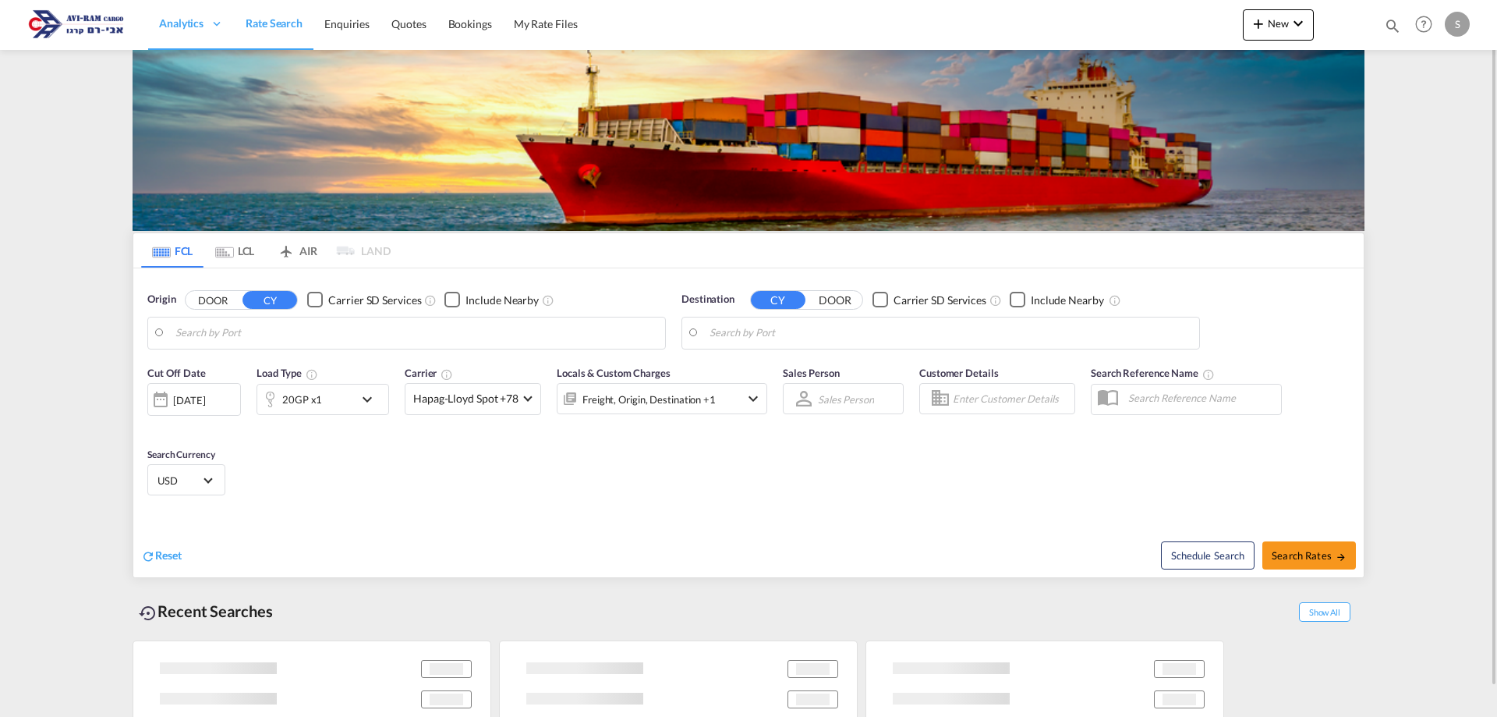
click at [239, 257] on md-tab-item "LCL" at bounding box center [235, 250] width 62 height 34
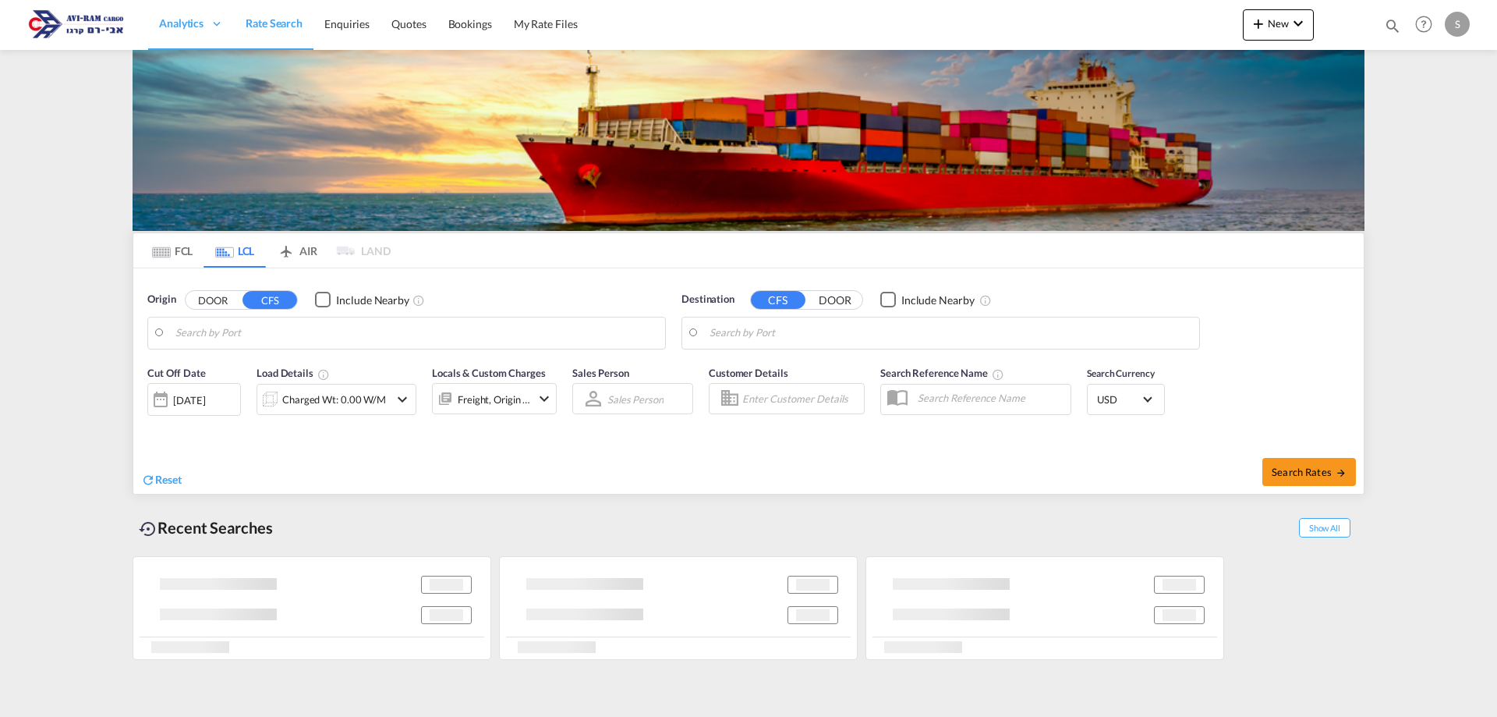
type input "[GEOGRAPHIC_DATA], ESBCN"
type input "Ashdod, ILASH"
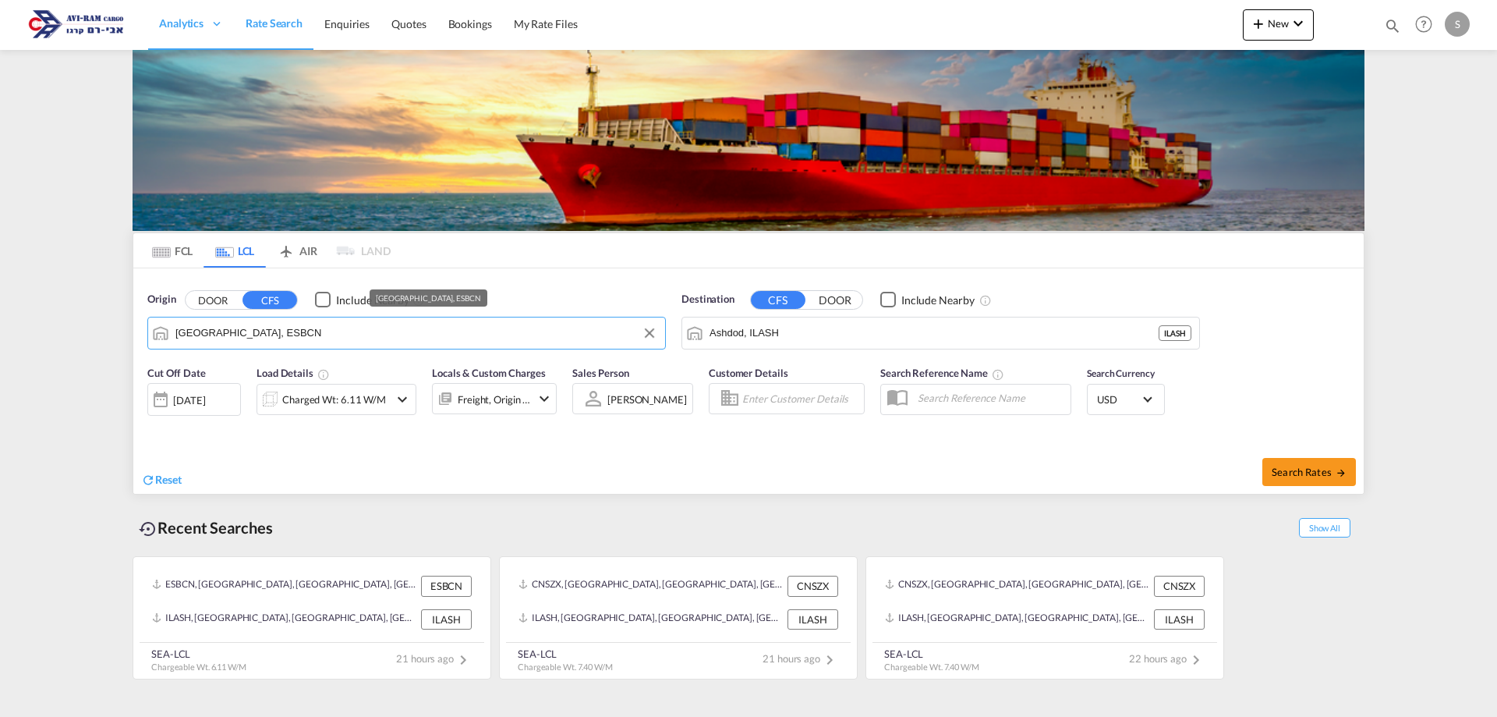
click at [278, 335] on input "[GEOGRAPHIC_DATA], ESBCN" at bounding box center [416, 332] width 482 height 23
click at [263, 384] on div "[GEOGRAPHIC_DATA] [GEOGRAPHIC_DATA] TRIST" at bounding box center [296, 375] width 296 height 47
type input "[GEOGRAPHIC_DATA], TRIST"
click at [333, 394] on div "Charged Wt: 6.11 W/M" at bounding box center [334, 399] width 104 height 22
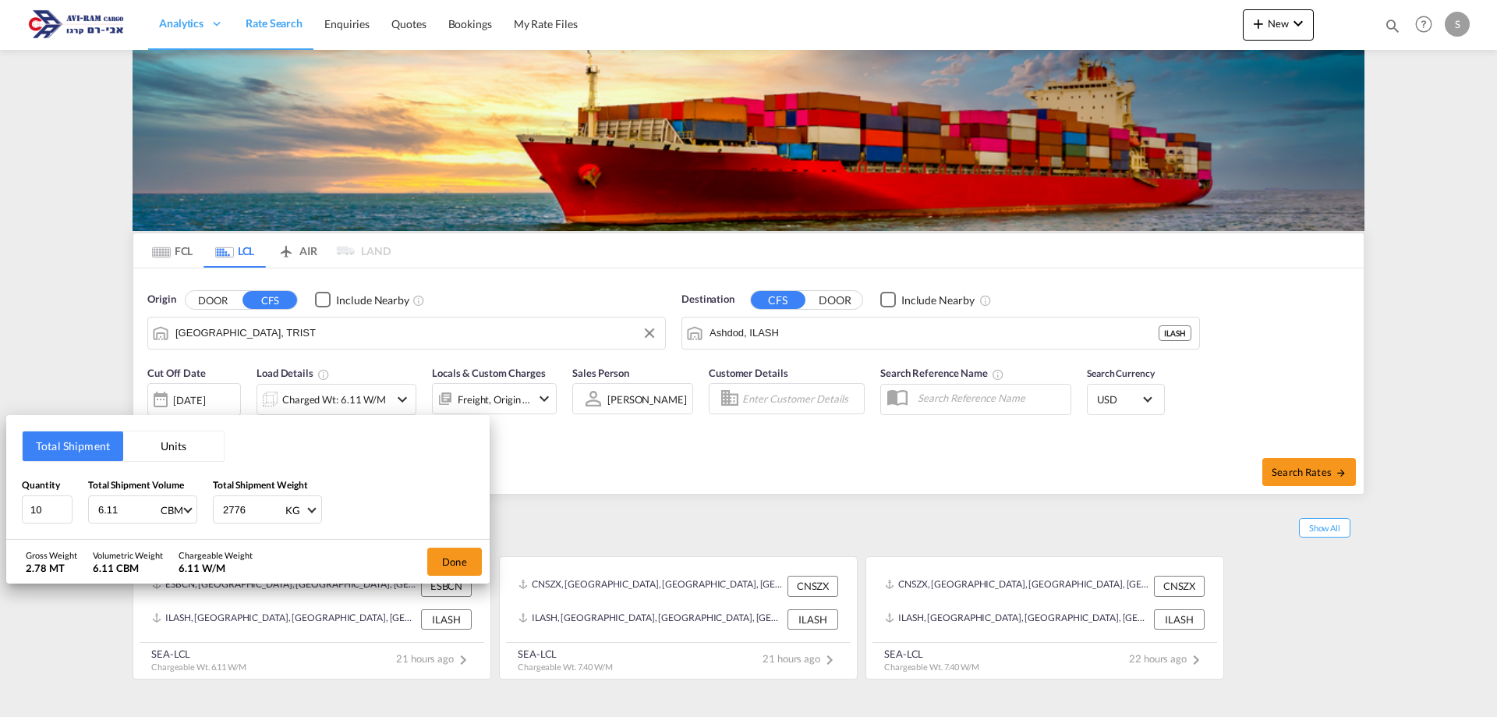
click at [150, 452] on button "Units" at bounding box center [173, 446] width 101 height 30
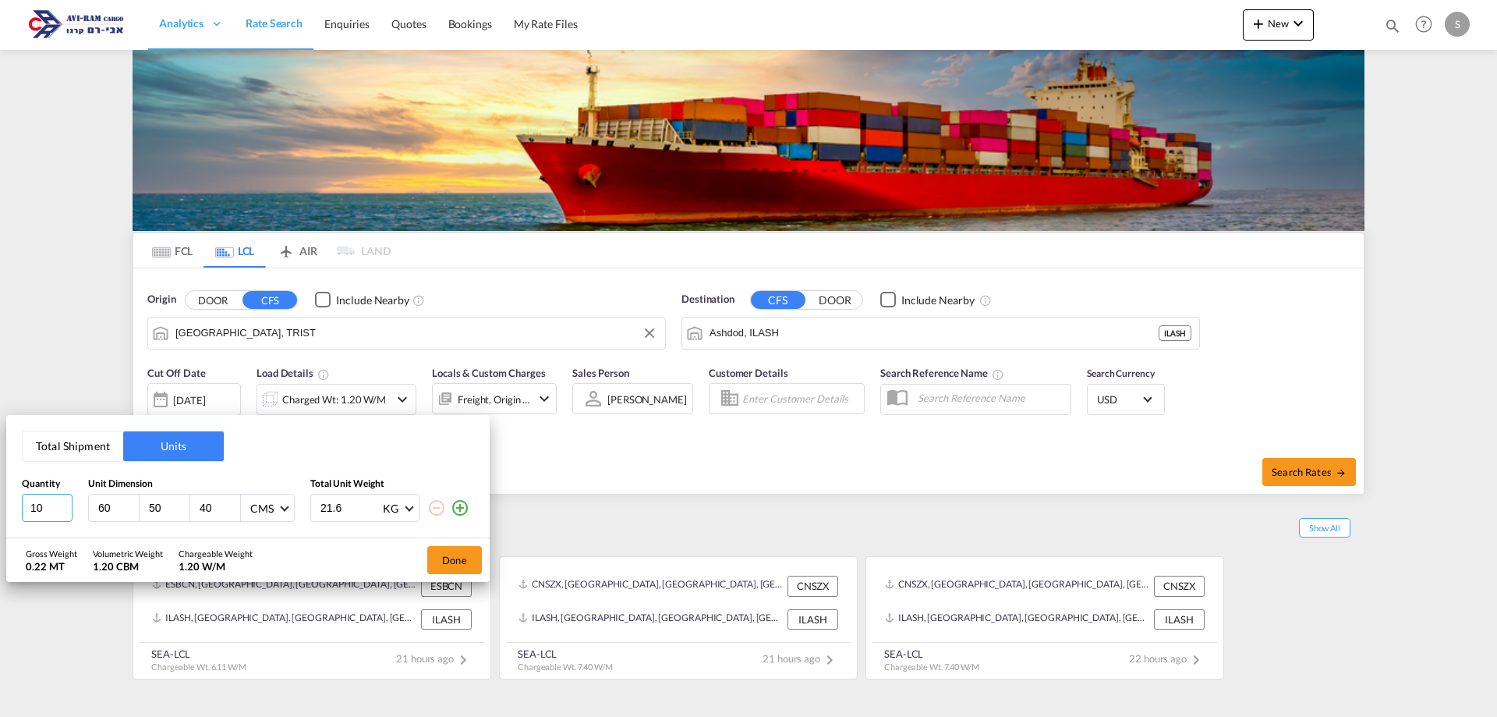
drag, startPoint x: 48, startPoint y: 508, endPoint x: 30, endPoint y: 512, distance: 18.2
click at [30, 512] on input "10" at bounding box center [47, 508] width 51 height 28
type input "4"
type input "60"
type input "76"
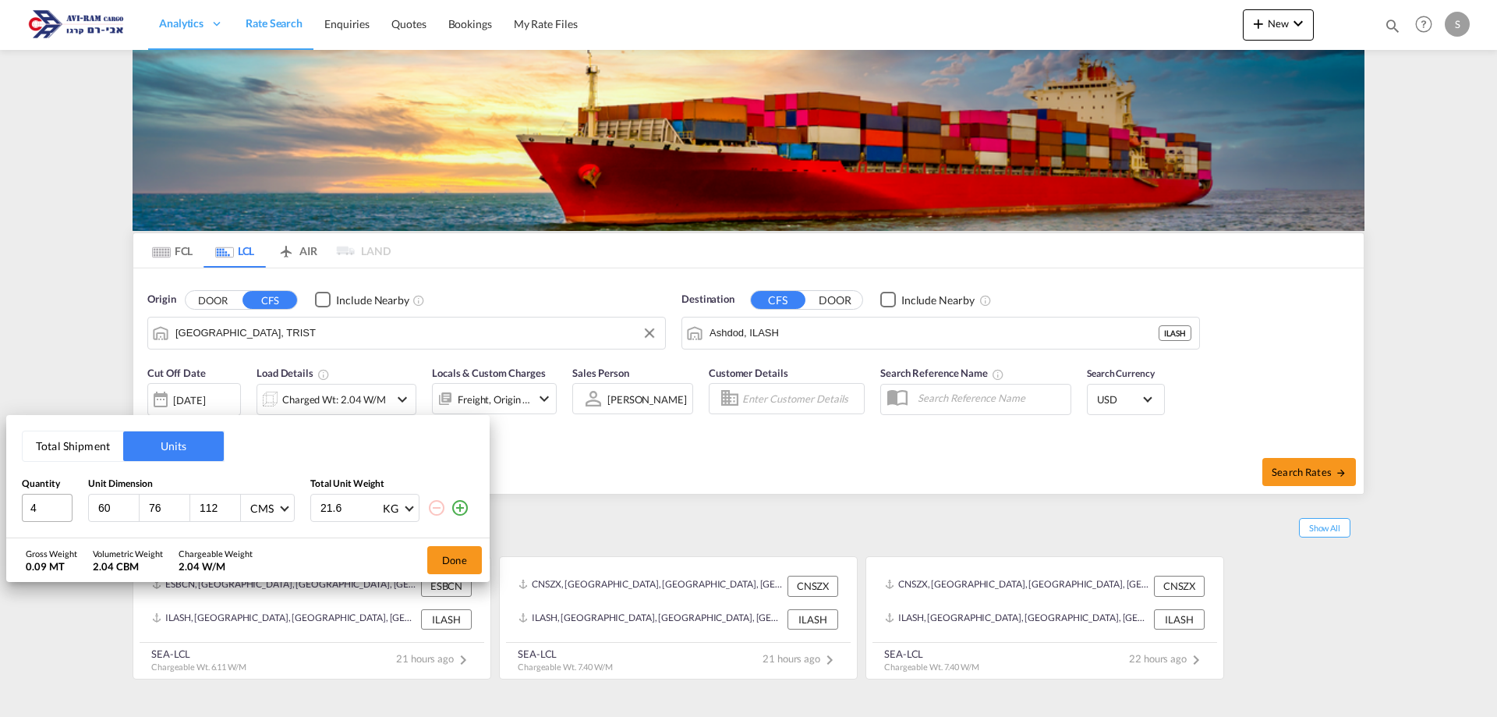
type input "112"
type input "90"
click at [449, 565] on button "Done" at bounding box center [454, 560] width 55 height 28
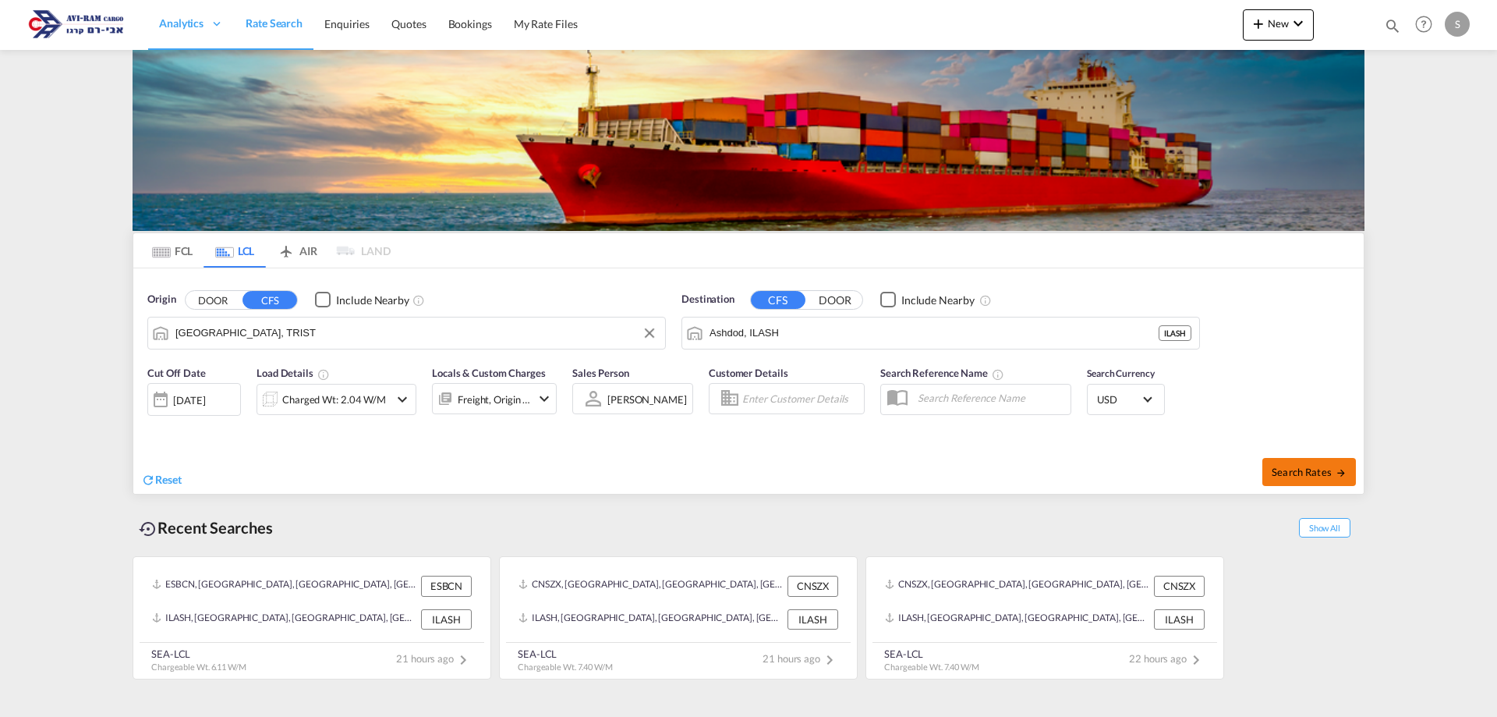
click at [1307, 461] on button "Search Rates" at bounding box center [1310, 472] width 94 height 28
type input "TRIST to ILASH / [DATE]"
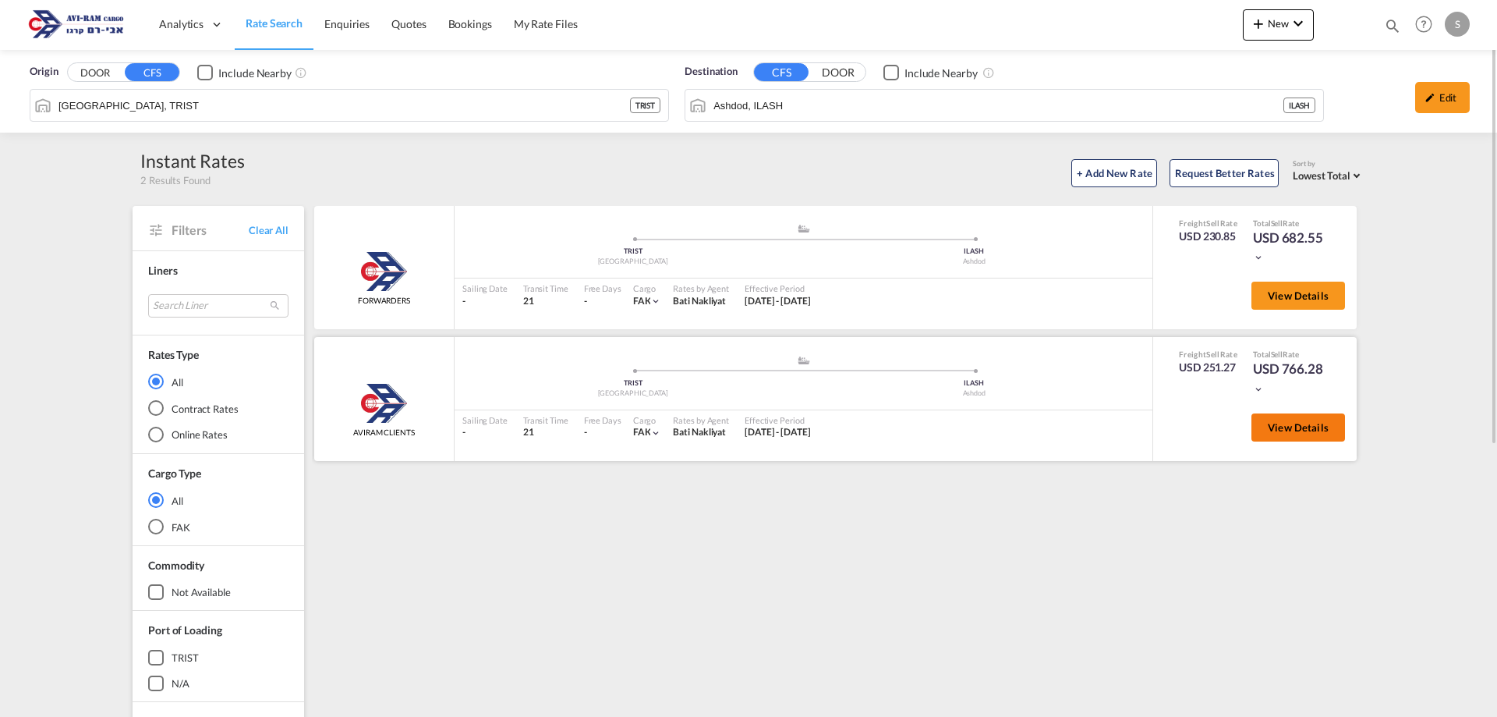
click at [1302, 437] on button "View Details" at bounding box center [1299, 427] width 94 height 28
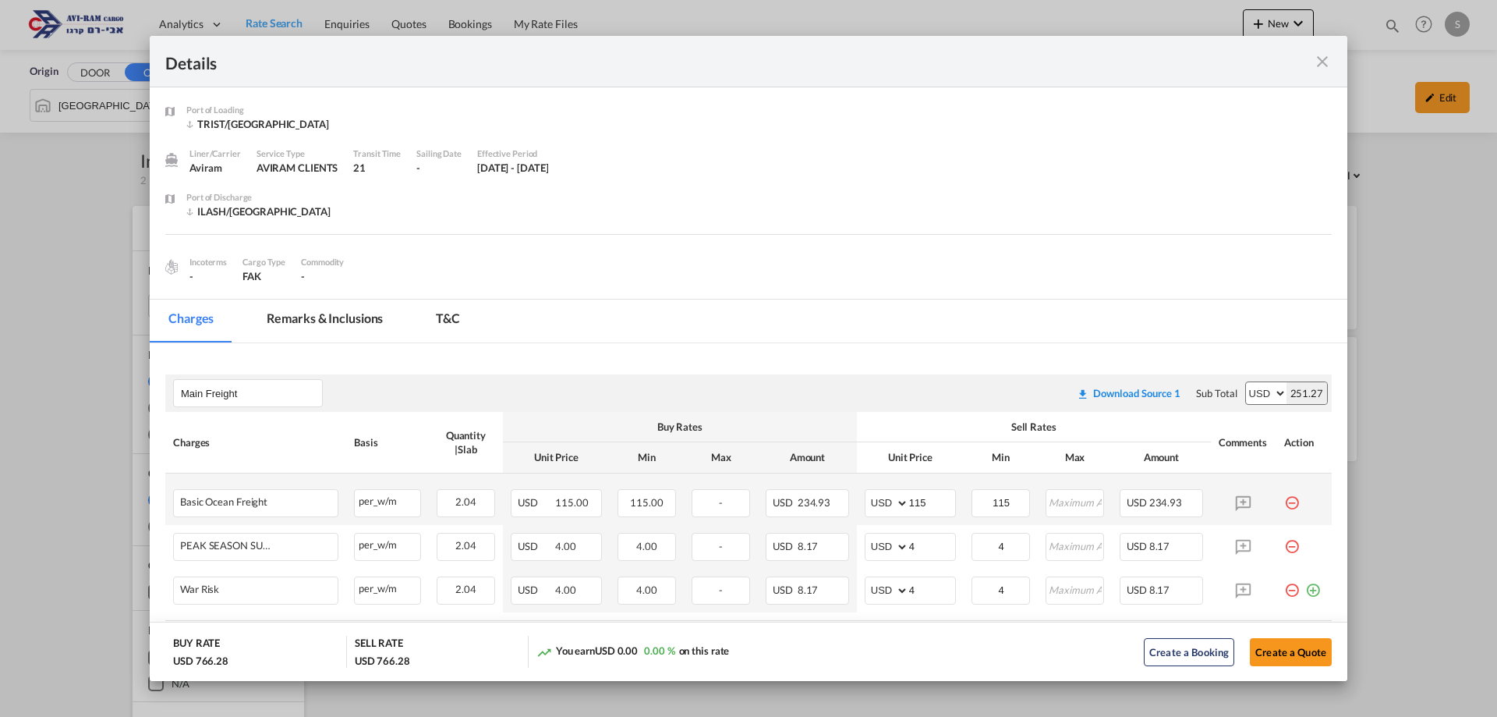
scroll to position [156, 0]
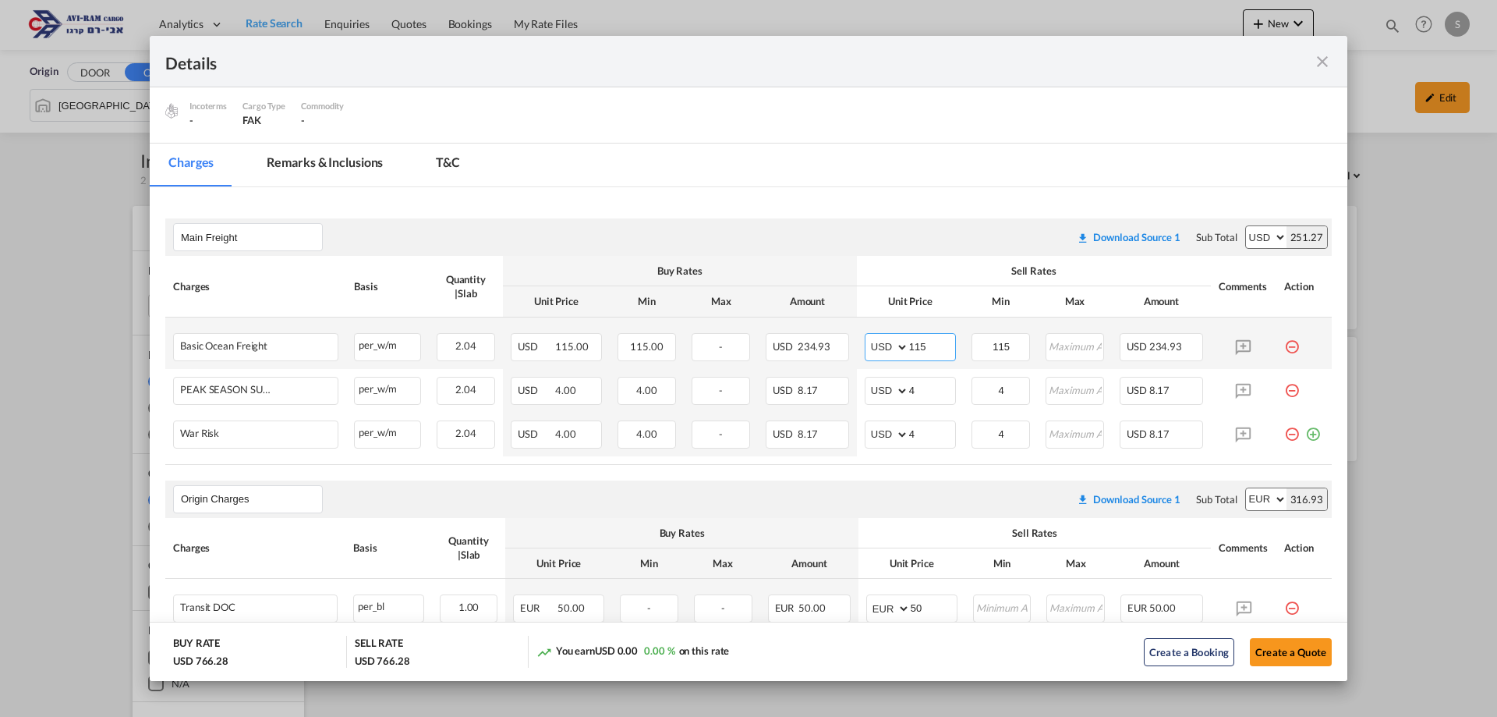
drag, startPoint x: 937, startPoint y: 346, endPoint x: 817, endPoint y: 363, distance: 120.5
click at [817, 363] on tr "Basic Ocean Freight Please Enter Already Exists per_w/m per_w/m can not applied…" at bounding box center [748, 342] width 1167 height 51
type input "130"
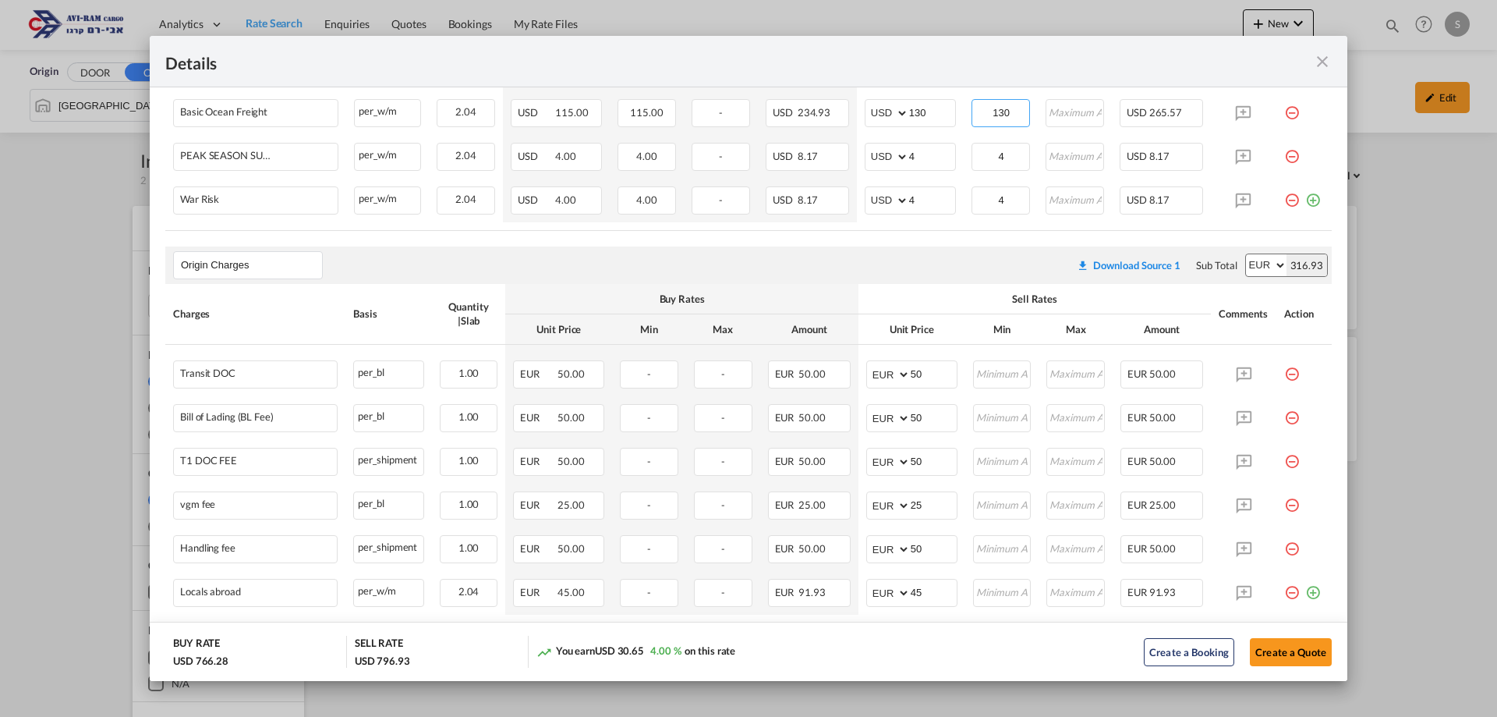
scroll to position [624, 0]
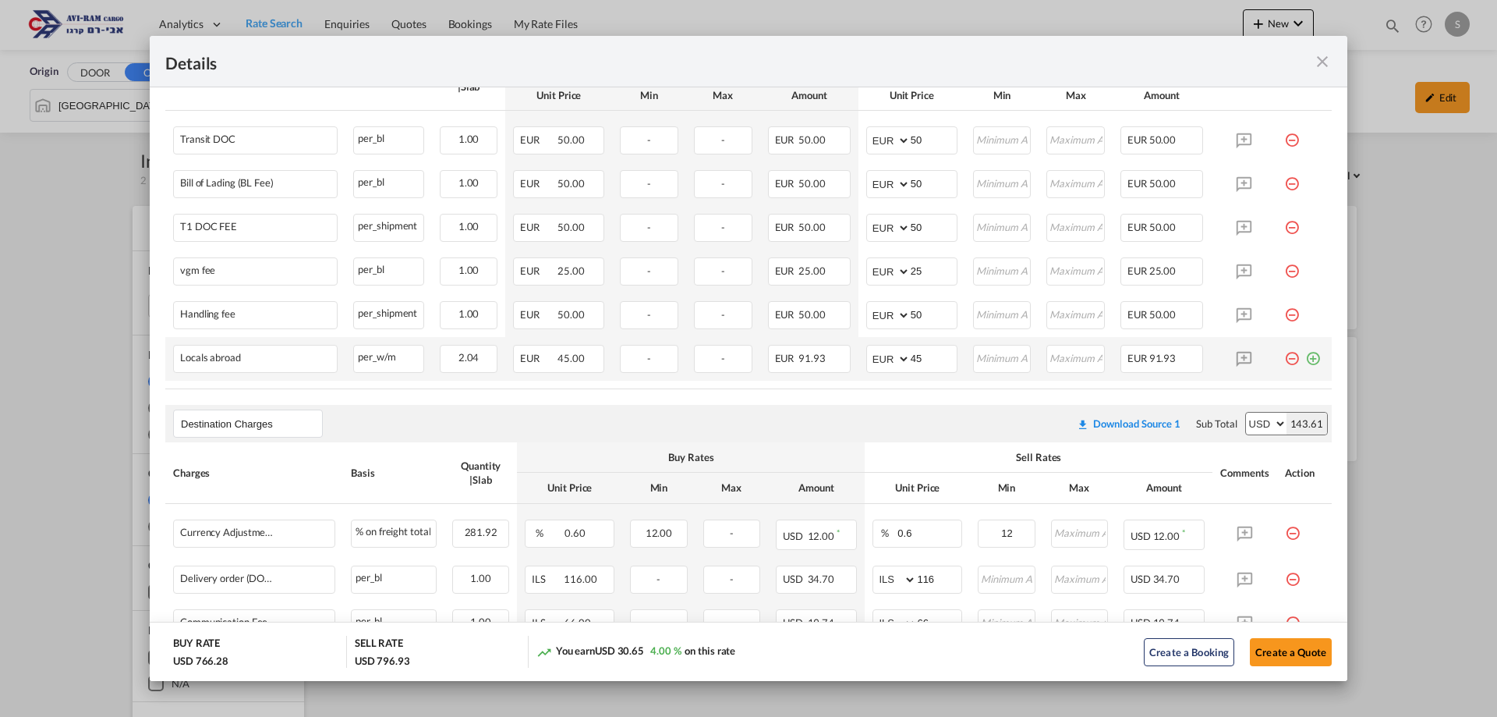
type input "130"
click at [1311, 359] on div "Port of Loading ..." at bounding box center [1304, 353] width 40 height 16
click at [1308, 360] on md-icon "icon-plus-circle-outline green-400-fg" at bounding box center [1313, 353] width 16 height 16
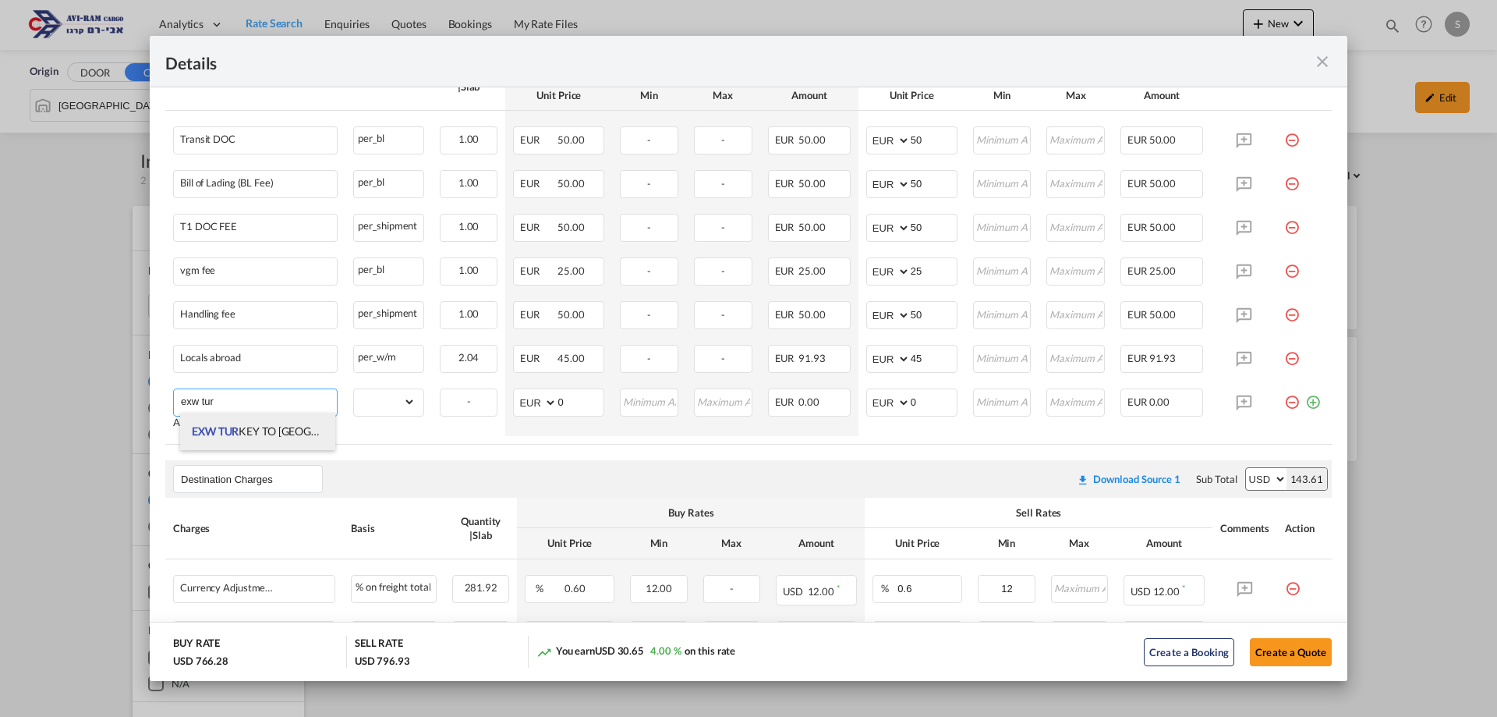
click at [253, 424] on span "EXW TUR KEY TO [GEOGRAPHIC_DATA]" at bounding box center [290, 430] width 197 height 13
type input "EXW TURKEY TO [GEOGRAPHIC_DATA]"
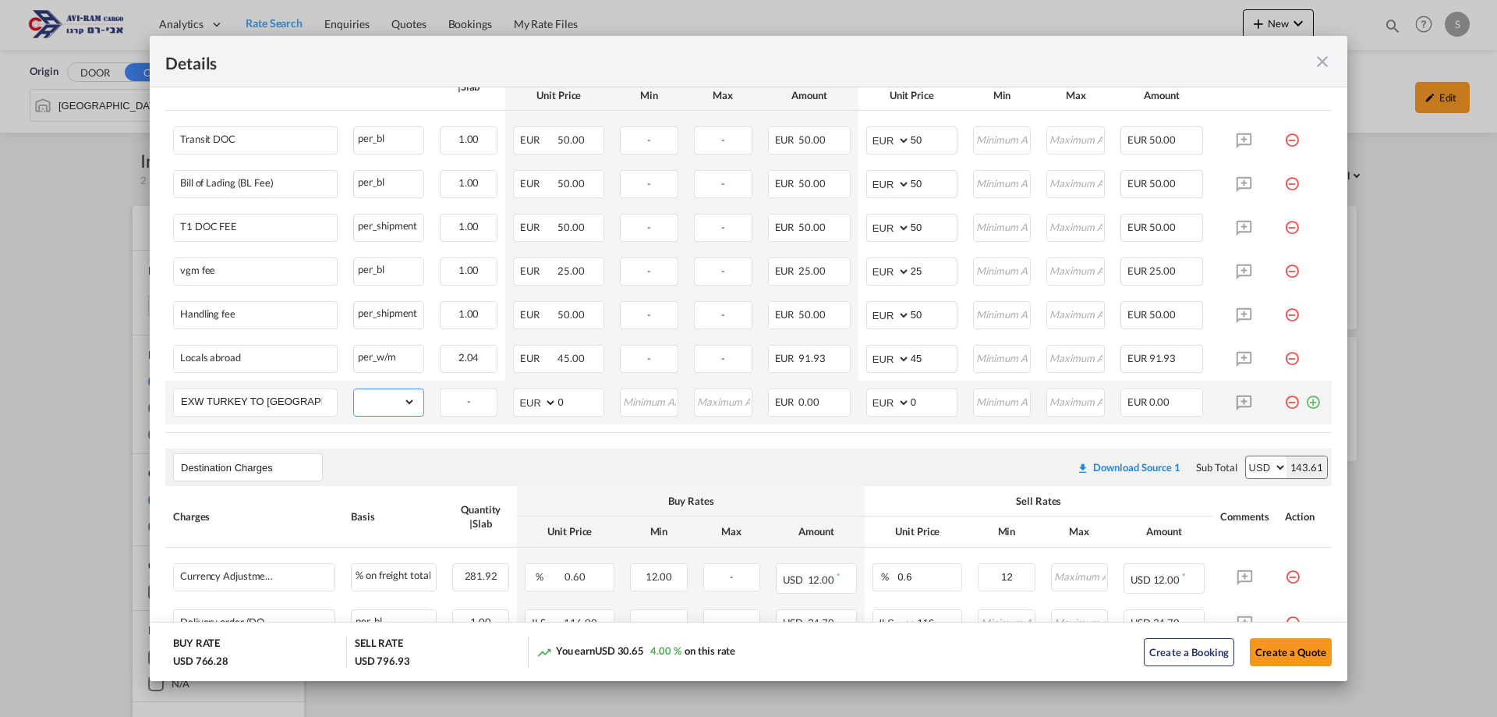
click at [384, 403] on select "gross_weight volumetric_weight per_shipment per_bl per_km per_hawb per_kg flat …" at bounding box center [384, 401] width 61 height 25
select select "per_shipment"
click at [354, 389] on select "gross_weight volumetric_weight per_shipment per_bl per_km per_hawb per_kg flat …" at bounding box center [384, 401] width 61 height 25
click at [885, 398] on select "AED AFN ALL AMD ANG AOA ARS AUD AWG AZN BAM BBD BDT BGN BHD BIF BMD BND BOB BRL…" at bounding box center [889, 402] width 41 height 22
select select "string:USD"
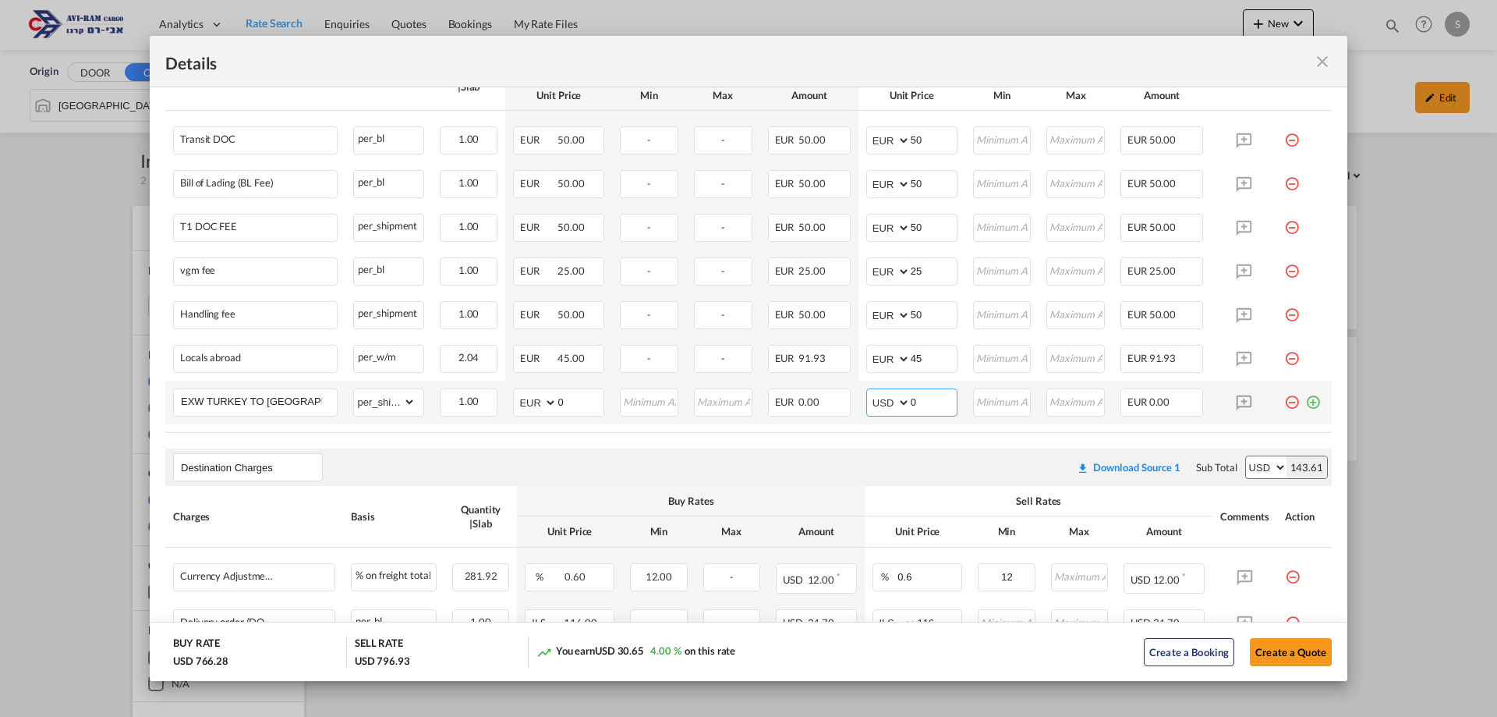
click at [869, 391] on select "AED AFN ALL AMD ANG AOA ARS AUD AWG AZN BAM BBD BDT BGN BHD BIF BMD BND BOB BRL…" at bounding box center [889, 402] width 41 height 22
select select "string:USD"
drag, startPoint x: 910, startPoint y: 398, endPoint x: 883, endPoint y: 403, distance: 27.7
click at [883, 402] on md-input-container "AED AFN ALL AMD ANG AOA ARS AUD AWG AZN BAM BBD BDT BGN BHD BIF BMD BND BOB BRL…" at bounding box center [911, 402] width 91 height 28
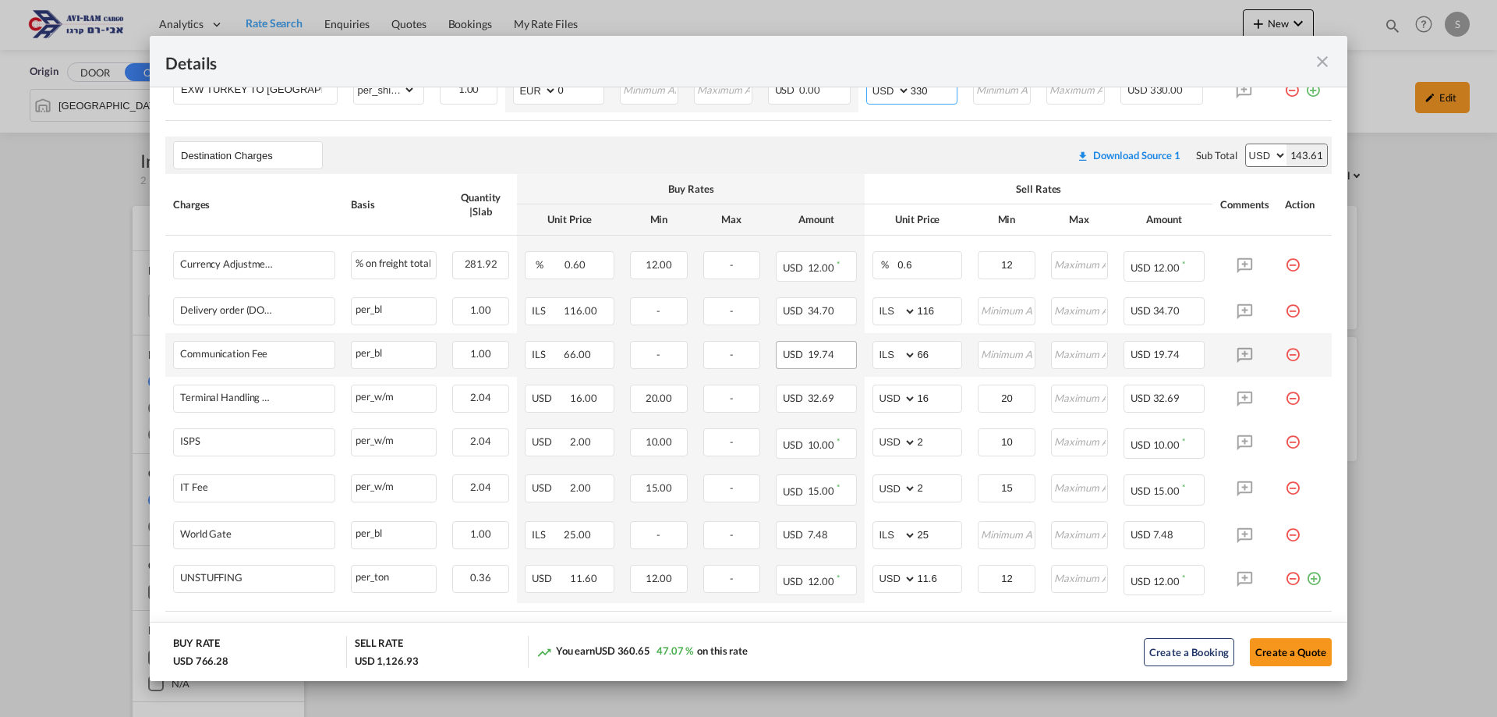
scroll to position [1016, 0]
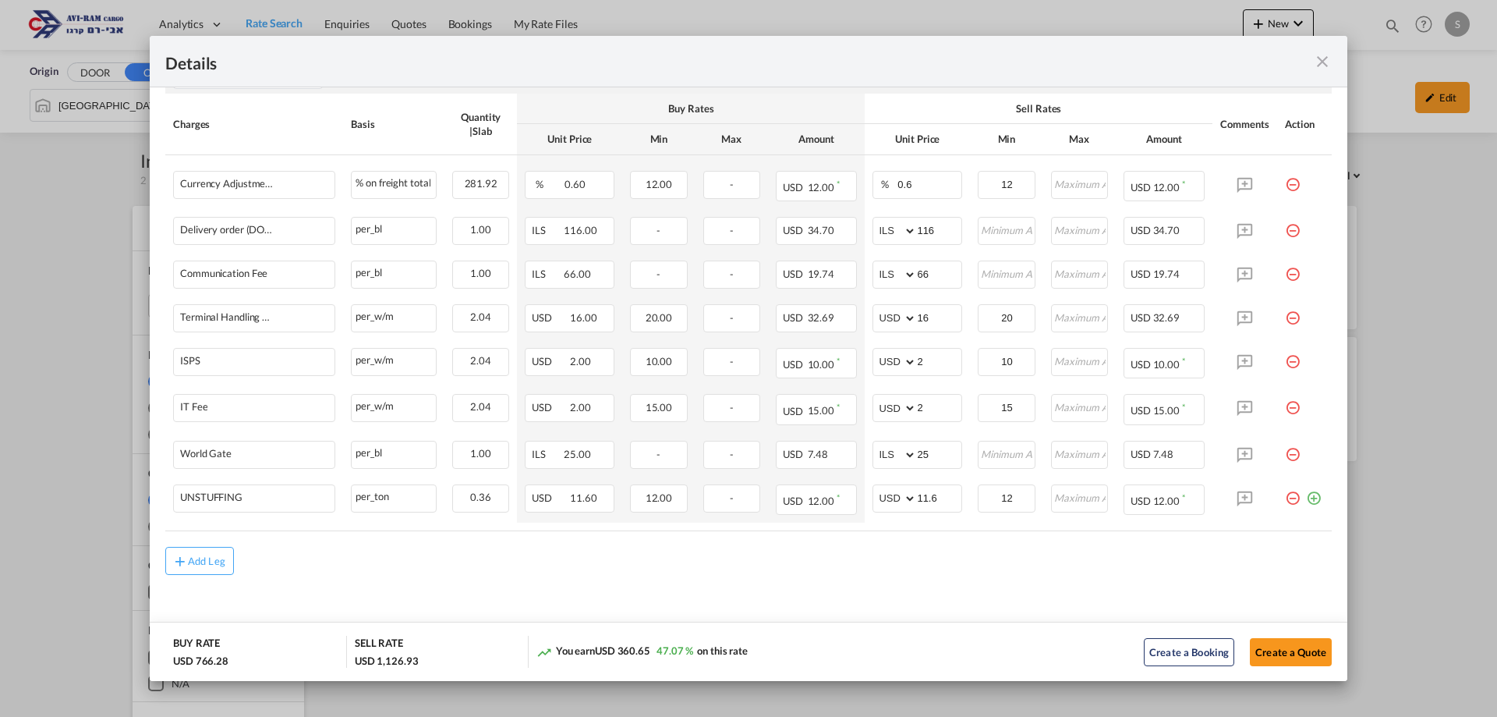
type input "330"
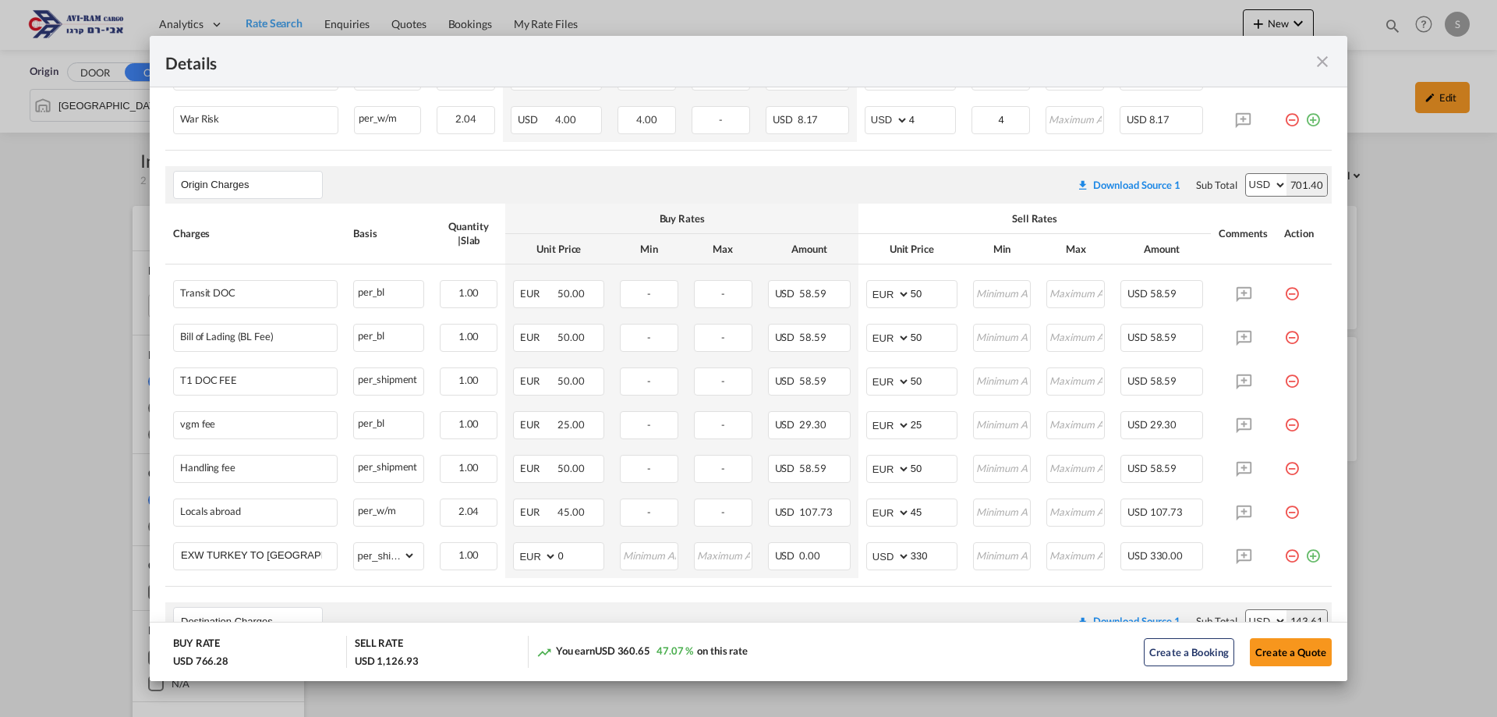
scroll to position [2, 0]
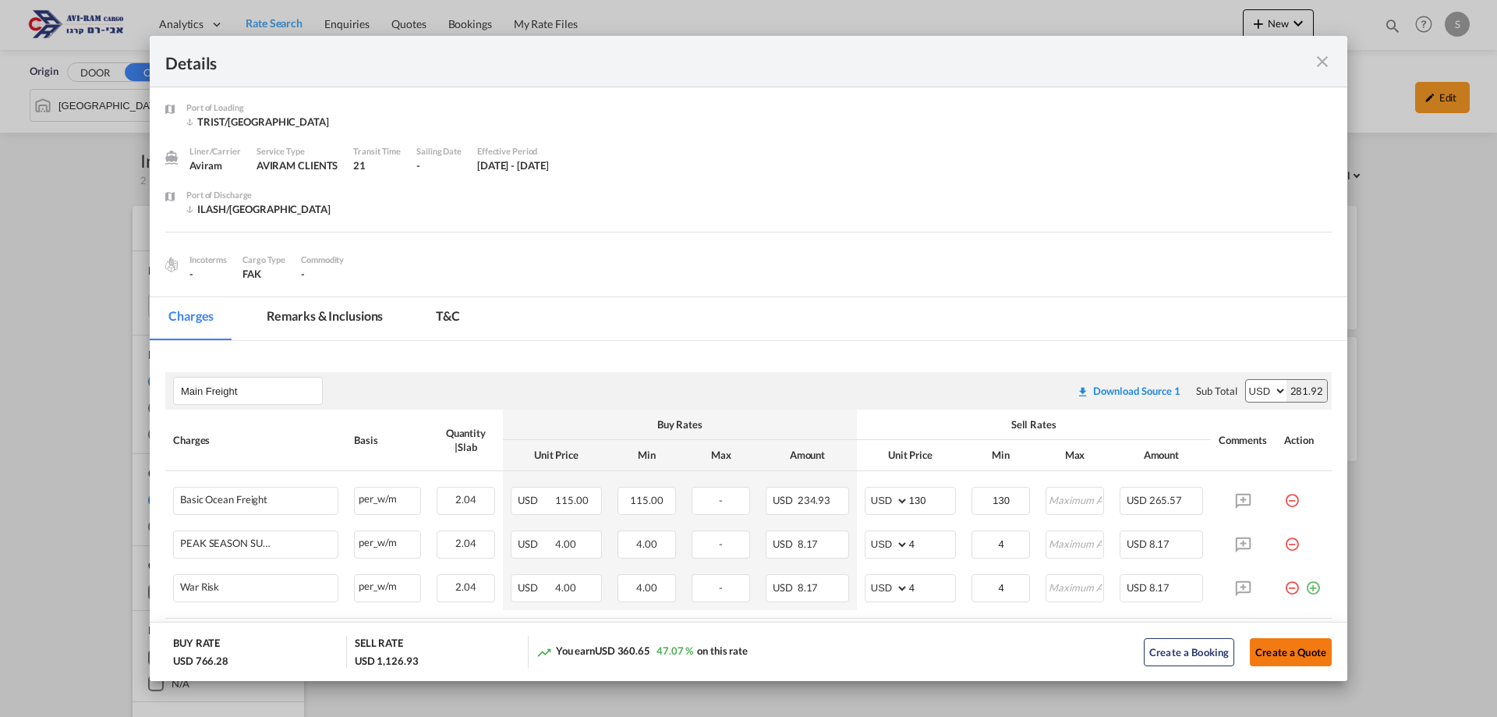
click at [1292, 655] on button "Create a Quote" at bounding box center [1291, 652] width 82 height 28
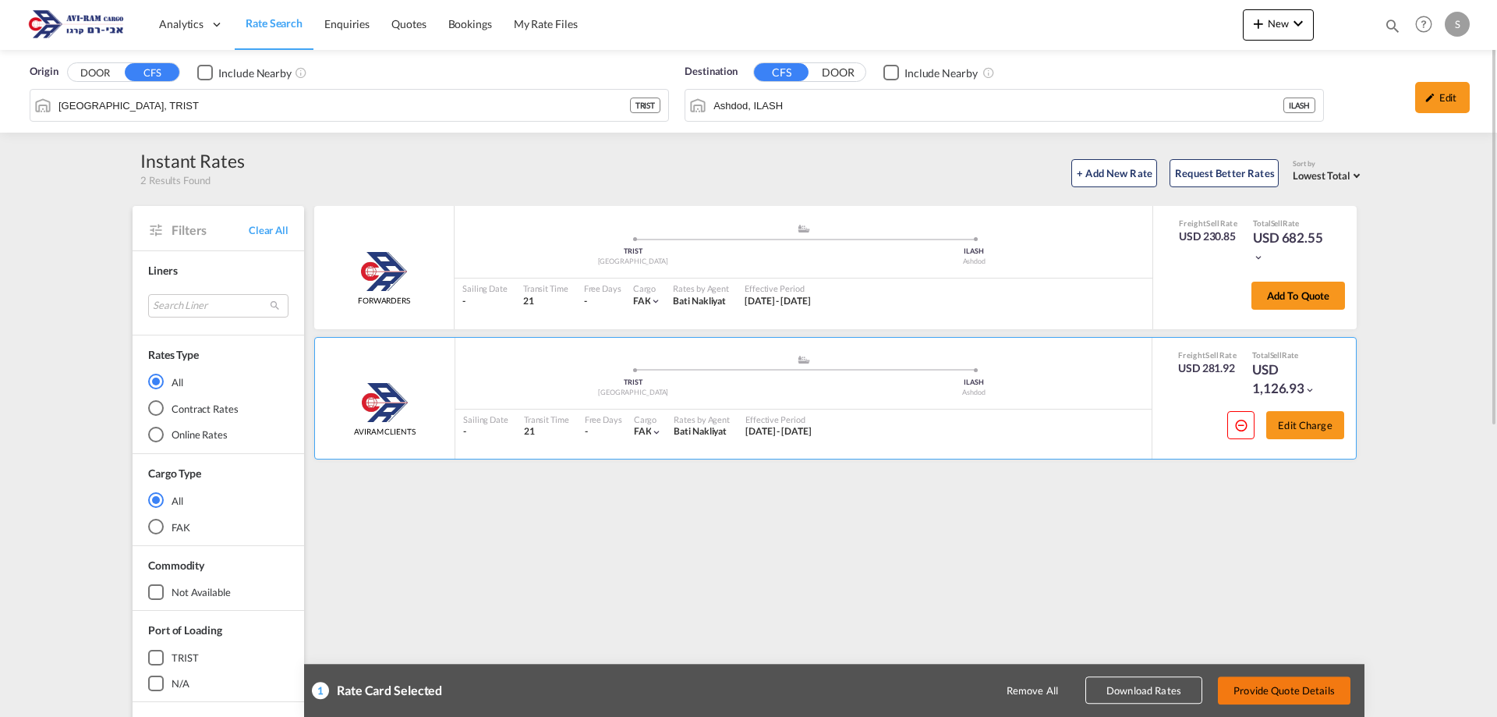
click at [1286, 688] on button "Provide Quote Details" at bounding box center [1284, 690] width 133 height 28
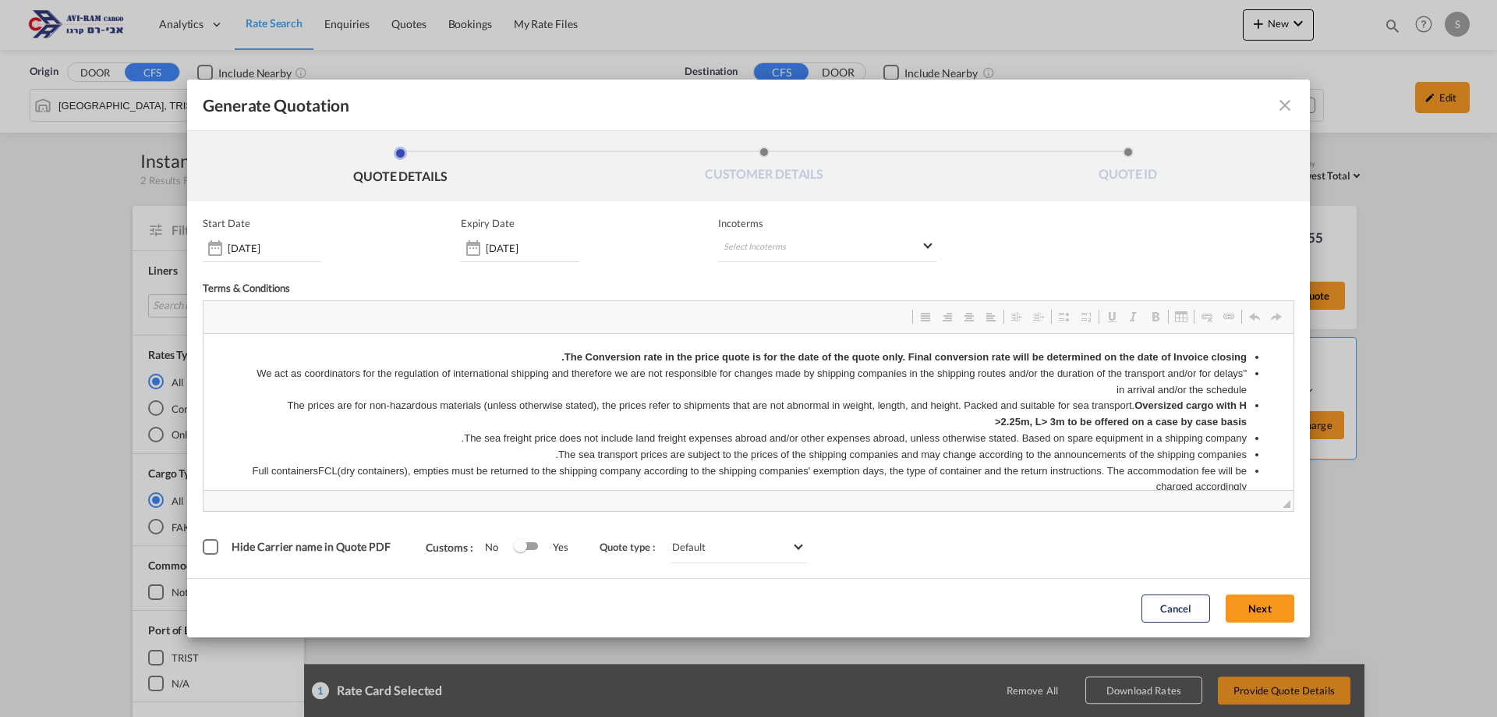
scroll to position [0, 0]
click at [816, 247] on md-select "Select Incoterms CIF - export Cost,Insurance and Freight DAP - export Delivered…" at bounding box center [827, 248] width 218 height 28
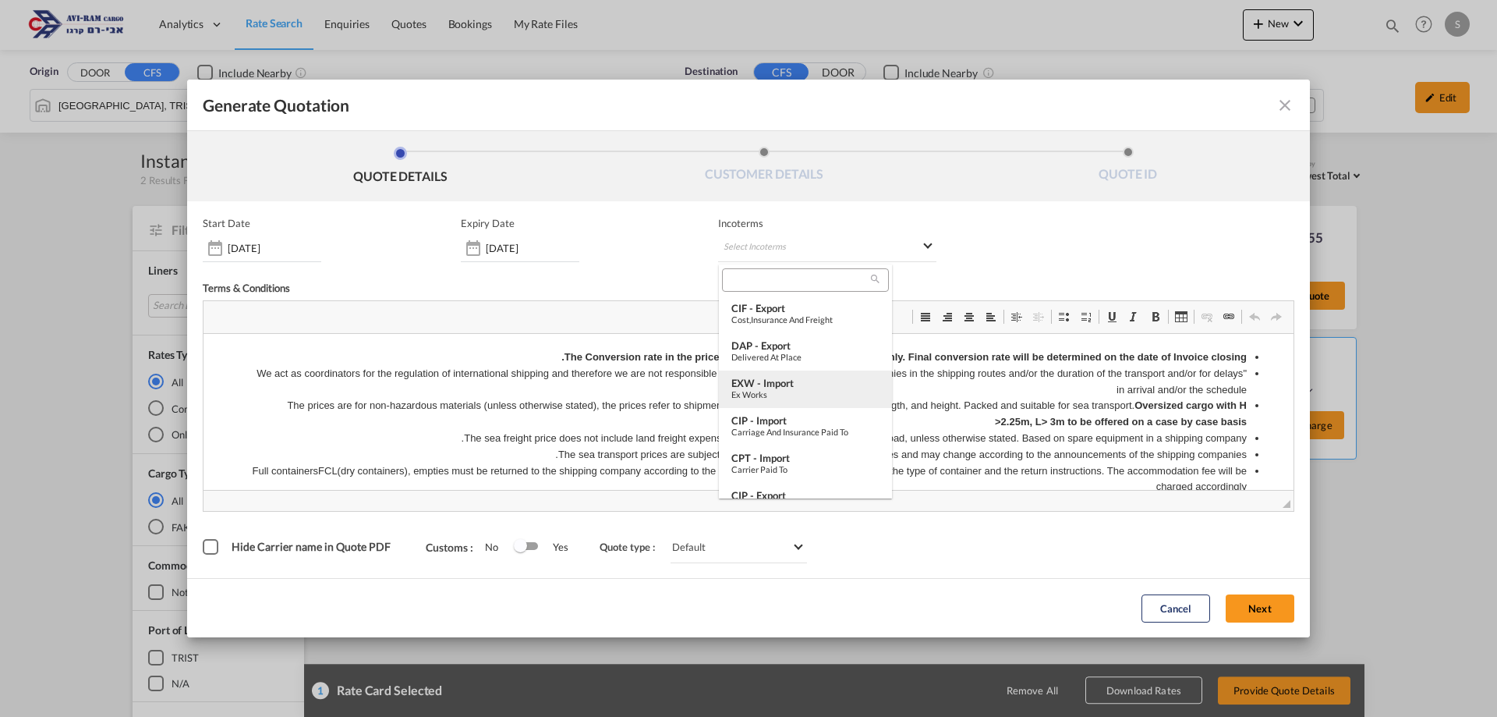
click at [795, 391] on div "Ex Works" at bounding box center [805, 394] width 148 height 10
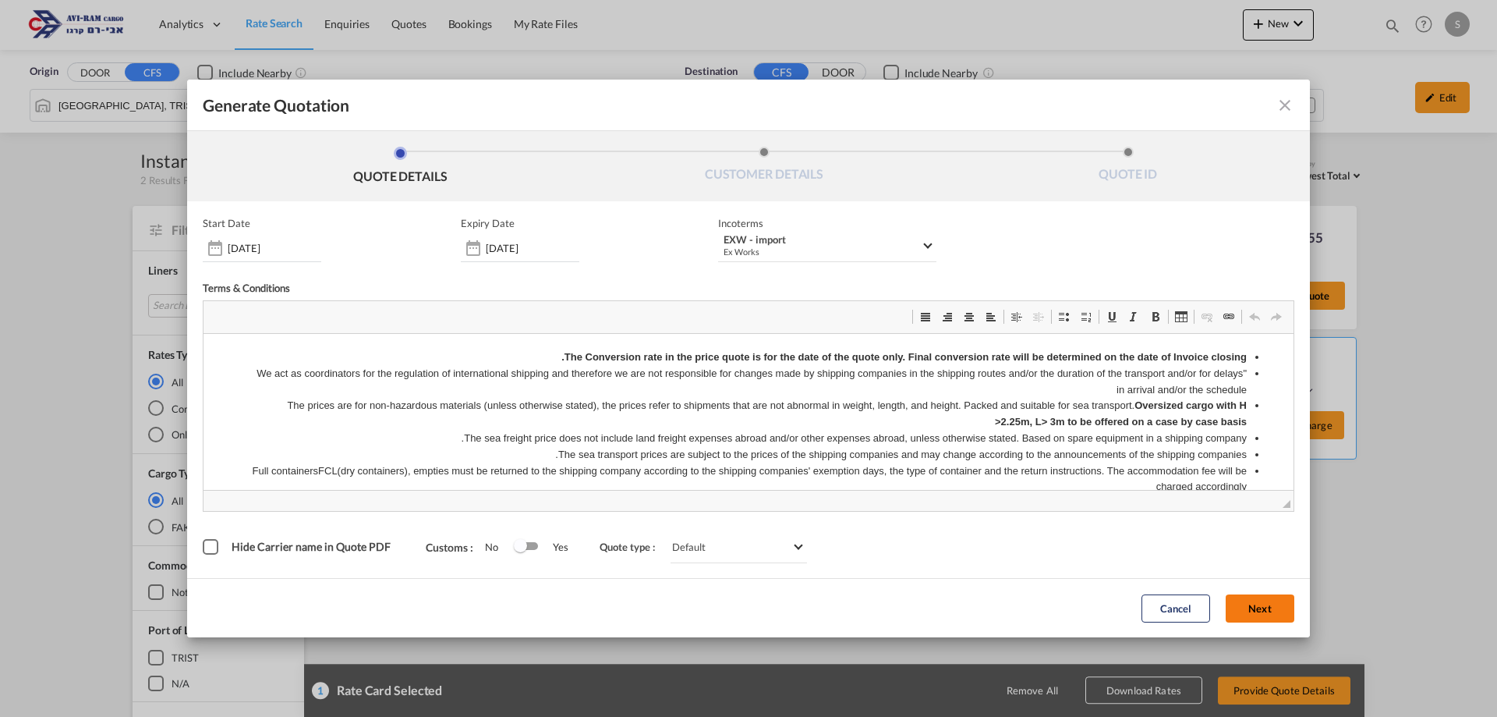
click at [1244, 607] on button "Next" at bounding box center [1260, 608] width 69 height 28
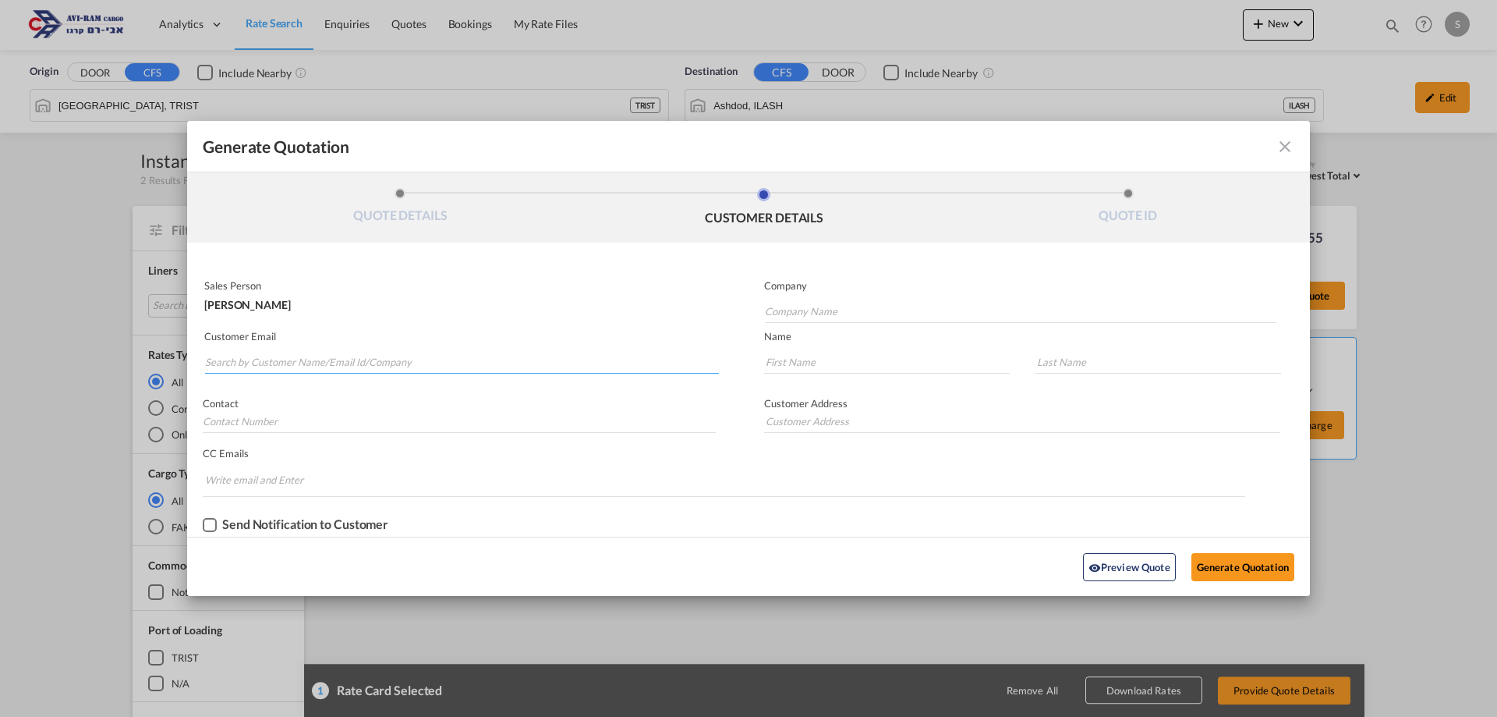
click at [372, 361] on input "Search by Customer Name/Email Id/Company" at bounding box center [462, 361] width 514 height 23
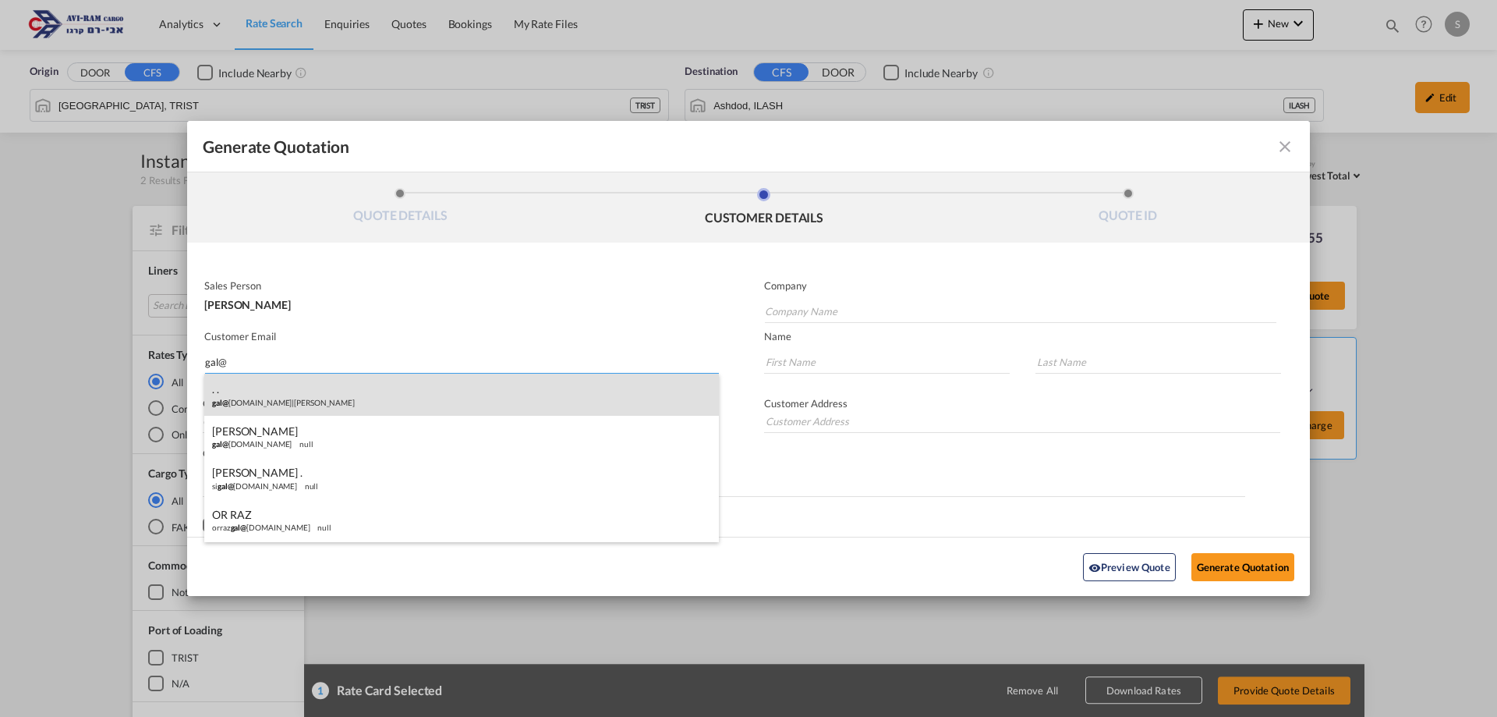
type input "gal@"
click at [391, 404] on div ". . gal@ [DOMAIN_NAME] | [PERSON_NAME]" at bounding box center [461, 395] width 515 height 42
type input "[PERSON_NAME]"
type input "[EMAIL_ADDRESS][DOMAIN_NAME]"
type input "."
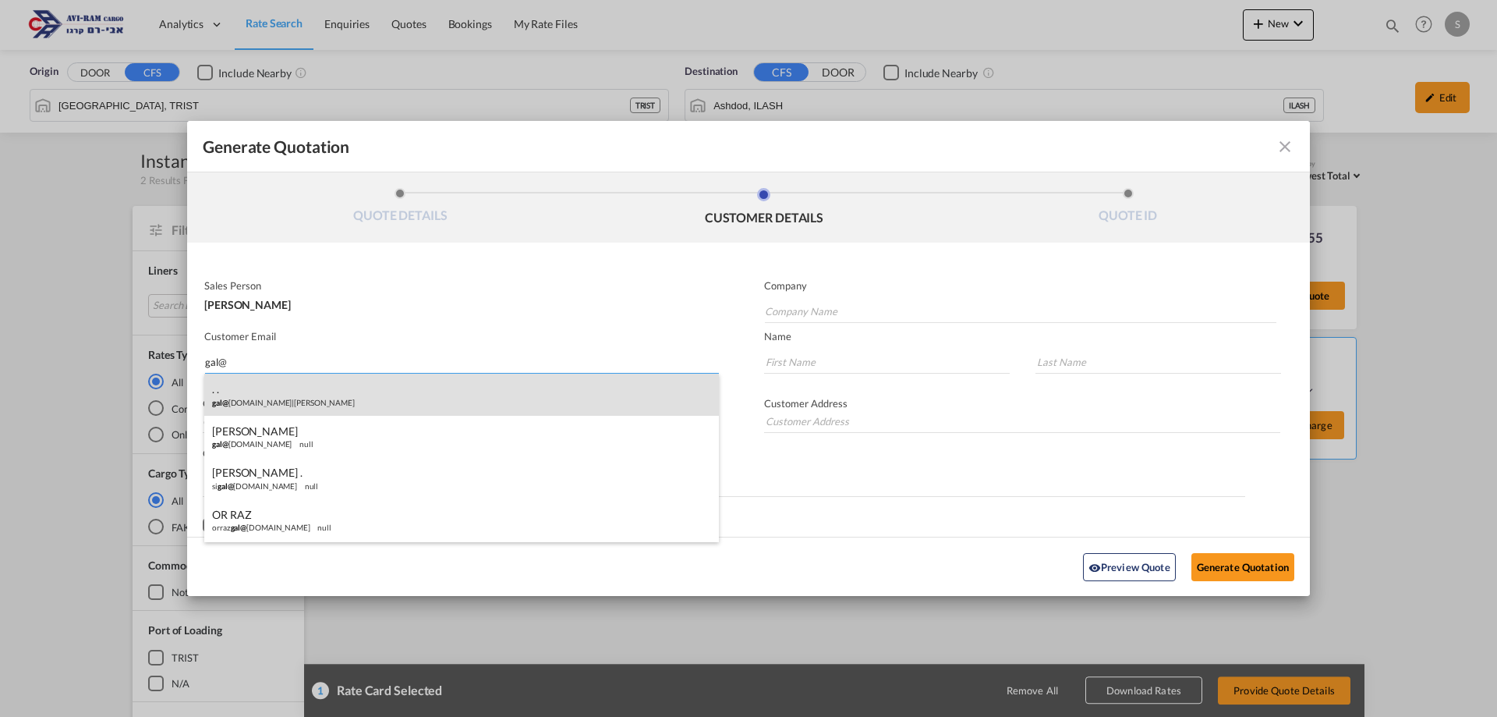
type input "."
type input "[PHONE_NUMBER]"
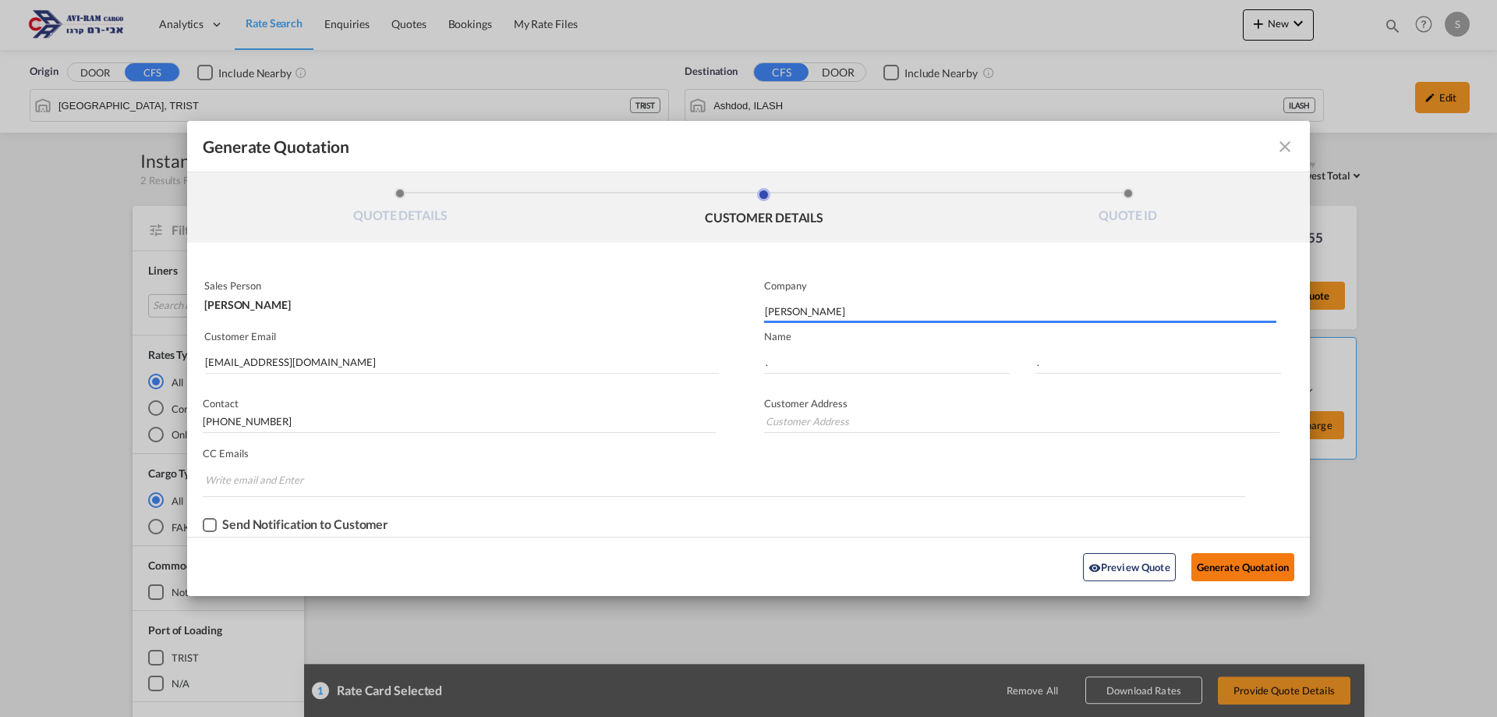
click at [1209, 572] on button "Generate Quotation" at bounding box center [1243, 567] width 103 height 28
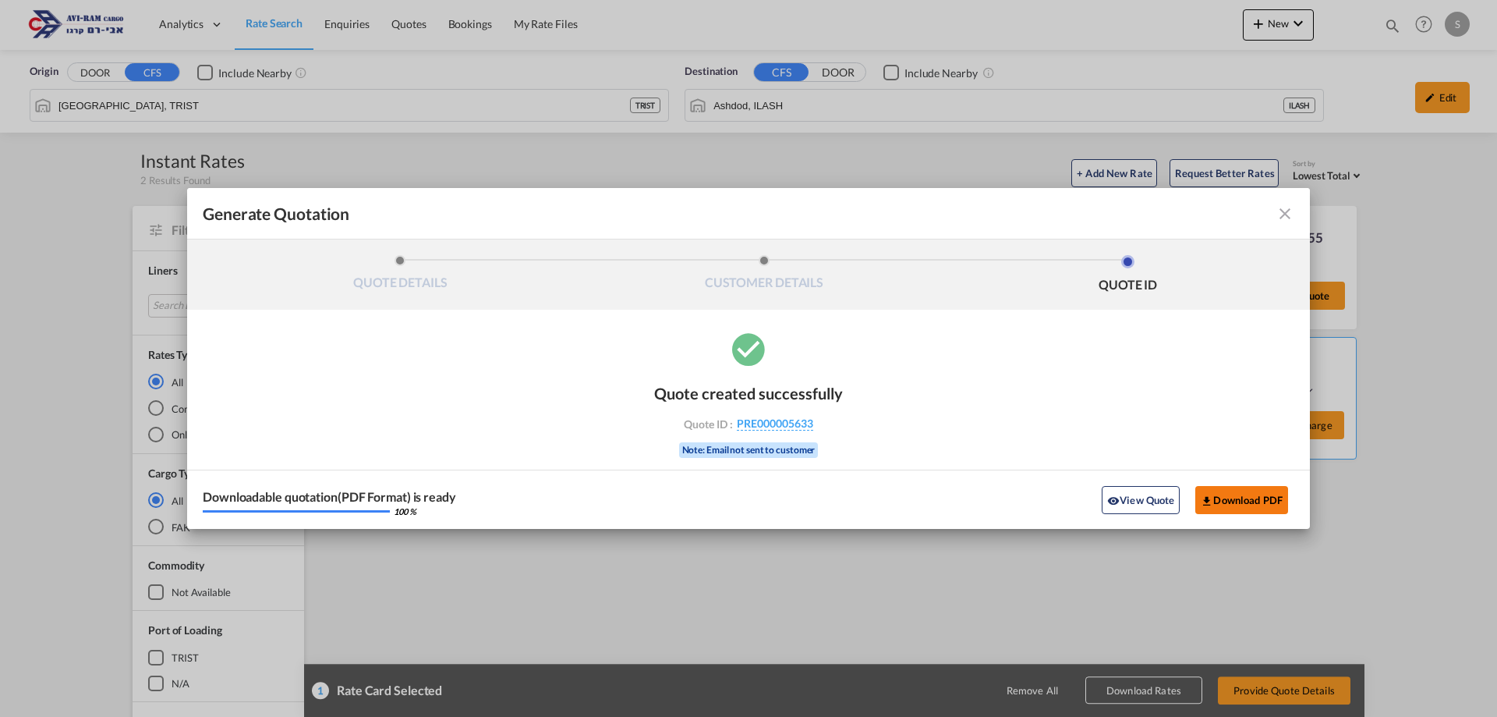
click at [1250, 497] on button "Download PDF" at bounding box center [1241, 500] width 93 height 28
click at [1287, 218] on md-icon "icon-close fg-AAA8AD cursor m-0" at bounding box center [1285, 213] width 19 height 19
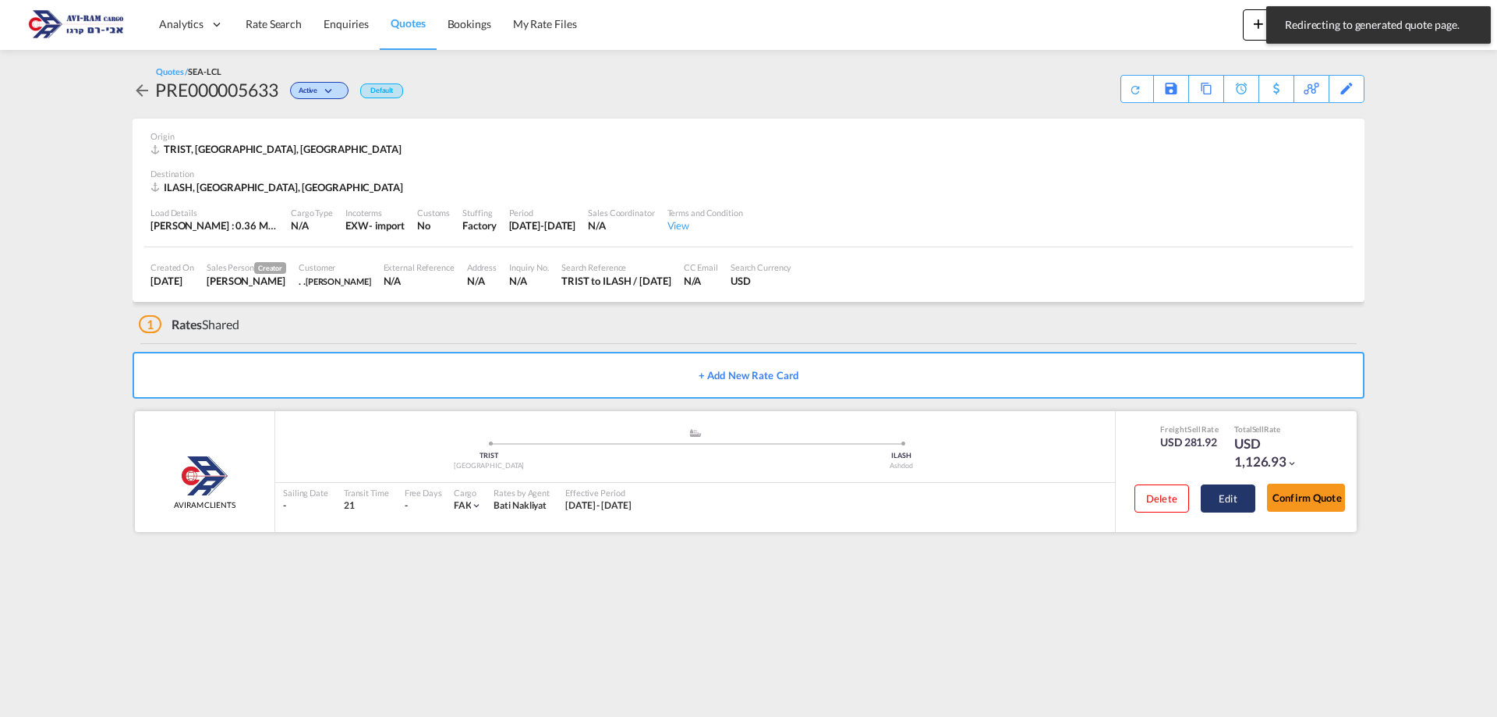
click at [1216, 512] on button "Edit" at bounding box center [1228, 498] width 55 height 28
click at [1220, 504] on button "Edit" at bounding box center [1228, 498] width 55 height 28
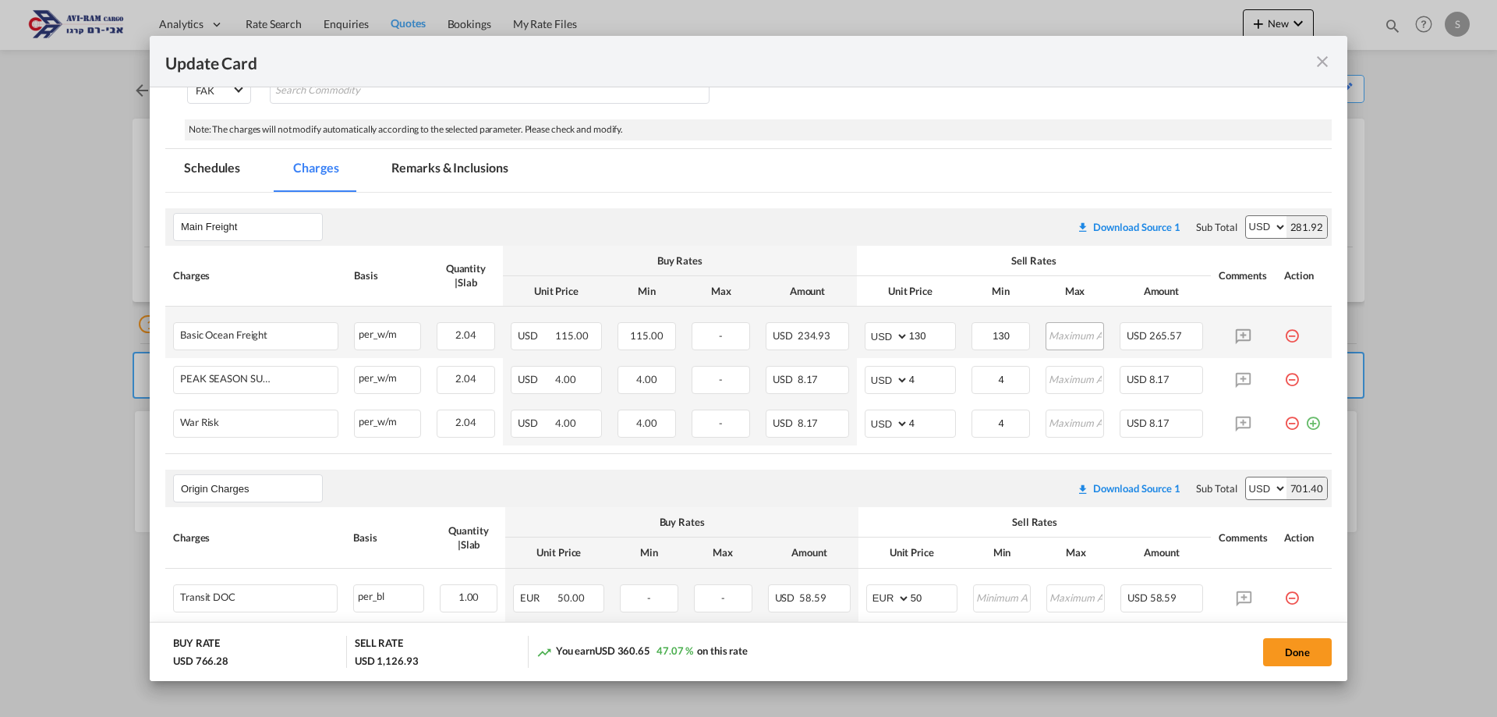
scroll to position [546, 0]
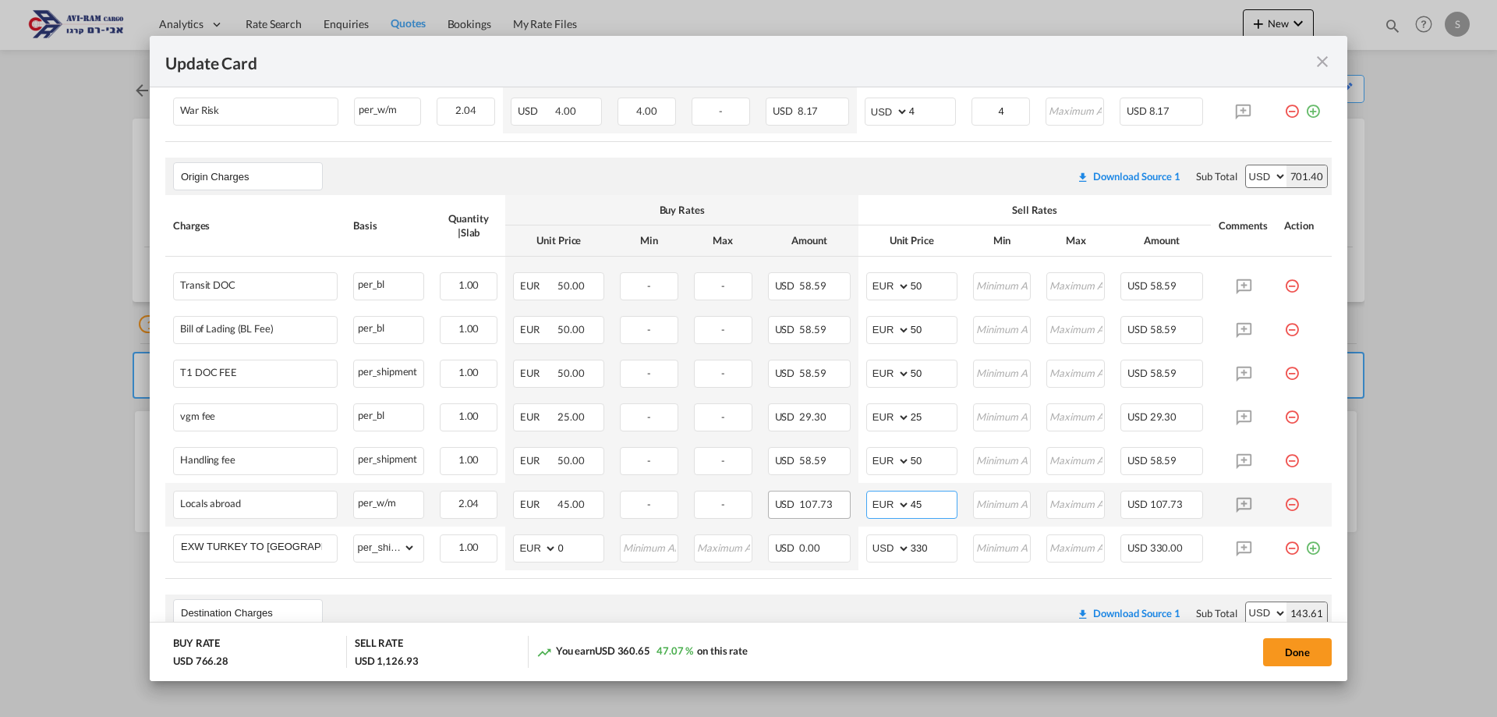
drag, startPoint x: 917, startPoint y: 498, endPoint x: 843, endPoint y: 509, distance: 75.0
click at [843, 509] on tr "Locals abroad Please Enter Already Exists per_w/m per_w/m can not applied for t…" at bounding box center [748, 505] width 1167 height 44
type input "48"
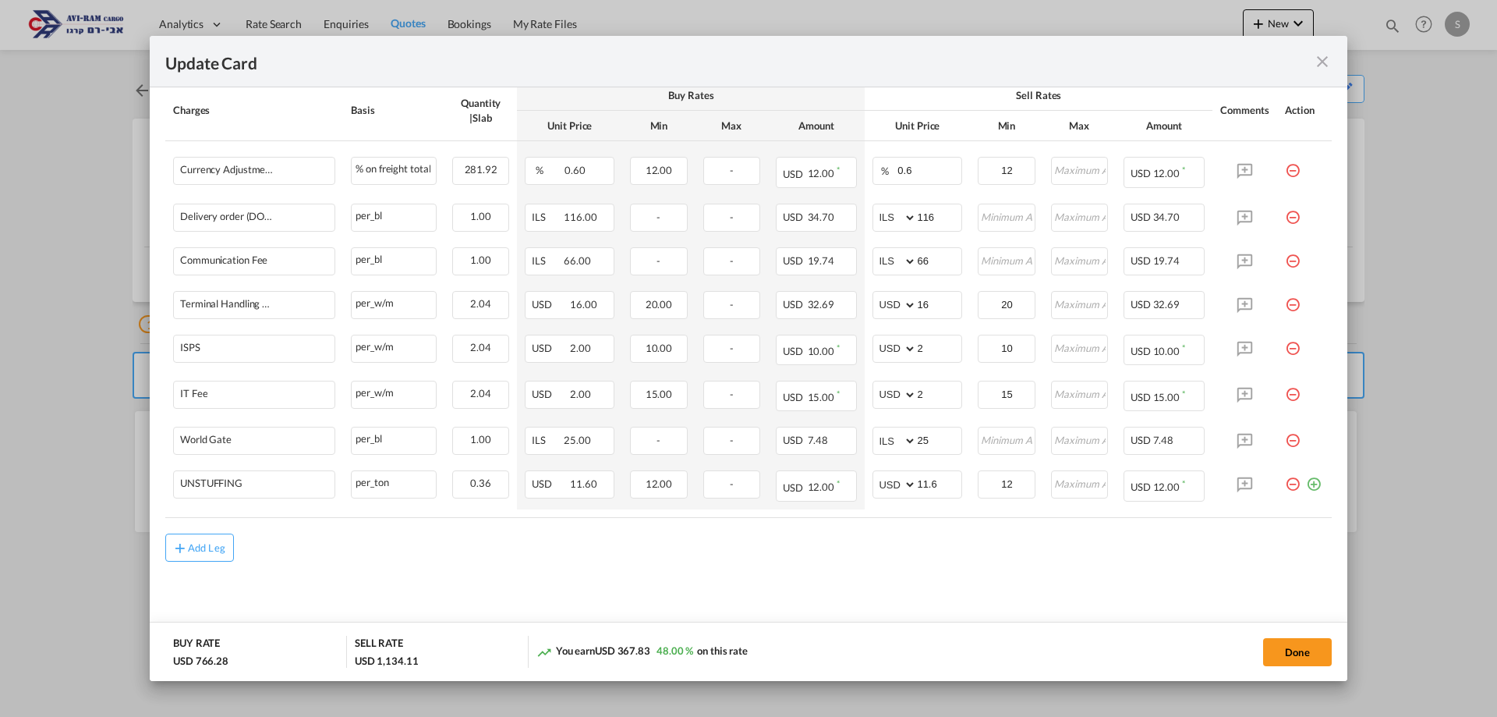
scroll to position [551, 0]
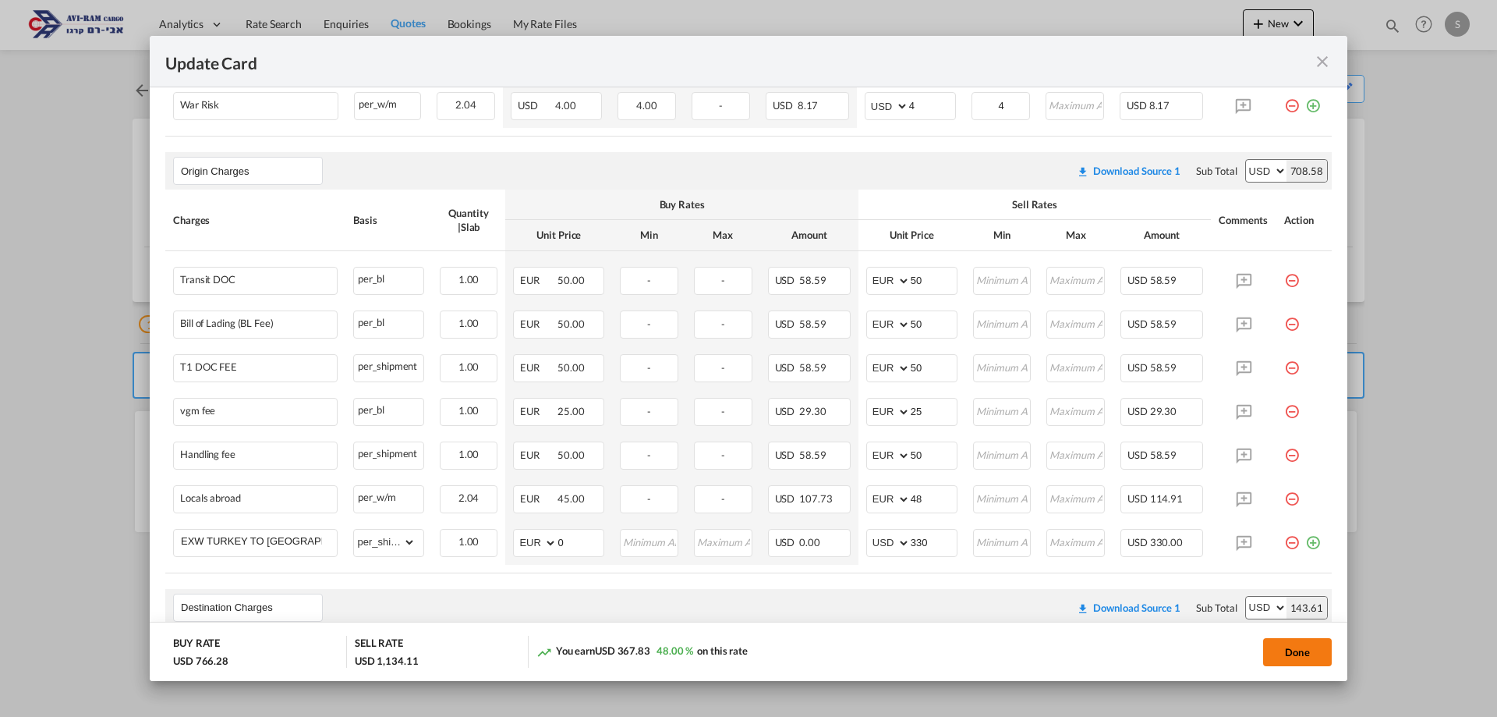
click at [1278, 646] on button "Done" at bounding box center [1297, 652] width 69 height 28
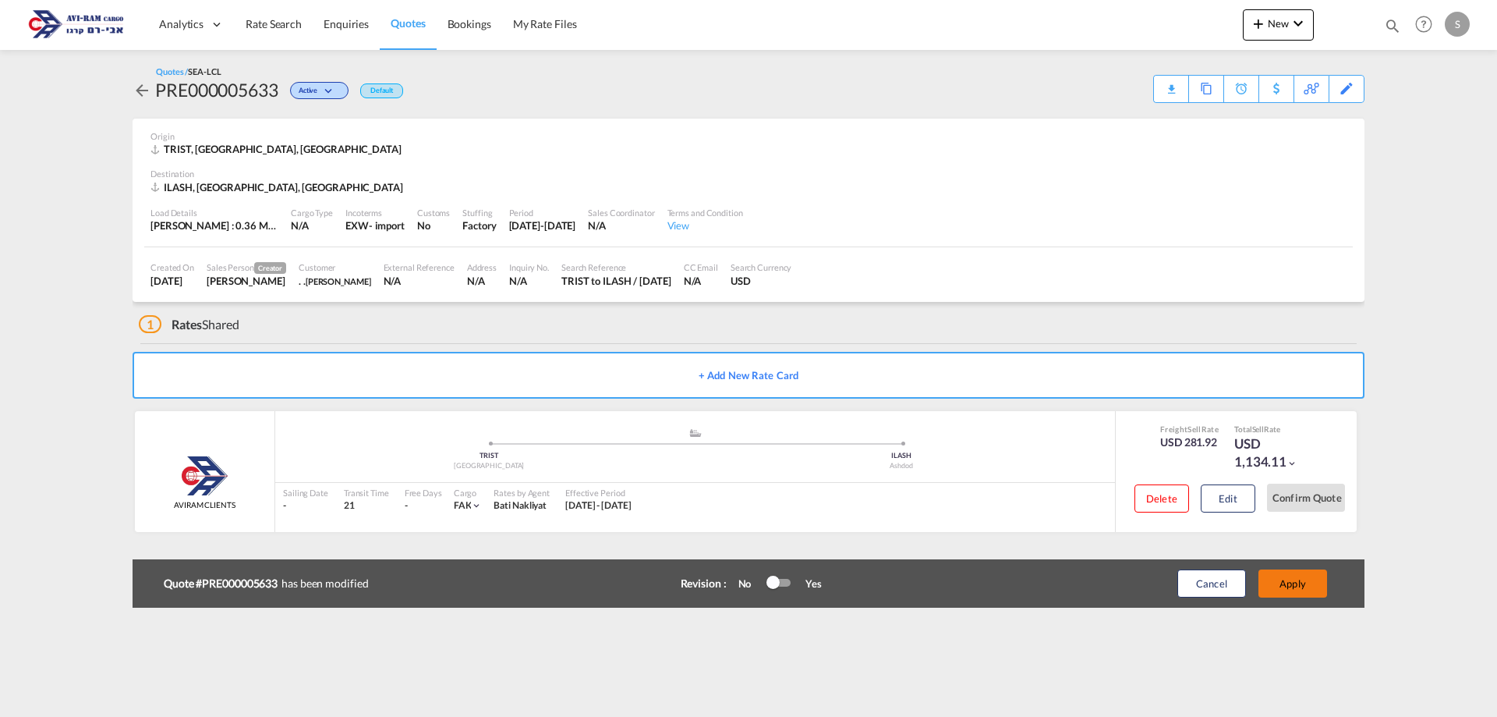
click at [1298, 576] on button "Apply" at bounding box center [1293, 583] width 69 height 28
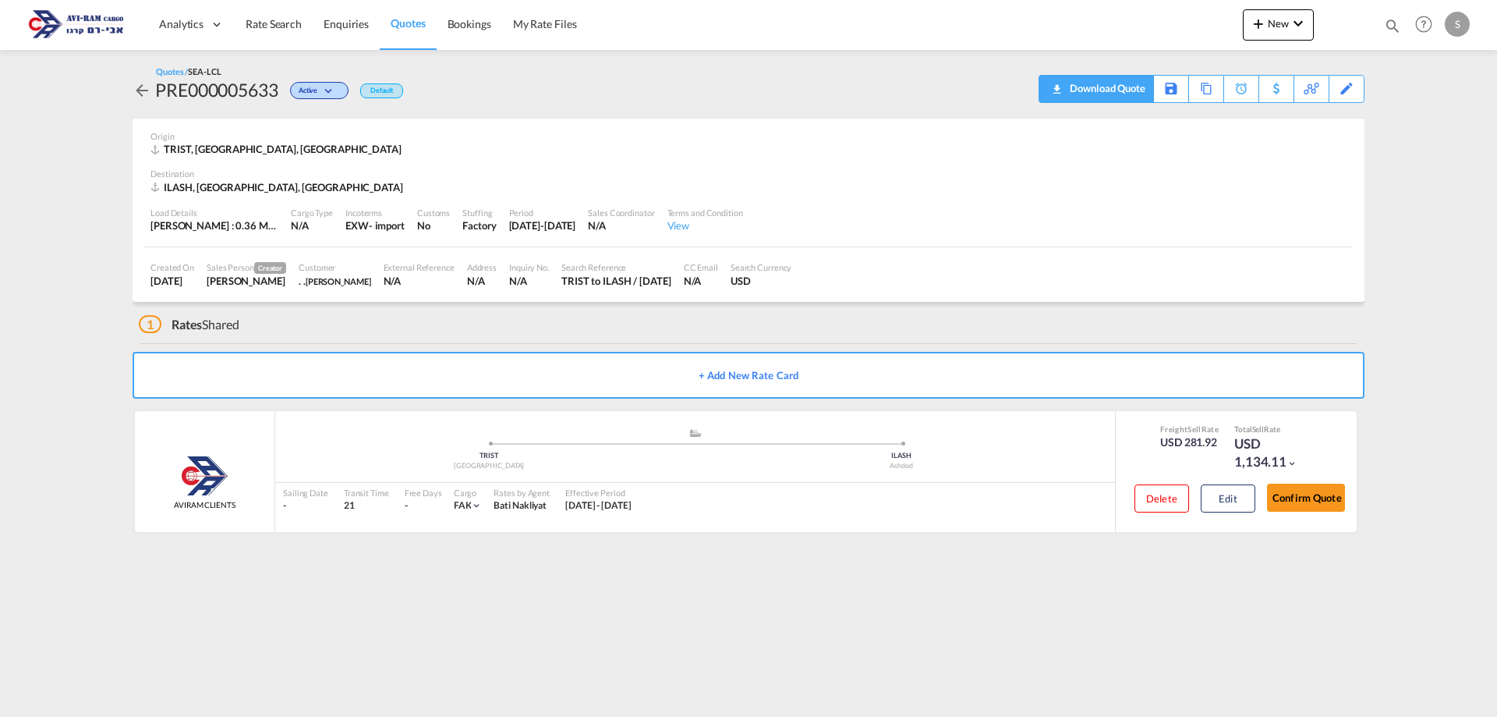
click at [1125, 90] on div "Download Quote" at bounding box center [1106, 88] width 80 height 25
